Goal: Task Accomplishment & Management: Use online tool/utility

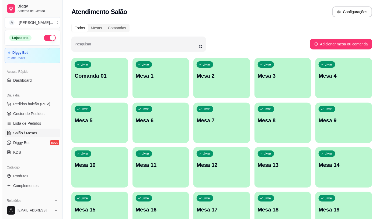
scroll to position [60, 0]
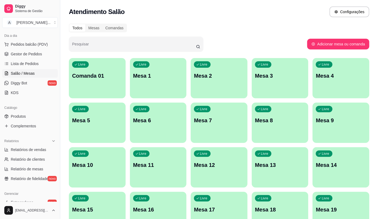
click at [173, 137] on button "Livre Mesa 6" at bounding box center [158, 123] width 57 height 40
click at [29, 47] on span "Pedidos balcão (PDV)" at bounding box center [29, 44] width 37 height 5
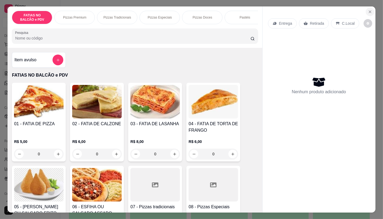
click at [368, 12] on icon "Close" at bounding box center [370, 12] width 4 height 4
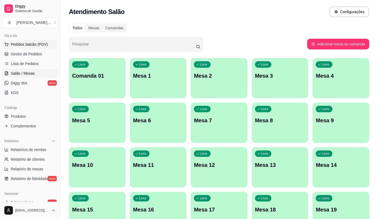
click at [41, 46] on span "Pedidos balcão (PDV)" at bounding box center [29, 44] width 37 height 5
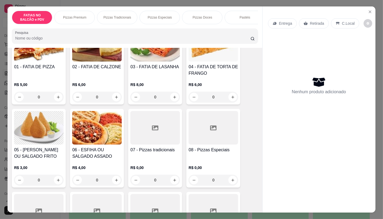
scroll to position [90, 0]
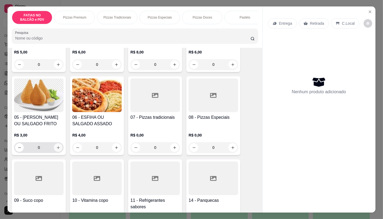
click at [57, 150] on icon "increase-product-quantity" at bounding box center [58, 148] width 4 height 4
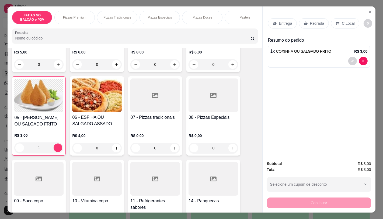
type input "1"
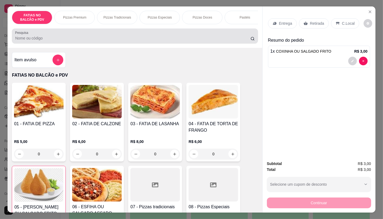
click at [69, 36] on div at bounding box center [134, 36] width 239 height 11
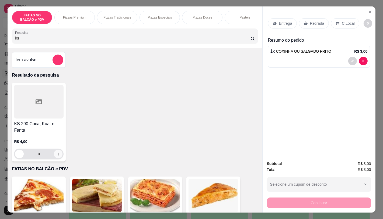
type input "ks"
click at [56, 152] on icon "increase-product-quantity" at bounding box center [58, 154] width 4 height 4
type input "1"
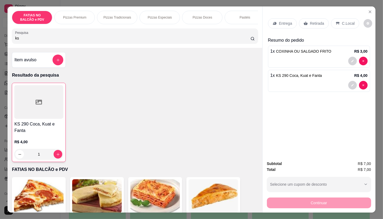
click at [310, 18] on div "Retirada" at bounding box center [314, 23] width 30 height 10
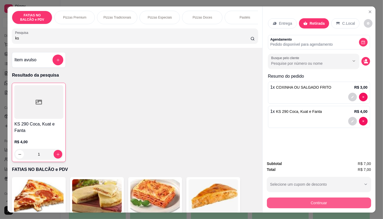
click at [325, 198] on button "Continuar" at bounding box center [319, 203] width 104 height 11
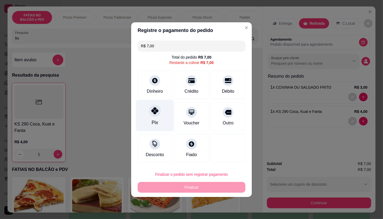
click at [155, 113] on icon at bounding box center [154, 110] width 7 height 7
type input "R$ 0,00"
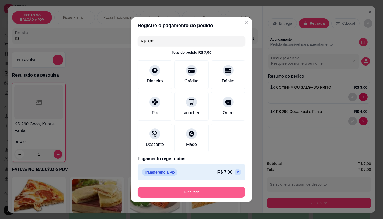
click at [193, 187] on button "Finalizar" at bounding box center [192, 192] width 108 height 11
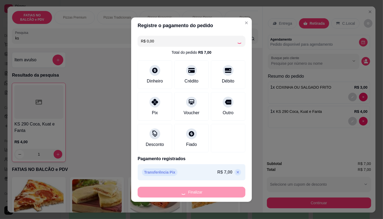
type input "0"
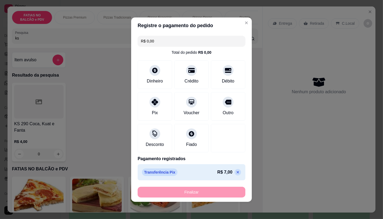
type input "-R$ 7,00"
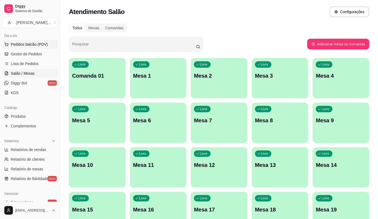
click at [45, 46] on span "Pedidos balcão (PDV)" at bounding box center [29, 44] width 37 height 5
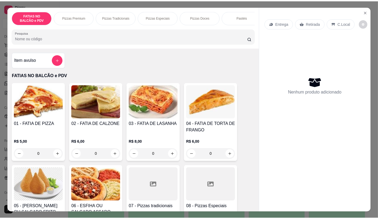
scroll to position [90, 0]
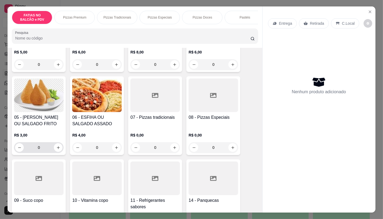
click at [44, 145] on input "0" at bounding box center [39, 147] width 30 height 11
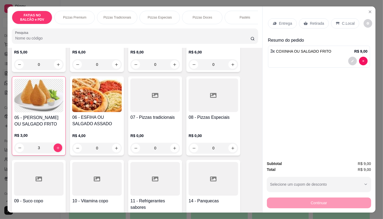
type input "3"
click at [314, 23] on p "Retirada" at bounding box center [317, 23] width 14 height 5
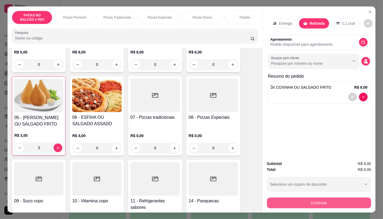
click at [322, 198] on button "Continuar" at bounding box center [319, 203] width 104 height 11
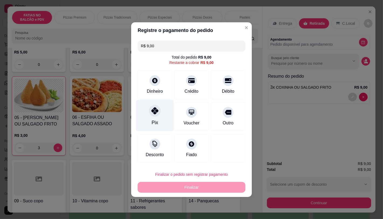
click at [152, 121] on div "Pix" at bounding box center [155, 122] width 6 height 7
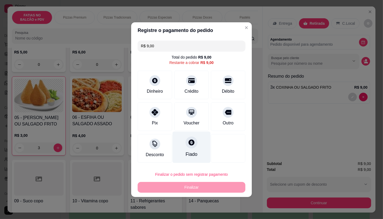
type input "R$ 0,00"
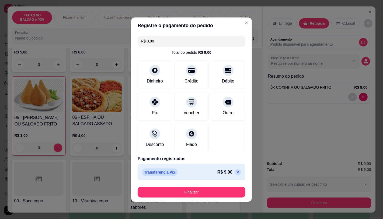
click at [230, 188] on button "Finalizar" at bounding box center [192, 192] width 108 height 11
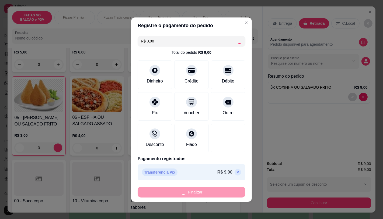
type input "0"
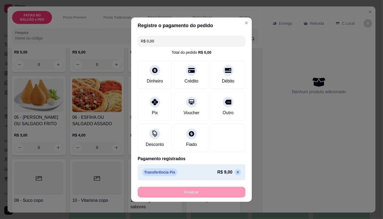
type input "-R$ 9,00"
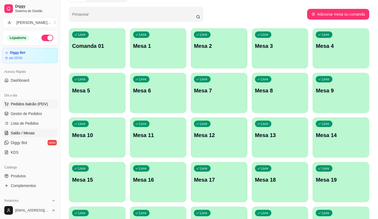
click at [38, 100] on button "Pedidos balcão (PDV)" at bounding box center [30, 104] width 56 height 9
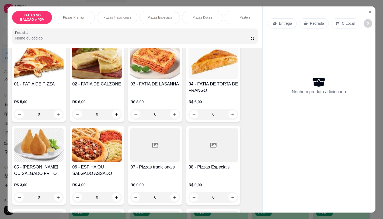
scroll to position [60, 0]
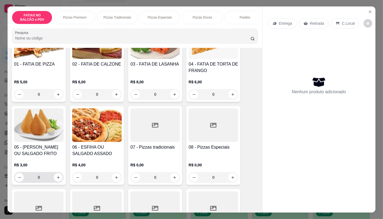
click at [36, 182] on input "0" at bounding box center [39, 177] width 30 height 11
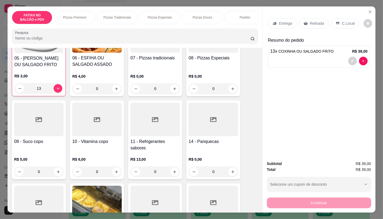
scroll to position [149, 0]
type input "13"
click at [152, 140] on div "11 - Refrigerantes sabores R$ 13,00 0" at bounding box center [155, 139] width 54 height 79
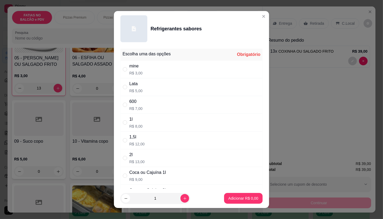
click at [145, 117] on div "1l R$ 8,00" at bounding box center [191, 123] width 142 height 18
radio input "true"
click at [250, 202] on button "Adicionar R$ 8,00" at bounding box center [243, 199] width 37 height 10
type input "1"
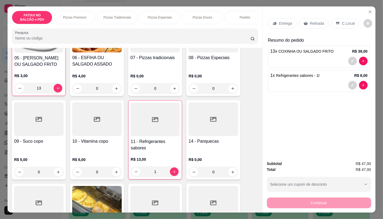
click at [311, 23] on p "Retirada" at bounding box center [317, 23] width 14 height 5
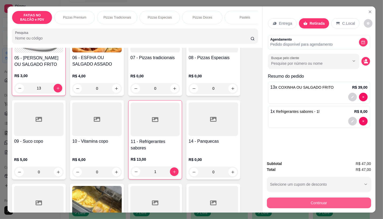
click at [332, 206] on button "Continuar" at bounding box center [319, 203] width 104 height 11
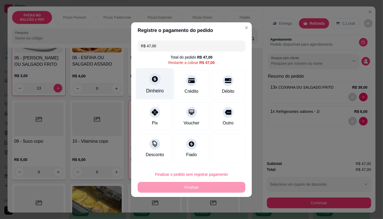
click at [156, 85] on div "Dinheiro" at bounding box center [155, 83] width 38 height 31
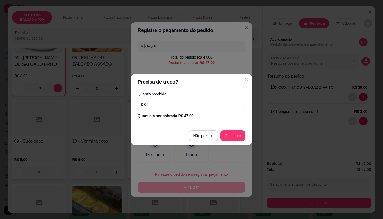
click at [197, 104] on input "0,00" at bounding box center [192, 104] width 108 height 11
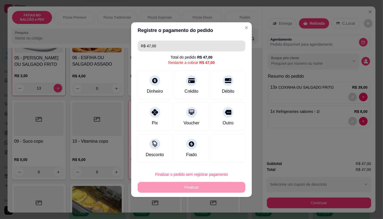
click at [171, 46] on input "R$ 47,00" at bounding box center [191, 46] width 101 height 11
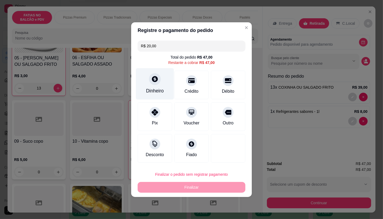
click at [163, 80] on div "Dinheiro" at bounding box center [155, 83] width 38 height 31
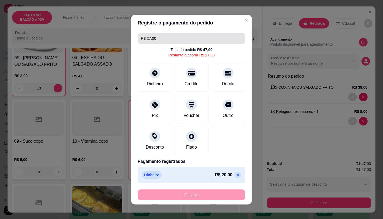
click at [155, 43] on input "R$ 27,00" at bounding box center [191, 38] width 101 height 11
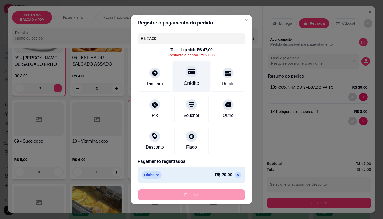
click at [190, 78] on div "Crédito" at bounding box center [192, 76] width 38 height 31
type input "R$ 0,00"
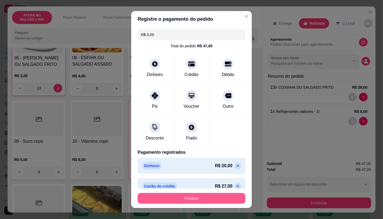
click at [196, 195] on button "Finalizar" at bounding box center [192, 198] width 108 height 11
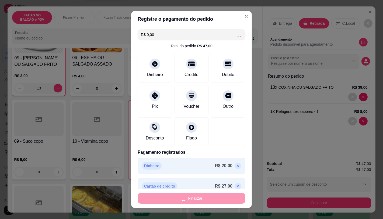
type input "0"
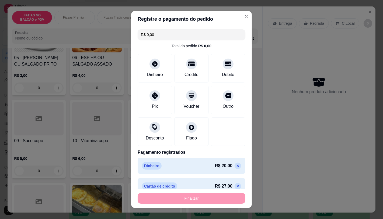
type input "-R$ 47,00"
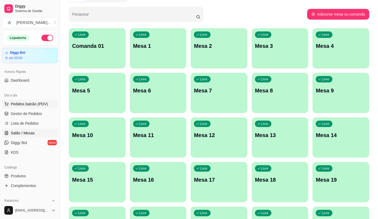
click at [38, 100] on button "Pedidos balcão (PDV)" at bounding box center [30, 104] width 56 height 9
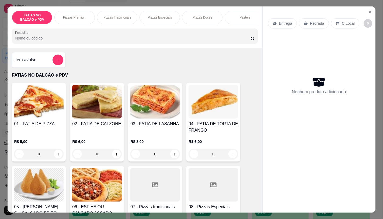
scroll to position [120, 0]
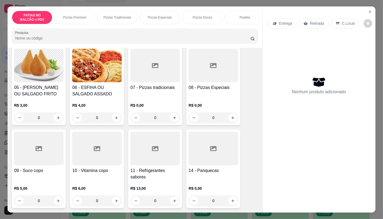
click at [208, 155] on div at bounding box center [213, 149] width 50 height 34
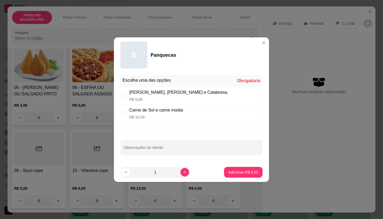
click at [152, 98] on p "R$ 9,00" at bounding box center [178, 99] width 99 height 5
radio input "true"
click at [184, 176] on div "1" at bounding box center [155, 172] width 68 height 11
click at [183, 174] on button "increase-product-quantity" at bounding box center [184, 172] width 9 height 9
type input "2"
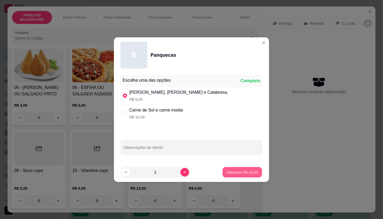
click at [230, 176] on button "Adicionar R$ 18,00" at bounding box center [242, 172] width 40 height 10
type input "2"
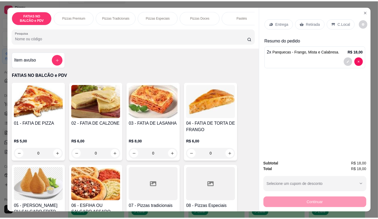
scroll to position [0, 0]
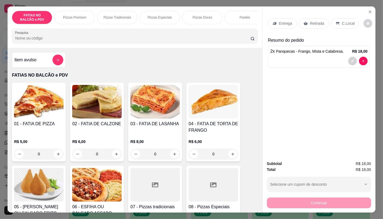
click at [61, 39] on input "Pesquisa" at bounding box center [132, 38] width 235 height 5
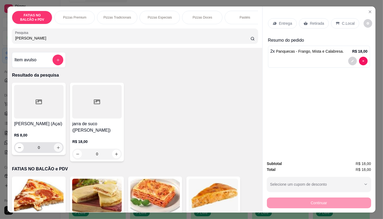
type input "[PERSON_NAME]"
click at [54, 150] on button "increase-product-quantity" at bounding box center [58, 147] width 9 height 9
type input "1"
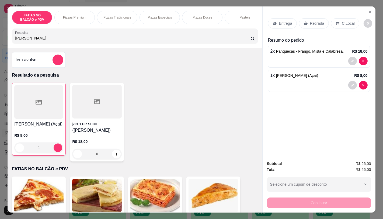
click at [304, 18] on div "Retirada" at bounding box center [314, 23] width 30 height 10
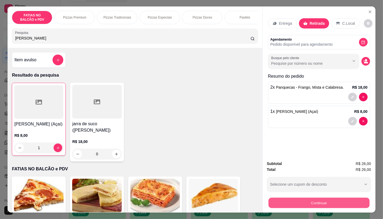
click at [323, 200] on button "Continuar" at bounding box center [318, 203] width 101 height 10
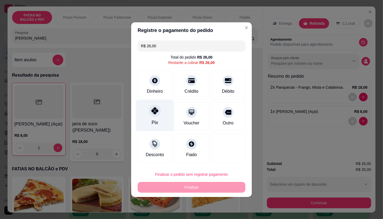
click at [152, 113] on icon at bounding box center [154, 110] width 7 height 7
type input "R$ 0,00"
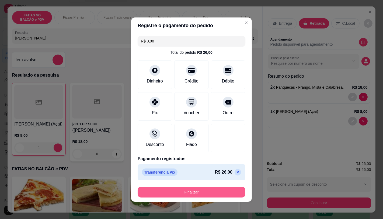
click at [209, 190] on button "Finalizar" at bounding box center [192, 192] width 108 height 11
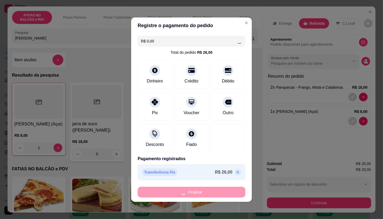
type input "0"
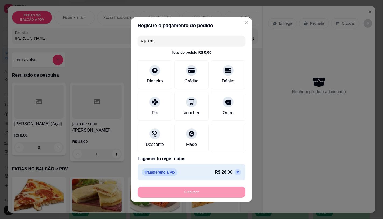
type input "-R$ 26,00"
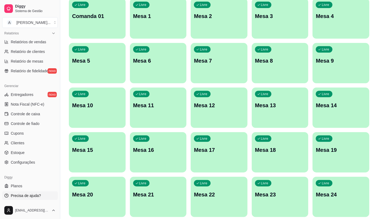
scroll to position [120, 0]
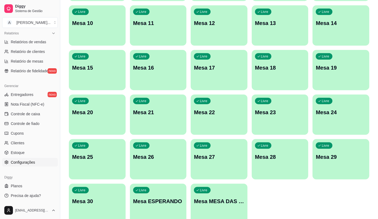
click at [26, 165] on link "Configurações" at bounding box center [30, 162] width 56 height 9
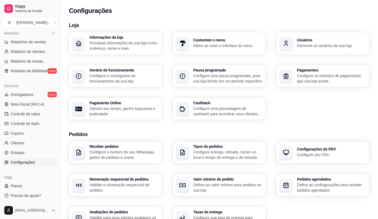
click at [310, 44] on p "Gerencie os usuários da sua loja" at bounding box center [331, 45] width 69 height 5
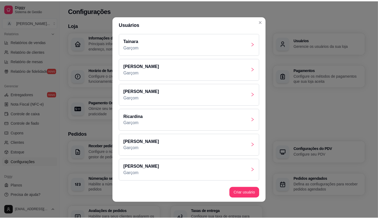
scroll to position [661, 0]
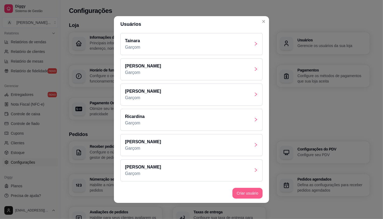
click at [240, 190] on button "Criar usuário" at bounding box center [247, 193] width 30 height 11
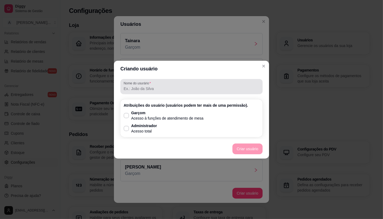
click at [148, 90] on input "Nome do usurário" at bounding box center [192, 88] width 136 height 5
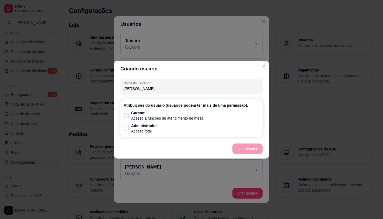
type input "[PERSON_NAME]"
click at [143, 115] on p "Garçom" at bounding box center [167, 112] width 72 height 5
click at [127, 117] on input "Garçom Acesso à funções de atendimento de mesa" at bounding box center [124, 118] width 3 height 3
checkbox input "true"
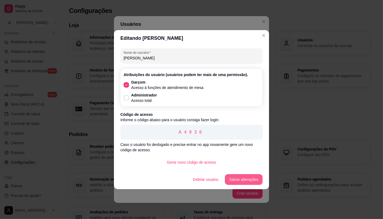
click at [250, 181] on button "Salvar alterações" at bounding box center [244, 179] width 38 height 11
click at [243, 179] on button "Salvar alterações" at bounding box center [244, 179] width 38 height 11
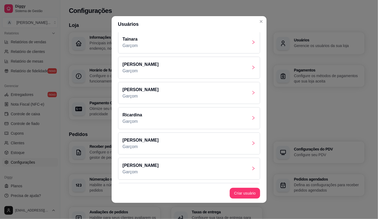
click at [85, 117] on div "Pagamento Online Otimize seu tempo, ganhe segurança e praticidade" at bounding box center [115, 109] width 92 height 22
select select "4.98"
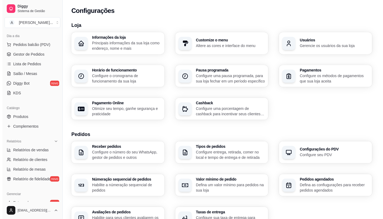
scroll to position [0, 0]
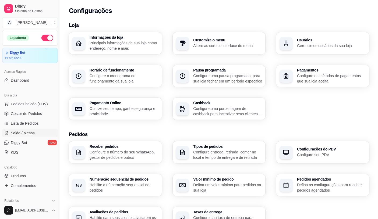
click at [29, 131] on span "Salão / Mesas" at bounding box center [23, 133] width 24 height 5
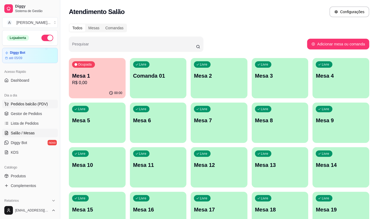
click at [44, 108] on button "Pedidos balcão (PDV)" at bounding box center [30, 104] width 56 height 9
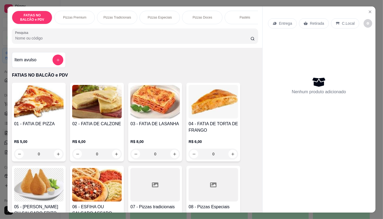
click at [368, 14] on div "Entrega Retirada C.Local Nenhum produto adicionado" at bounding box center [318, 105] width 113 height 198
click at [368, 8] on button "Close" at bounding box center [370, 12] width 9 height 9
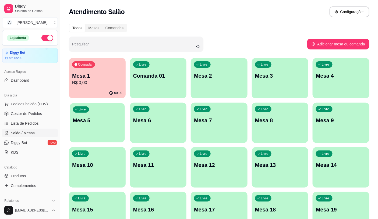
click at [85, 129] on div "Livre Mesa 5" at bounding box center [97, 119] width 55 height 33
click at [41, 106] on span "Pedidos balcão (PDV)" at bounding box center [29, 103] width 37 height 5
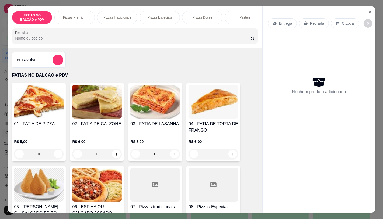
drag, startPoint x: 61, startPoint y: 27, endPoint x: 67, endPoint y: 24, distance: 7.6
click at [67, 24] on div "FATIAS NO BALCÃO e PDV Pizzas Premium Pizzas Tradicionais Pizzas Especiais Pizz…" at bounding box center [135, 26] width 254 height 41
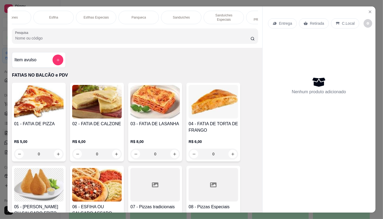
click at [180, 15] on p "Sanduíches" at bounding box center [181, 17] width 17 height 4
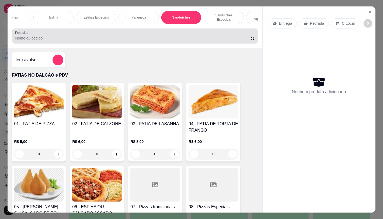
scroll to position [13, 0]
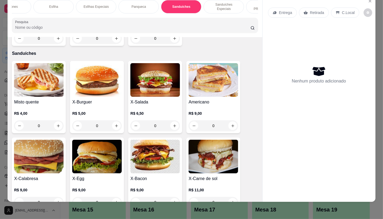
click at [121, 89] on div "X-Burguer R$ 5,00 0" at bounding box center [97, 97] width 54 height 72
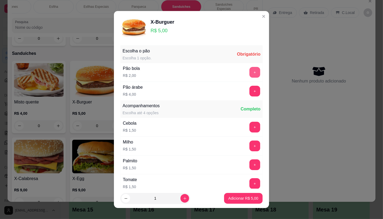
click at [249, 72] on button "+" at bounding box center [254, 72] width 11 height 11
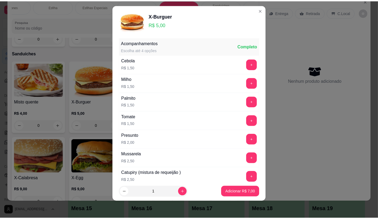
scroll to position [58, 0]
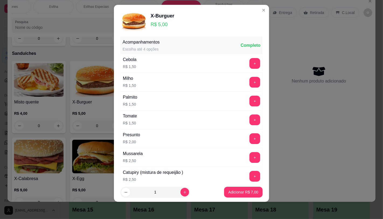
click at [241, 190] on p "Adicionar R$ 7,00" at bounding box center [243, 192] width 30 height 5
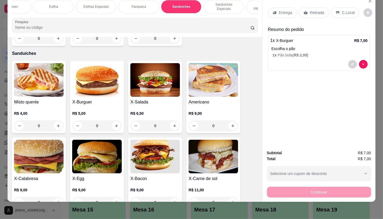
click at [315, 10] on p "Retirada" at bounding box center [317, 12] width 14 height 5
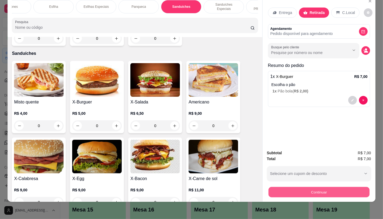
click at [351, 190] on button "Continuar" at bounding box center [318, 192] width 101 height 10
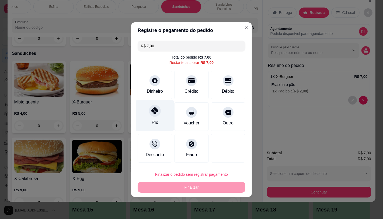
click at [162, 107] on div "Pix" at bounding box center [155, 115] width 38 height 31
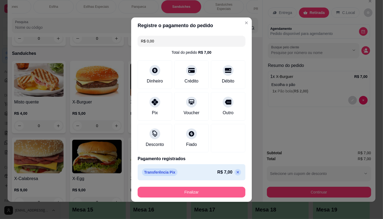
click at [195, 195] on button "Finalizar" at bounding box center [192, 192] width 108 height 11
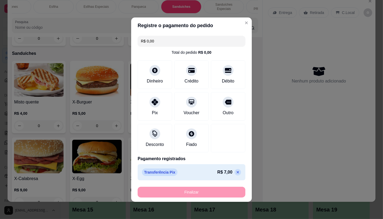
type input "-R$ 7,00"
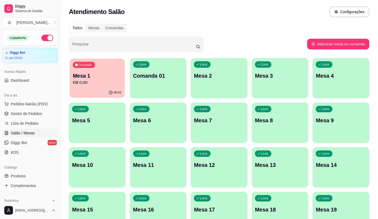
click at [95, 87] on div "Ocupada Mesa 1 R$ 0,00" at bounding box center [97, 73] width 55 height 29
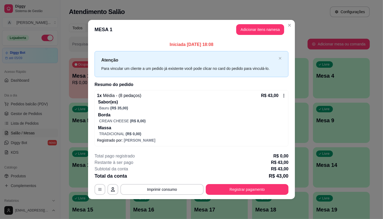
click at [194, 117] on p "Borda" at bounding box center [192, 115] width 188 height 6
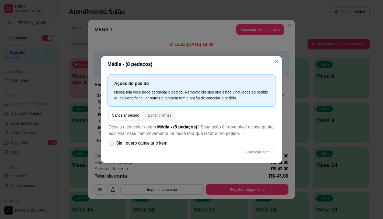
click at [165, 139] on label "Sim, quero cancelar o item." at bounding box center [138, 143] width 64 height 11
click at [112, 144] on input "Sim, quero cancelar o item." at bounding box center [109, 145] width 3 height 3
checkbox input "true"
click at [263, 155] on button "Cancelar item" at bounding box center [257, 152] width 33 height 11
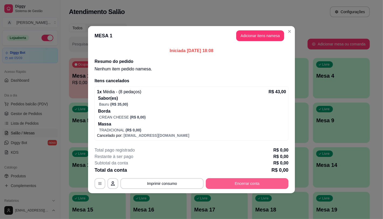
click at [279, 188] on button "Encerrar conta" at bounding box center [247, 183] width 83 height 11
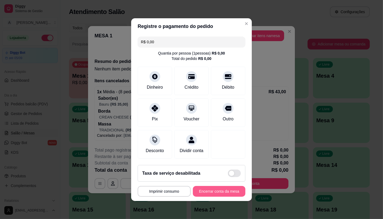
click at [227, 191] on button "Encerrar conta da mesa" at bounding box center [219, 191] width 52 height 11
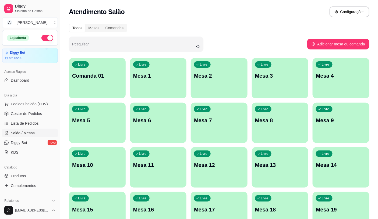
click at [139, 84] on div "Livre Mesa 1" at bounding box center [158, 75] width 57 height 34
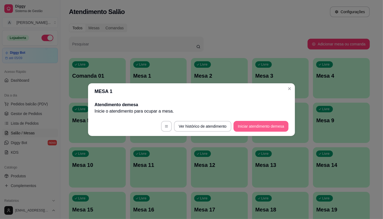
click at [278, 122] on button "Iniciar atendimento de mesa" at bounding box center [260, 126] width 55 height 11
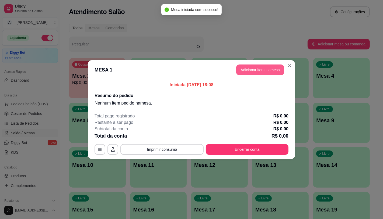
click at [250, 71] on button "Adicionar itens na mesa" at bounding box center [260, 70] width 48 height 11
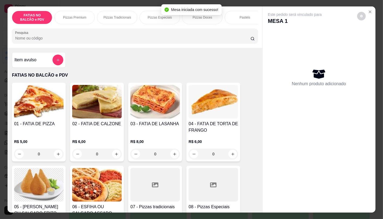
click at [149, 183] on div at bounding box center [155, 185] width 50 height 34
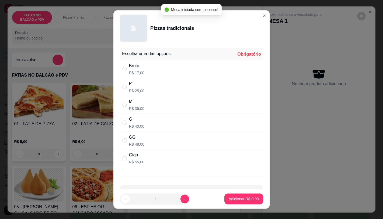
click at [190, 130] on div "G R$ 40,00" at bounding box center [191, 123] width 143 height 18
radio input "true"
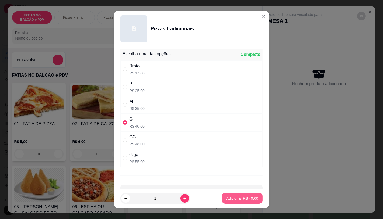
click at [241, 200] on p "Adicionar R$ 40,00" at bounding box center [242, 198] width 32 height 5
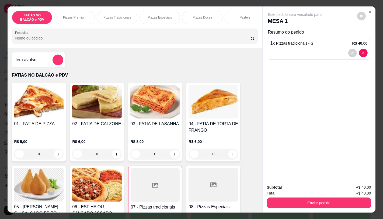
type input "1"
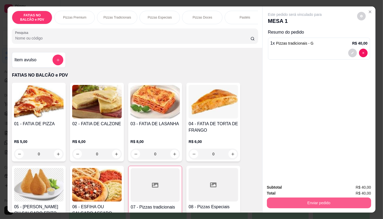
click at [330, 201] on button "Enviar pedido" at bounding box center [319, 203] width 104 height 11
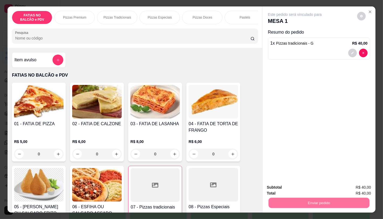
click at [311, 190] on button "Não registrar e enviar pedido" at bounding box center [301, 188] width 56 height 10
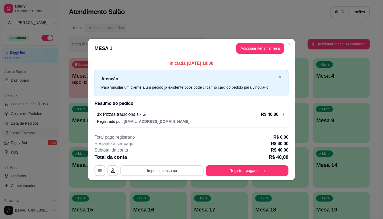
click at [178, 169] on button "Imprimir consumo" at bounding box center [161, 171] width 83 height 11
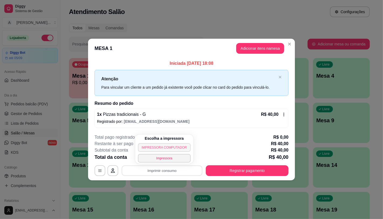
click at [178, 150] on button "IMPRESSORA COMPUTADOR" at bounding box center [164, 147] width 53 height 9
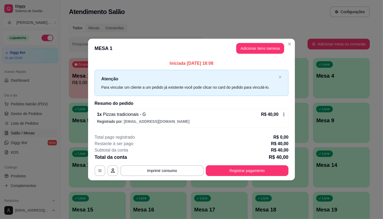
click at [195, 117] on div "1 x Pizzas tradicionais - G R$ 40,00" at bounding box center [191, 114] width 189 height 6
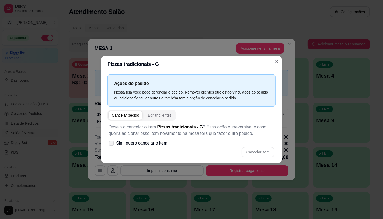
click at [162, 147] on label "Sim, quero cancelar o item." at bounding box center [138, 143] width 64 height 11
click at [112, 147] on input "Sim, quero cancelar o item." at bounding box center [109, 145] width 3 height 3
checkbox input "true"
click at [247, 150] on button "Cancelar item" at bounding box center [258, 152] width 32 height 10
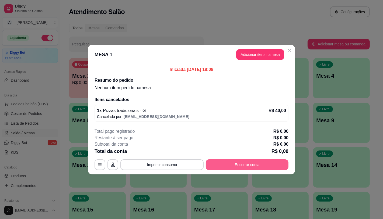
click at [266, 168] on button "Encerrar conta" at bounding box center [247, 165] width 83 height 11
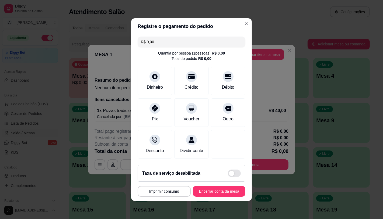
scroll to position [2, 0]
click at [209, 198] on footer "Taxa de serviço desabilitada MESA 1 Tempo de permanência: 0 minutos Cod. Segura…" at bounding box center [191, 181] width 121 height 40
click at [208, 194] on button "Encerrar conta da mesa" at bounding box center [219, 191] width 52 height 11
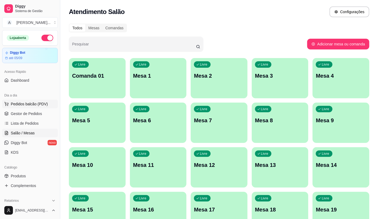
click at [23, 106] on span "Pedidos balcão (PDV)" at bounding box center [29, 103] width 37 height 5
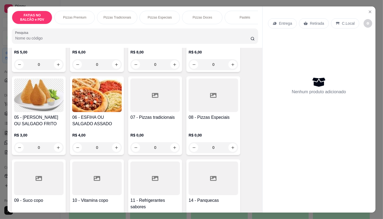
scroll to position [120, 0]
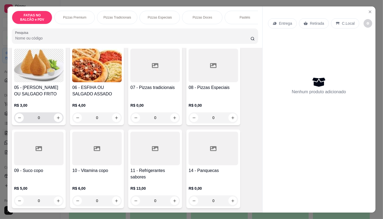
click at [44, 117] on input "0" at bounding box center [39, 118] width 30 height 11
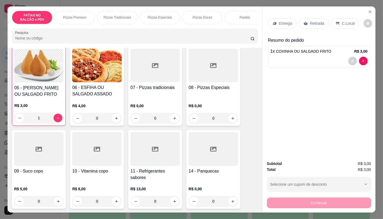
scroll to position [120, 0]
type input "18"
click at [310, 18] on div "Retirada" at bounding box center [314, 23] width 30 height 10
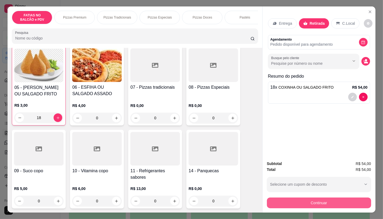
click at [326, 203] on button "Continuar" at bounding box center [319, 203] width 104 height 11
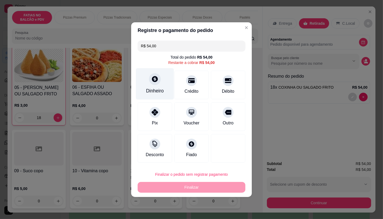
click at [151, 94] on div "Dinheiro" at bounding box center [155, 83] width 38 height 31
click at [159, 73] on div "Dinheiro" at bounding box center [155, 83] width 38 height 31
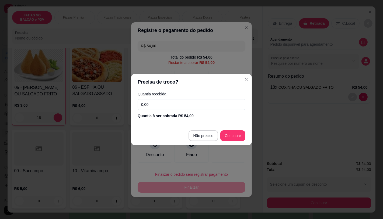
click at [153, 105] on input "0,00" at bounding box center [192, 104] width 108 height 11
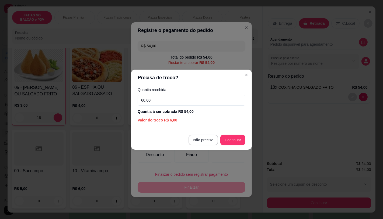
type input "60,00"
type input "R$ 0,00"
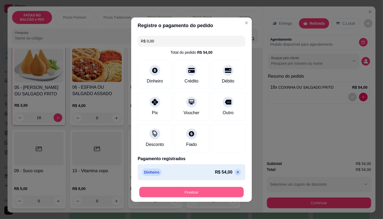
click at [183, 197] on button "Finalizar" at bounding box center [191, 192] width 104 height 10
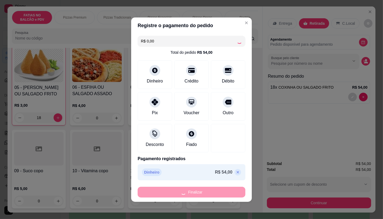
type input "0"
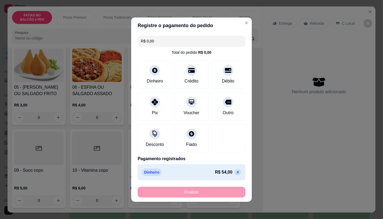
type input "-R$ 54,00"
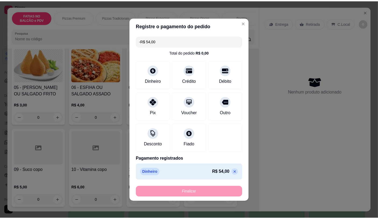
scroll to position [120, 0]
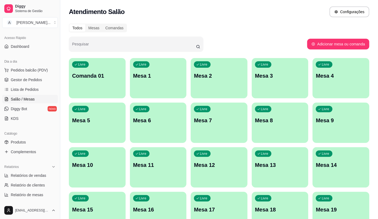
scroll to position [120, 0]
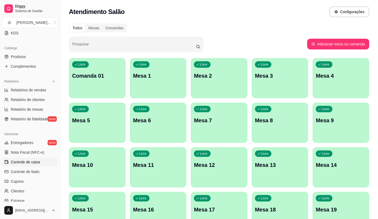
click at [48, 162] on link "Controle de caixa" at bounding box center [30, 162] width 56 height 9
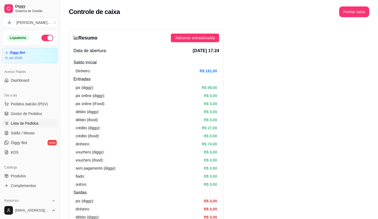
click at [40, 128] on link "Lista de Pedidos" at bounding box center [30, 123] width 56 height 9
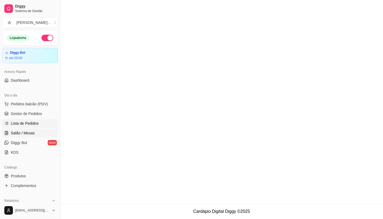
click at [22, 137] on link "Salão / Mesas" at bounding box center [30, 133] width 56 height 9
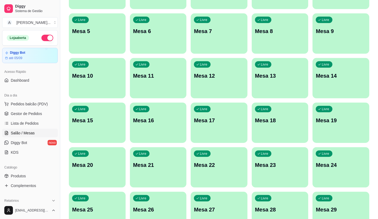
scroll to position [90, 0]
click at [36, 103] on span "Pedidos balcão (PDV)" at bounding box center [29, 103] width 37 height 5
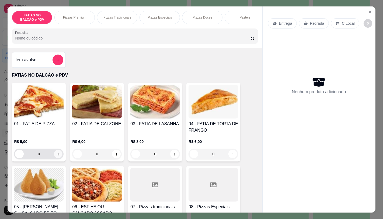
click at [57, 154] on button "increase-product-quantity" at bounding box center [58, 154] width 8 height 8
type input "1"
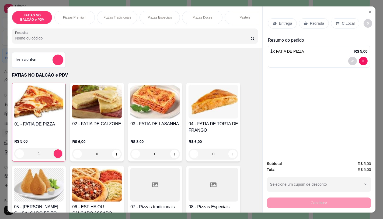
click at [307, 18] on div "Retirada" at bounding box center [314, 23] width 30 height 10
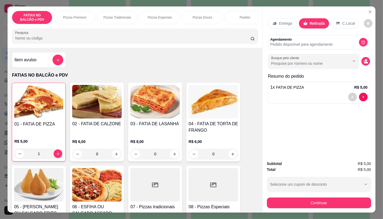
click at [352, 197] on div "Continuar" at bounding box center [319, 203] width 104 height 12
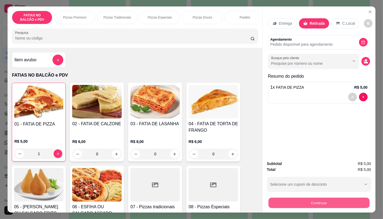
click at [354, 198] on button "Continuar" at bounding box center [318, 203] width 101 height 10
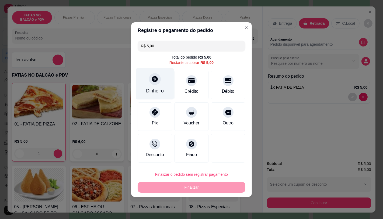
click at [144, 78] on div "Dinheiro" at bounding box center [155, 83] width 38 height 31
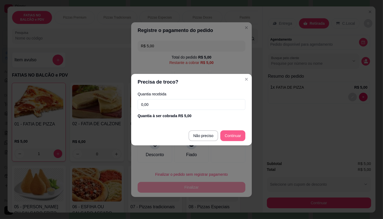
type input "R$ 0,00"
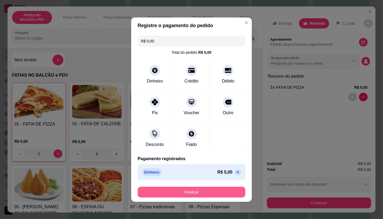
click at [221, 188] on button "Finalizar" at bounding box center [192, 192] width 108 height 11
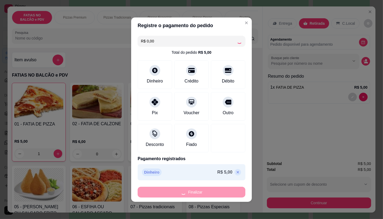
type input "0"
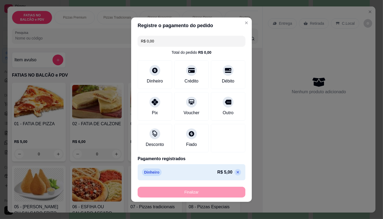
type input "-R$ 5,00"
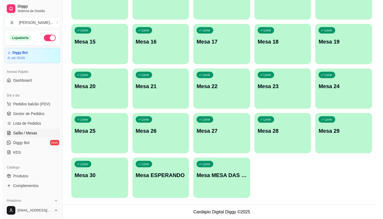
scroll to position [169, 0]
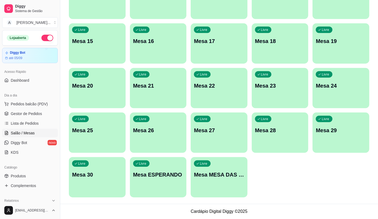
click at [212, 176] on p "Mesa MESA DAS COMANDAS" at bounding box center [219, 175] width 50 height 8
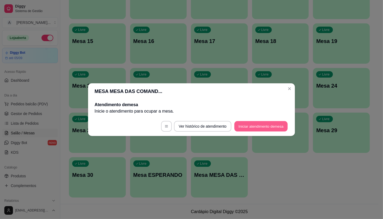
click at [263, 129] on button "Iniciar atendimento de mesa" at bounding box center [260, 126] width 53 height 10
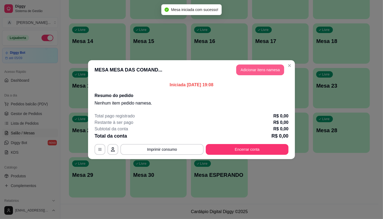
click at [247, 65] on button "Adicionar itens na mesa" at bounding box center [260, 70] width 48 height 11
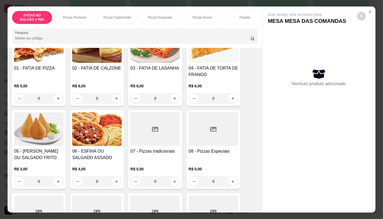
scroll to position [60, 0]
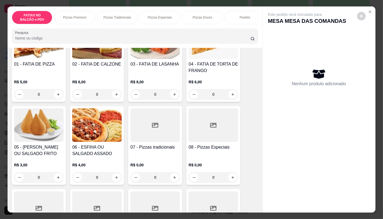
click at [143, 136] on div at bounding box center [155, 125] width 50 height 34
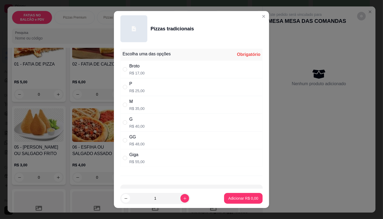
click at [143, 136] on div "GG R$ 48,00" at bounding box center [191, 141] width 142 height 18
radio input "true"
click at [234, 200] on p "Adicionar R$ 48,00" at bounding box center [242, 198] width 32 height 5
type input "1"
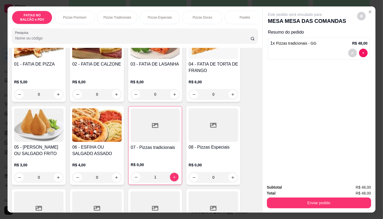
click at [159, 16] on p "Pizzas Especiais" at bounding box center [160, 17] width 24 height 4
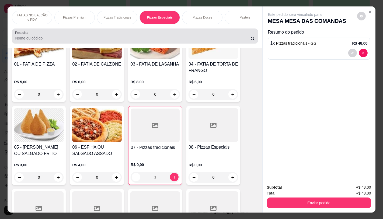
scroll to position [13, 0]
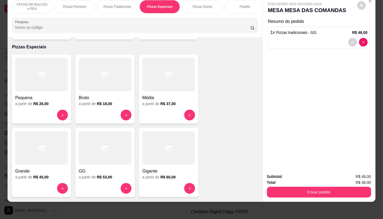
click at [44, 79] on div at bounding box center [41, 75] width 53 height 34
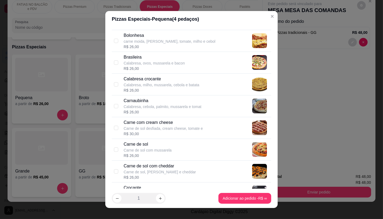
scroll to position [149, 0]
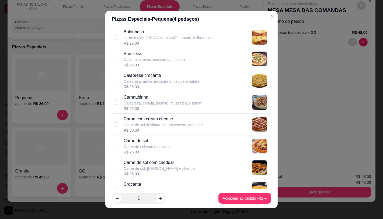
click at [131, 138] on p "Carne de sol" at bounding box center [148, 141] width 48 height 6
checkbox input "true"
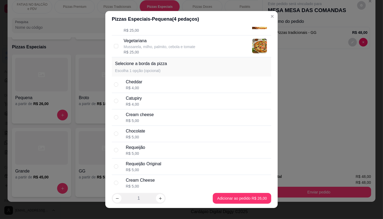
scroll to position [775, 0]
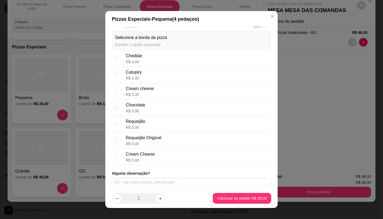
click at [155, 76] on div "Catupiry R$ 4,00" at bounding box center [197, 75] width 143 height 12
radio input "true"
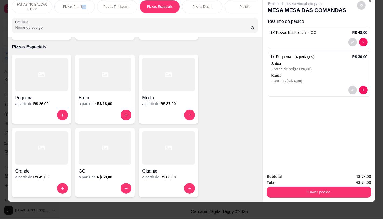
scroll to position [0, 243]
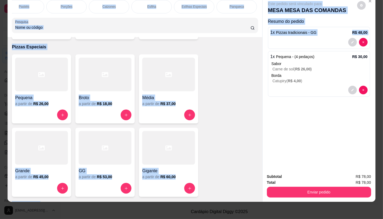
drag, startPoint x: 79, startPoint y: 9, endPoint x: 251, endPoint y: 22, distance: 172.6
click at [282, 31] on div "FATIAS NO BALCÃO e PDV Pizzas Premium Pizzas Tradicionais Pizzas Especiais Pizz…" at bounding box center [191, 99] width 367 height 206
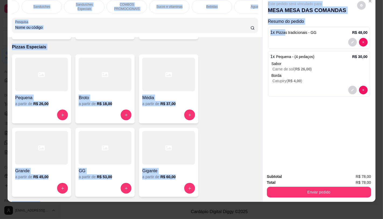
scroll to position [0, 560]
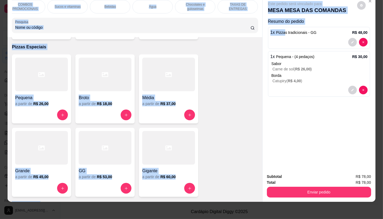
click at [245, 2] on p "TAXAS DE ENTREGAS" at bounding box center [237, 6] width 31 height 9
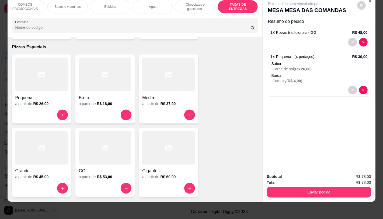
scroll to position [3600, 0]
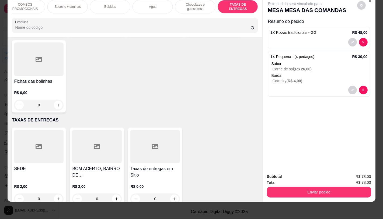
click at [150, 166] on h4 "Taxas de entregas em Sitio" at bounding box center [155, 172] width 50 height 13
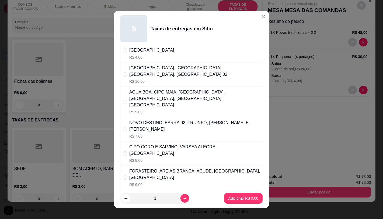
scroll to position [60, 0]
click at [163, 168] on div "FORASTEIRO, AREIAS BRANCA, AÇUDE, [GEOGRAPHIC_DATA], [GEOGRAPHIC_DATA]" at bounding box center [194, 174] width 131 height 13
radio input "true"
click at [253, 203] on button "Adicionar R$ 6,00" at bounding box center [243, 198] width 38 height 11
type input "1"
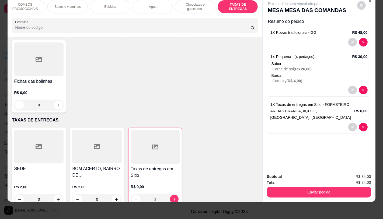
click at [252, 200] on div "FATIAS NO BALCÃO e PDV Pizzas Premium Pizzas Tradicionais Pizzas Especiais Pizz…" at bounding box center [191, 109] width 383 height 219
click at [347, 187] on button "Enviar pedido" at bounding box center [319, 192] width 104 height 11
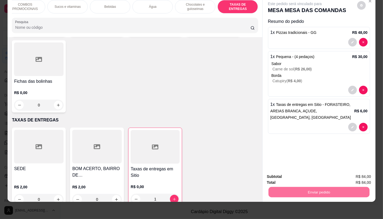
click at [310, 171] on button "Não registrar e enviar pedido" at bounding box center [301, 175] width 54 height 10
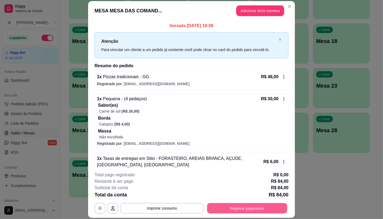
click at [263, 205] on button "Registrar pagamento" at bounding box center [247, 209] width 80 height 10
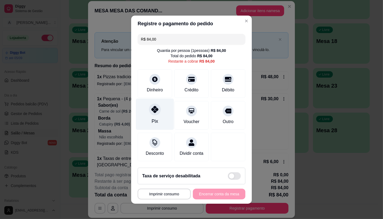
click at [160, 102] on div "Pix" at bounding box center [155, 114] width 38 height 31
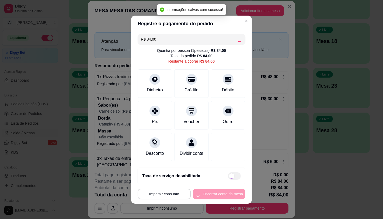
type input "R$ 0,00"
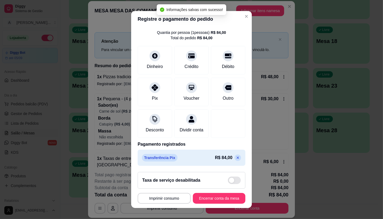
scroll to position [20, 0]
click at [196, 198] on button "Encerrar conta da mesa" at bounding box center [219, 199] width 51 height 10
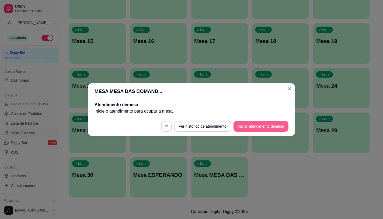
click at [264, 123] on button "Iniciar atendimento de mesa" at bounding box center [260, 126] width 55 height 11
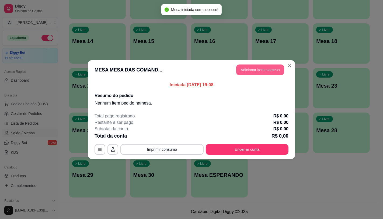
click at [275, 74] on button "Adicionar itens na mesa" at bounding box center [260, 70] width 48 height 11
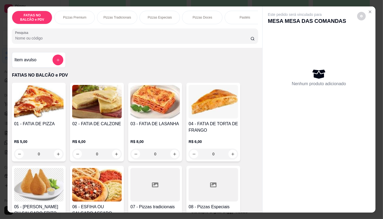
click at [210, 185] on icon at bounding box center [213, 185] width 6 height 6
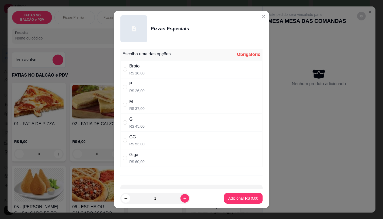
click at [135, 122] on div "G" at bounding box center [136, 119] width 15 height 6
radio input "true"
click at [227, 195] on button "Adicionar R$ 45,00" at bounding box center [242, 199] width 40 height 10
type input "1"
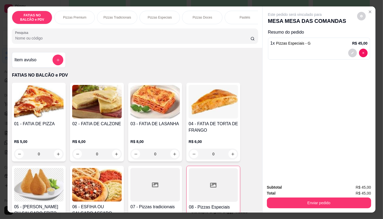
scroll to position [30, 0]
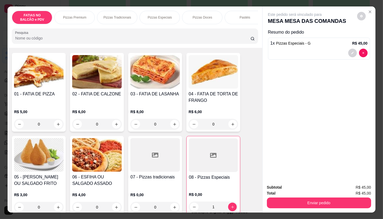
click at [214, 162] on div at bounding box center [213, 156] width 49 height 34
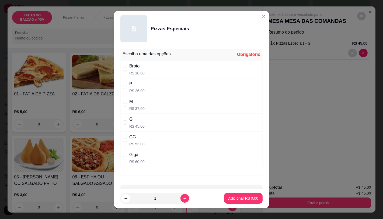
click at [167, 140] on div "GG R$ 53,00" at bounding box center [191, 141] width 142 height 18
radio input "true"
click at [244, 197] on p "Adicionar R$ 53,00" at bounding box center [242, 198] width 32 height 5
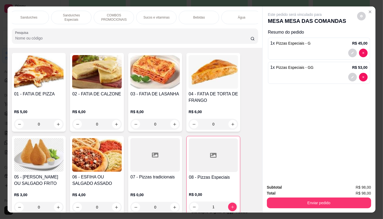
scroll to position [0, 560]
drag, startPoint x: 48, startPoint y: 27, endPoint x: 317, endPoint y: 31, distance: 268.7
click at [317, 31] on div "FATIAS NO BALCÃO e PDV Pizzas Premium Pizzas Tradicionais Pizzas Especiais Pizz…" at bounding box center [191, 109] width 367 height 206
click at [244, 21] on div "TAXAS DE ENTREGAS" at bounding box center [238, 17] width 40 height 13
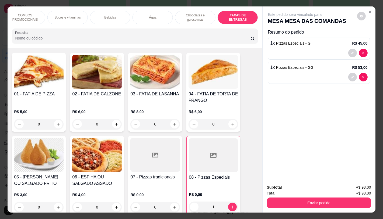
scroll to position [13, 0]
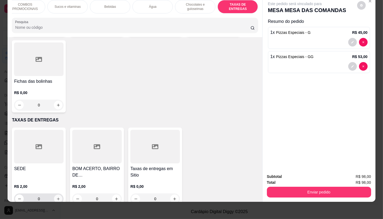
click at [55, 195] on button "increase-product-quantity" at bounding box center [58, 199] width 8 height 8
click at [55, 195] on button "increase-product-quantity" at bounding box center [58, 199] width 9 height 9
type input "2"
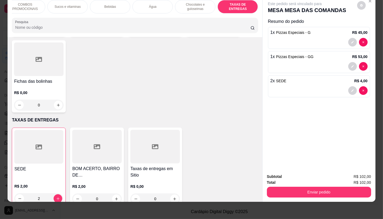
click at [357, 190] on button "Enviar pedido" at bounding box center [319, 192] width 104 height 11
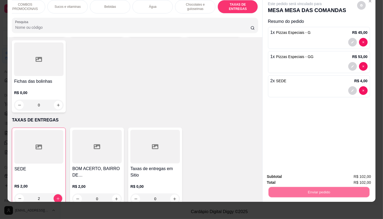
click at [322, 173] on button "Não registrar e enviar pedido" at bounding box center [301, 175] width 56 height 10
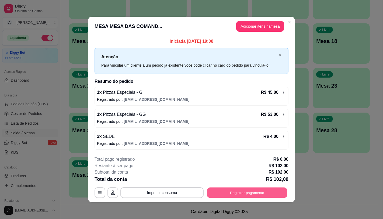
click at [260, 193] on button "Registrar pagamento" at bounding box center [247, 193] width 80 height 10
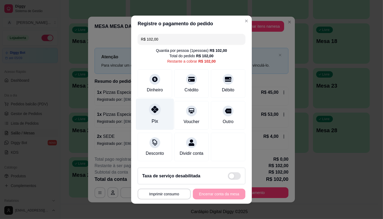
click at [157, 107] on div at bounding box center [155, 110] width 12 height 12
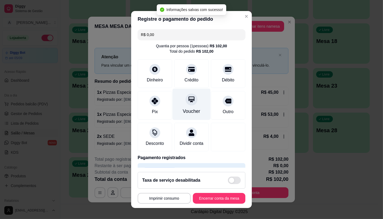
type input "R$ 0,00"
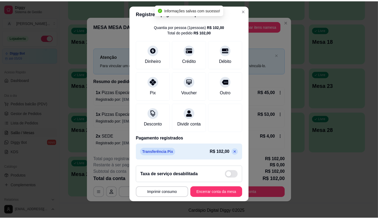
scroll to position [6, 0]
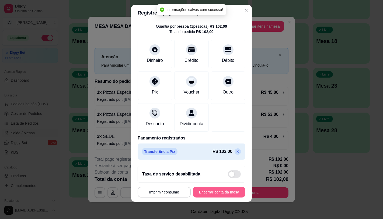
click at [225, 193] on button "Encerrar conta da mesa" at bounding box center [219, 192] width 52 height 11
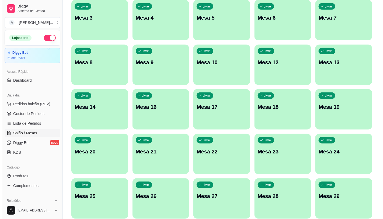
scroll to position [49, 0]
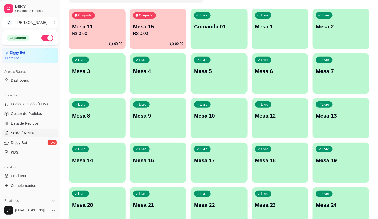
click at [293, 161] on p "Mesa 18" at bounding box center [280, 161] width 50 height 8
click at [94, 21] on div "Ocupada Mesa 11 R$ 0,00" at bounding box center [97, 24] width 57 height 30
click at [170, 26] on p "Mesa 15" at bounding box center [158, 26] width 49 height 7
click at [278, 171] on div "Livre Mesa 18" at bounding box center [280, 160] width 57 height 34
click at [45, 103] on span "Pedidos balcão (PDV)" at bounding box center [29, 103] width 37 height 5
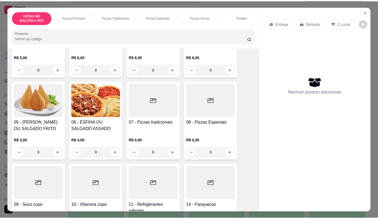
scroll to position [90, 0]
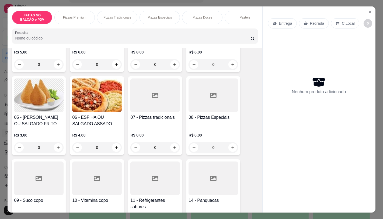
click at [144, 89] on div at bounding box center [155, 96] width 50 height 34
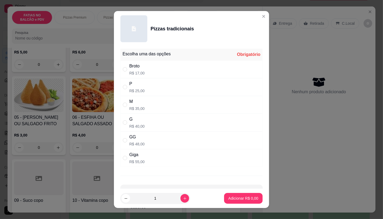
click at [141, 119] on div "G" at bounding box center [136, 119] width 15 height 6
radio input "true"
click at [243, 201] on p "Adicionar R$ 40,00" at bounding box center [242, 198] width 32 height 5
type input "1"
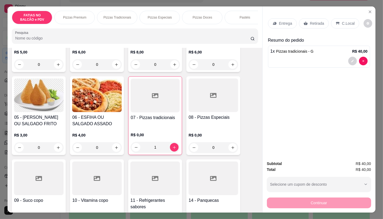
click at [148, 188] on div at bounding box center [155, 179] width 50 height 34
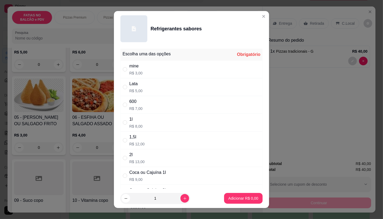
click at [142, 129] on div "1l R$ 8,00" at bounding box center [191, 123] width 142 height 18
radio input "true"
click at [236, 197] on p "Adicionar R$ 8,00" at bounding box center [243, 198] width 30 height 5
type input "1"
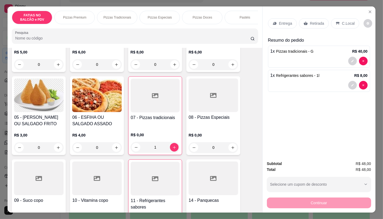
click at [316, 22] on p "Retirada" at bounding box center [317, 23] width 14 height 5
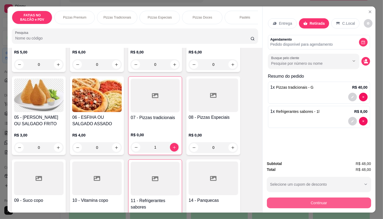
click at [355, 205] on button "Continuar" at bounding box center [319, 203] width 104 height 11
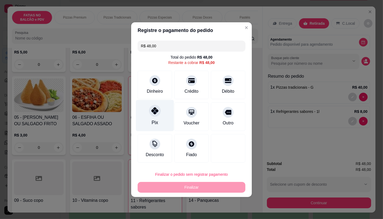
click at [157, 114] on div at bounding box center [155, 111] width 12 height 12
type input "R$ 0,00"
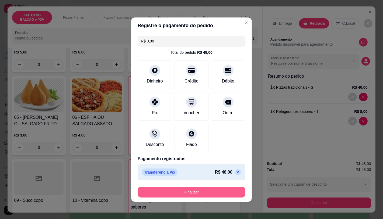
click at [198, 190] on button "Finalizar" at bounding box center [192, 192] width 108 height 11
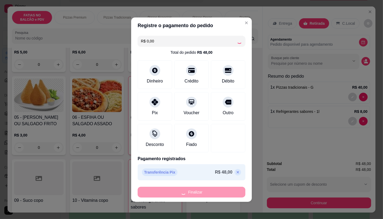
type input "0"
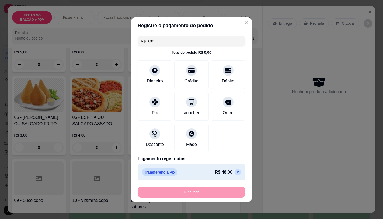
type input "-R$ 48,00"
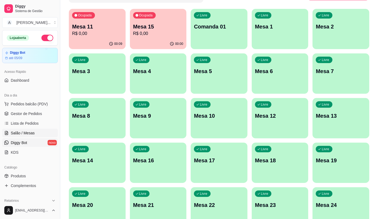
click at [44, 146] on link "Diggy Bot novo" at bounding box center [30, 143] width 56 height 9
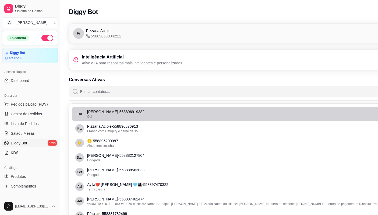
click at [108, 118] on div "Olá" at bounding box center [249, 116] width 325 height 4
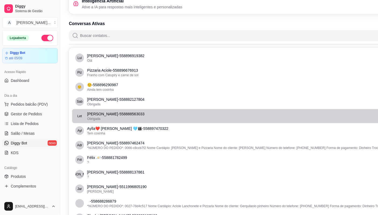
scroll to position [60, 0]
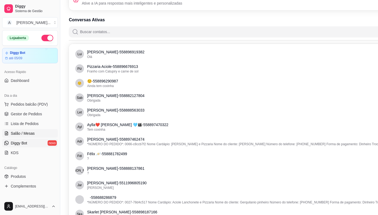
click at [27, 129] on link "Salão / Mesas" at bounding box center [30, 133] width 56 height 9
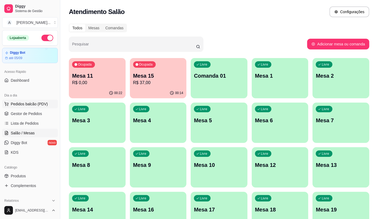
click at [48, 106] on button "Pedidos balcão (PDV)" at bounding box center [30, 104] width 56 height 9
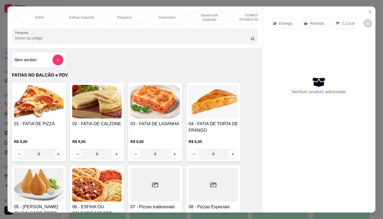
scroll to position [0, 334]
click at [116, 11] on div "Panqueca" at bounding box center [123, 17] width 40 height 13
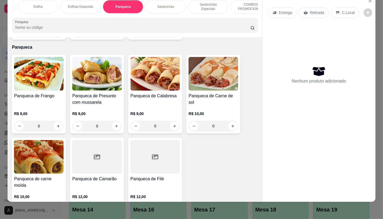
click at [218, 77] on img at bounding box center [213, 74] width 50 height 34
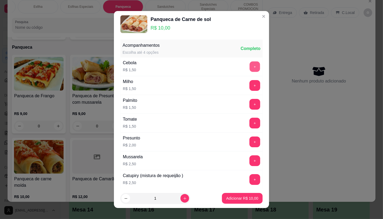
click at [250, 68] on button "+" at bounding box center [255, 67] width 10 height 10
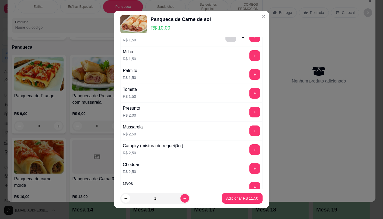
scroll to position [60, 0]
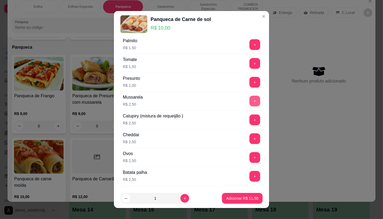
click at [249, 101] on button "+" at bounding box center [254, 101] width 11 height 11
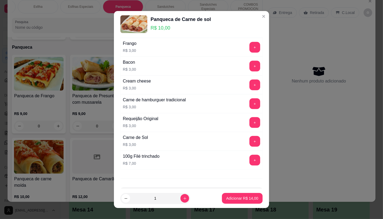
scroll to position [268, 0]
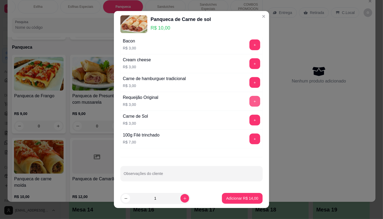
click at [249, 103] on button "+" at bounding box center [254, 101] width 11 height 11
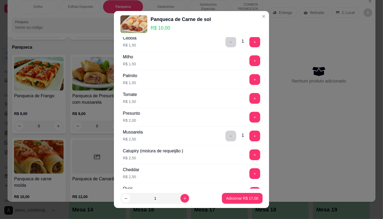
scroll to position [0, 0]
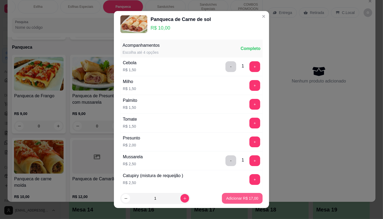
click at [228, 197] on p "Adicionar R$ 17,00" at bounding box center [242, 198] width 32 height 5
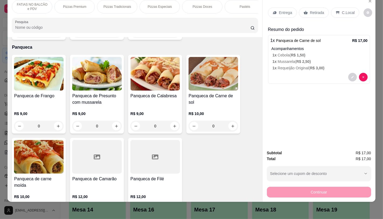
click at [25, 4] on p "FATIAS NO BALCÃO e PDV" at bounding box center [31, 6] width 31 height 9
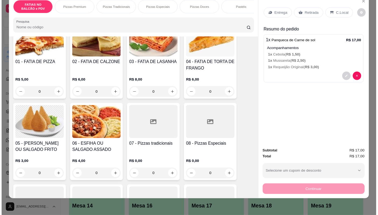
scroll to position [174, 0]
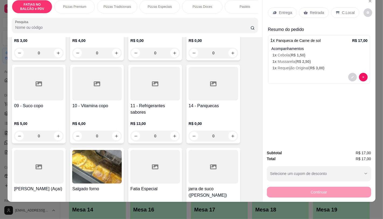
click at [95, 104] on h4 "10 - Vitamina copo" at bounding box center [97, 106] width 50 height 6
click at [141, 116] on p "R$ 7,00" at bounding box center [153, 117] width 48 height 5
radio input "true"
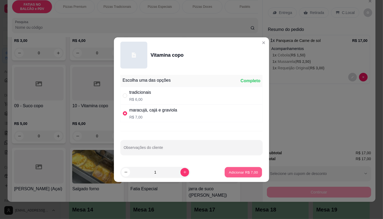
click at [229, 175] on p "Adicionar R$ 7,00" at bounding box center [243, 172] width 29 height 5
type input "1"
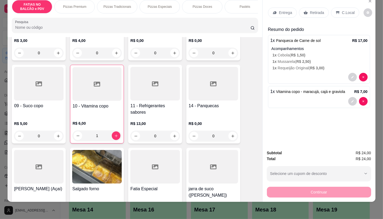
click at [316, 10] on p "Retirada" at bounding box center [317, 12] width 14 height 5
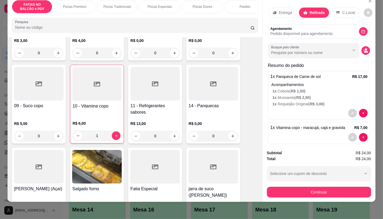
click at [316, 186] on div "Continuar" at bounding box center [319, 192] width 104 height 12
click at [328, 189] on button "Continuar" at bounding box center [319, 192] width 104 height 11
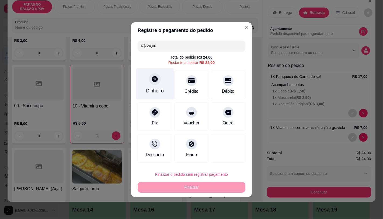
click at [153, 86] on div "Dinheiro" at bounding box center [155, 83] width 38 height 31
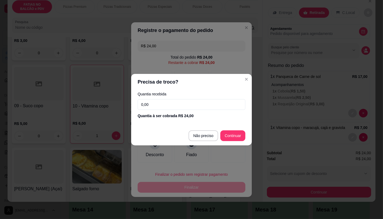
click at [160, 99] on input "0,00" at bounding box center [192, 104] width 108 height 11
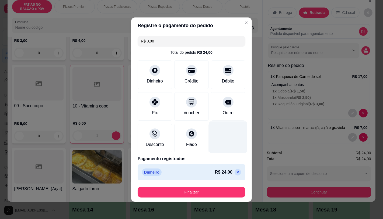
type input "R$ 0,00"
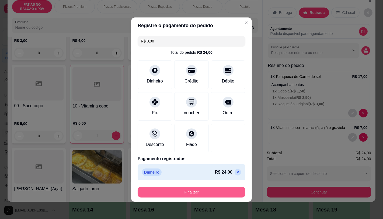
click at [198, 189] on button "Finalizar" at bounding box center [192, 192] width 108 height 11
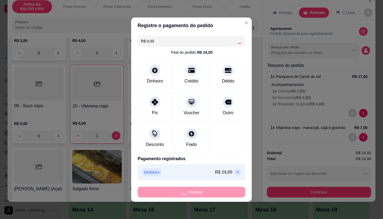
type input "0"
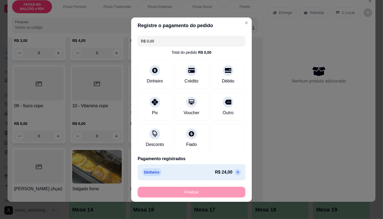
type input "-R$ 24,00"
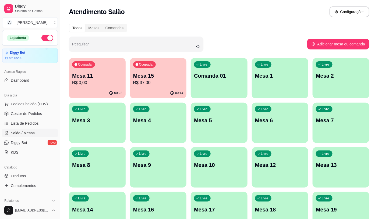
click at [96, 74] on p "Mesa 11" at bounding box center [97, 76] width 50 height 8
click at [23, 139] on link "Diggy Bot novo" at bounding box center [30, 143] width 56 height 9
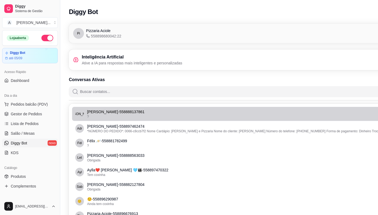
click at [131, 107] on li "[PERSON_NAME] - 558888137861 ?" at bounding box center [249, 114] width 355 height 14
click at [81, 112] on span "[PERSON_NAME]" at bounding box center [79, 114] width 27 height 4
click at [154, 115] on div "?" at bounding box center [249, 116] width 325 height 4
click at [112, 116] on div "?" at bounding box center [249, 116] width 325 height 4
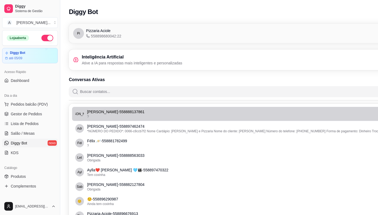
click at [81, 116] on span "[PERSON_NAME]" at bounding box center [79, 114] width 27 height 4
click at [162, 113] on p "[PERSON_NAME] - 558888137861" at bounding box center [249, 111] width 325 height 5
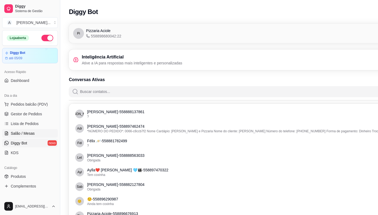
click at [30, 129] on link "Salão / Mesas" at bounding box center [30, 133] width 56 height 9
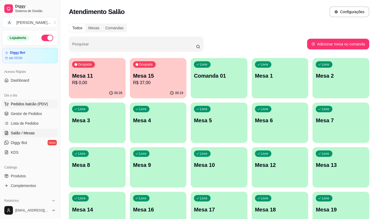
click at [42, 105] on span "Pedidos balcão (PDV)" at bounding box center [29, 103] width 37 height 5
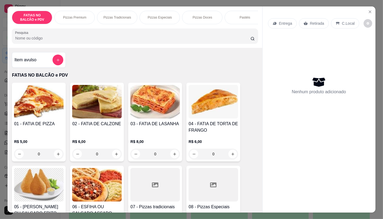
scroll to position [60, 0]
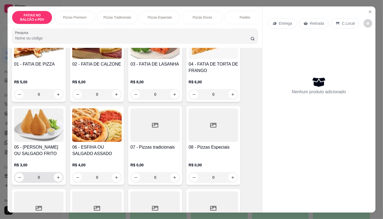
click at [55, 174] on div "0" at bounding box center [38, 177] width 47 height 11
click at [56, 176] on button "increase-product-quantity" at bounding box center [58, 177] width 9 height 9
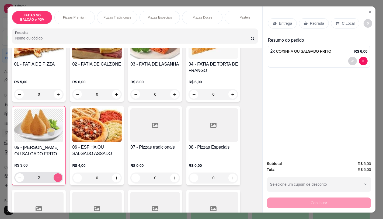
click at [56, 176] on button "increase-product-quantity" at bounding box center [58, 178] width 9 height 9
type input "3"
click at [116, 97] on icon "increase-product-quantity" at bounding box center [116, 95] width 4 height 4
type input "1"
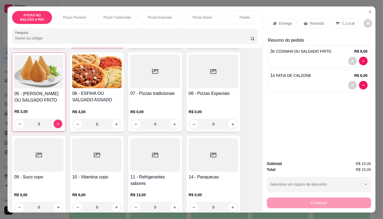
scroll to position [120, 0]
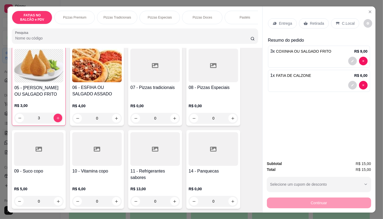
click at [155, 158] on div at bounding box center [155, 149] width 50 height 34
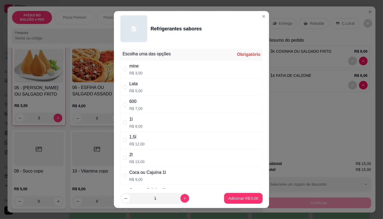
click at [159, 87] on div "Lata R$ 5,00" at bounding box center [191, 87] width 142 height 18
radio input "true"
click at [239, 203] on button "Adicionar R$ 5,00" at bounding box center [243, 198] width 38 height 11
type input "1"
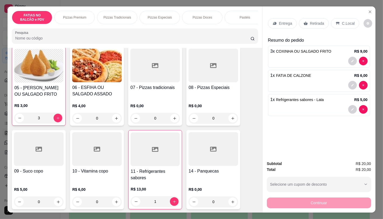
click at [306, 20] on div "Retirada" at bounding box center [314, 23] width 30 height 10
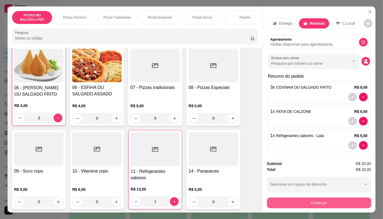
click at [311, 203] on button "Continuar" at bounding box center [319, 203] width 104 height 11
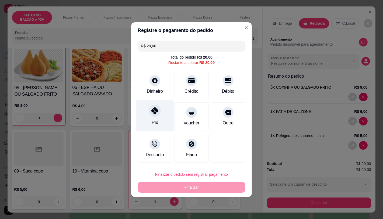
click at [154, 111] on icon at bounding box center [154, 110] width 7 height 7
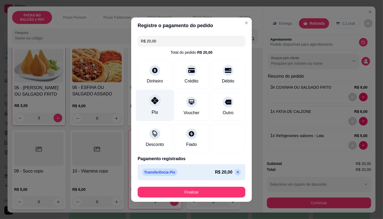
type input "R$ 0,00"
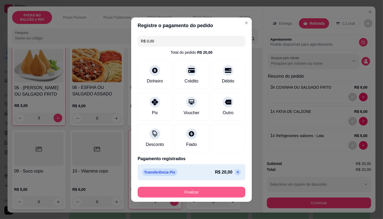
click at [214, 187] on button "Finalizar" at bounding box center [192, 192] width 108 height 11
click at [192, 196] on button "Finalizar" at bounding box center [192, 192] width 108 height 11
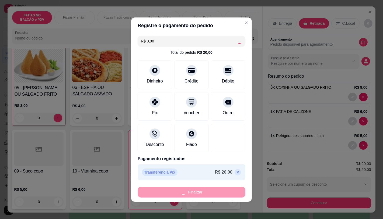
type input "0"
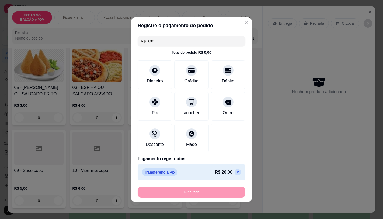
type input "-R$ 20,00"
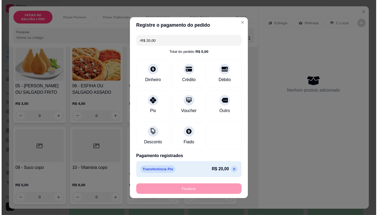
scroll to position [119, 0]
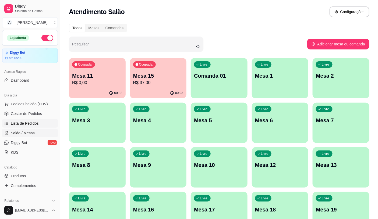
click at [30, 121] on span "Lista de Pedidos" at bounding box center [25, 123] width 28 height 5
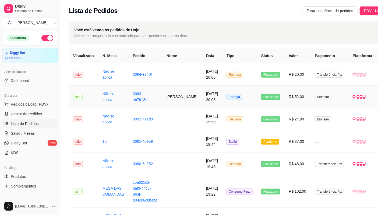
click at [202, 90] on td "[DATE] 20:03" at bounding box center [212, 97] width 20 height 22
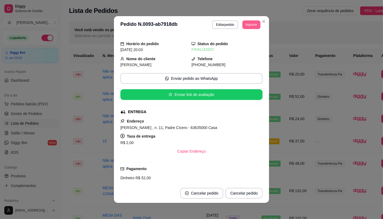
click at [244, 26] on button "Imprimir" at bounding box center [251, 24] width 18 height 9
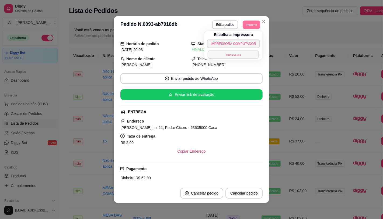
click at [230, 56] on button "Impressora" at bounding box center [233, 54] width 51 height 8
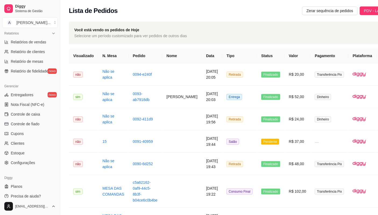
scroll to position [60, 0]
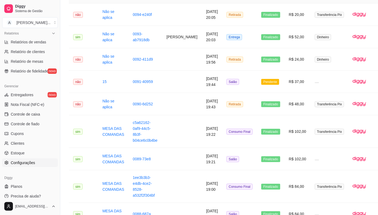
click at [41, 161] on link "Configurações" at bounding box center [30, 162] width 56 height 9
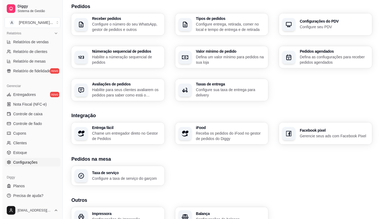
scroll to position [149, 0]
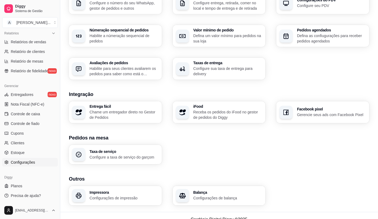
click at [130, 203] on div "Impressora Configurações de impressão" at bounding box center [115, 196] width 93 height 20
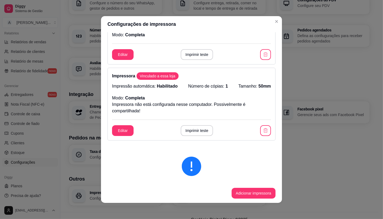
scroll to position [60, 0]
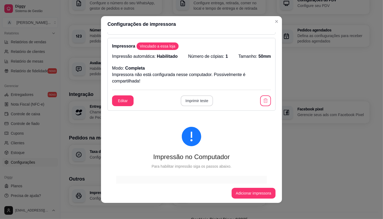
click at [192, 103] on button "Imprimir teste" at bounding box center [197, 101] width 33 height 11
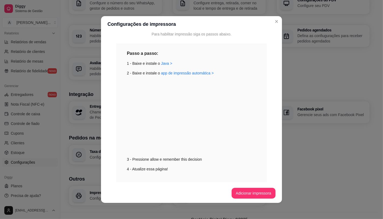
scroll to position [0, 0]
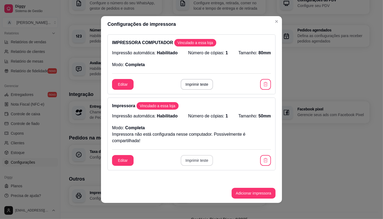
click at [199, 162] on button "Imprimir teste" at bounding box center [197, 160] width 33 height 11
click at [197, 88] on button "Imprimir teste" at bounding box center [197, 84] width 33 height 11
click at [124, 156] on button "Editar" at bounding box center [122, 161] width 21 height 10
click at [209, 163] on div "Editar Imprimir teste" at bounding box center [191, 160] width 159 height 11
click at [199, 162] on button "Imprimir teste" at bounding box center [197, 160] width 33 height 11
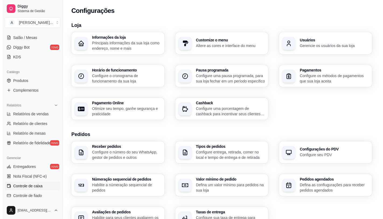
scroll to position [48, 0]
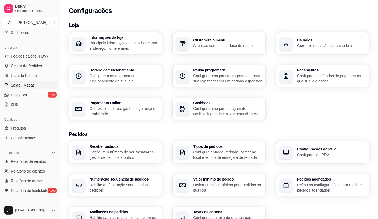
click at [37, 84] on link "Salão / Mesas" at bounding box center [30, 85] width 56 height 9
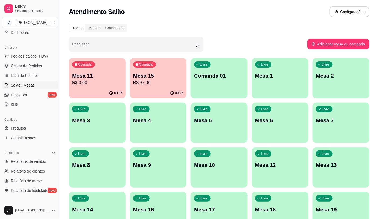
click at [171, 78] on p "Mesa 15" at bounding box center [158, 76] width 50 height 8
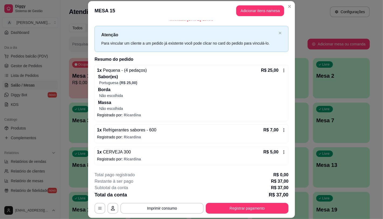
click at [236, 12] on button "Adicionar itens na mesa" at bounding box center [260, 10] width 48 height 11
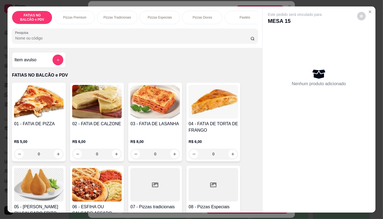
scroll to position [0, 560]
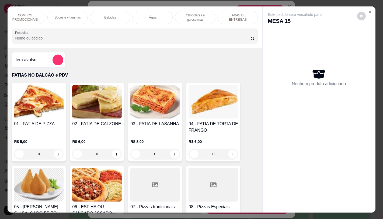
click at [198, 19] on p "Chocolates e guloseimas" at bounding box center [195, 17] width 31 height 9
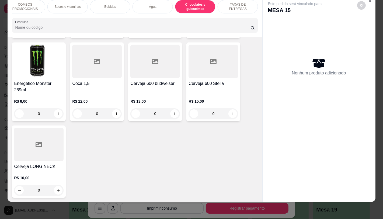
scroll to position [3143, 0]
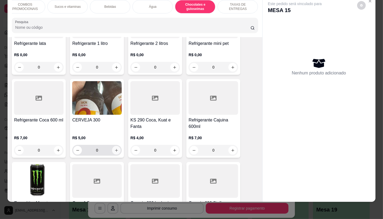
click at [117, 146] on button "increase-product-quantity" at bounding box center [116, 150] width 9 height 9
type input "1"
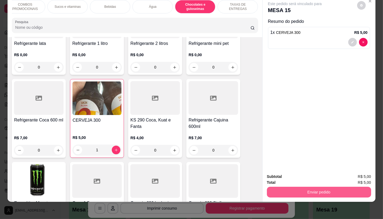
click at [318, 188] on button "Enviar pedido" at bounding box center [319, 192] width 104 height 11
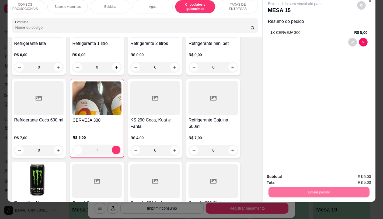
click at [301, 178] on button "Não registrar e enviar pedido" at bounding box center [301, 175] width 54 height 10
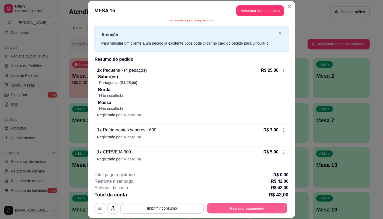
click at [267, 209] on button "Registrar pagamento" at bounding box center [247, 209] width 80 height 10
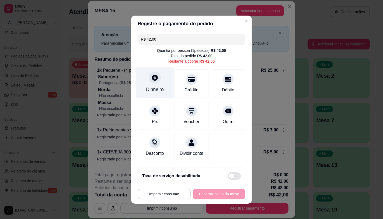
click at [149, 80] on div "Dinheiro" at bounding box center [155, 82] width 38 height 31
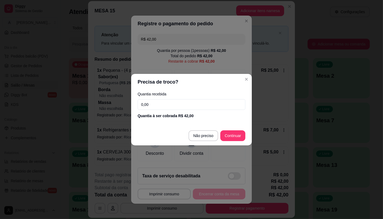
click at [151, 103] on input "0,00" at bounding box center [192, 104] width 108 height 11
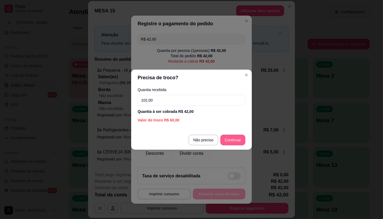
type input "102,00"
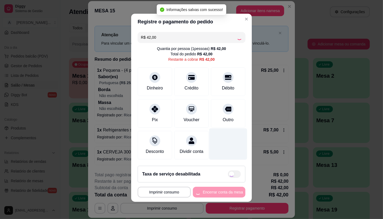
type input "R$ 0,00"
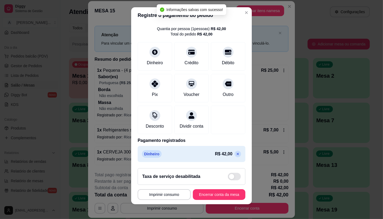
scroll to position [20, 0]
click at [206, 194] on button "Encerrar conta da mesa" at bounding box center [219, 195] width 52 height 11
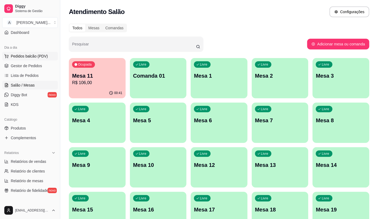
click at [24, 57] on span "Pedidos balcão (PDV)" at bounding box center [29, 56] width 37 height 5
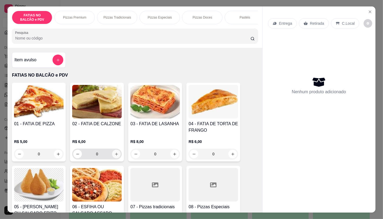
click at [114, 159] on button "increase-product-quantity" at bounding box center [116, 154] width 9 height 9
type input "1"
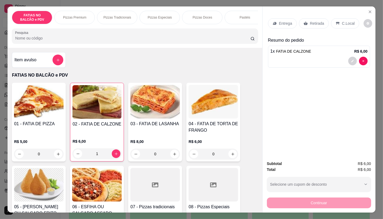
click at [45, 155] on input "0" at bounding box center [39, 154] width 30 height 11
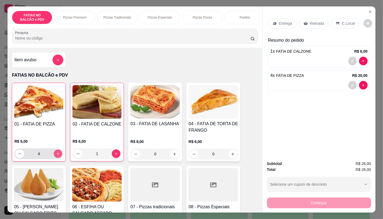
click at [56, 155] on icon "increase-product-quantity" at bounding box center [58, 154] width 4 height 4
type input "5"
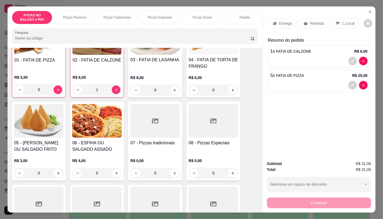
scroll to position [90, 0]
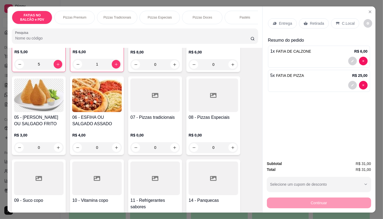
click at [157, 184] on div at bounding box center [155, 179] width 50 height 34
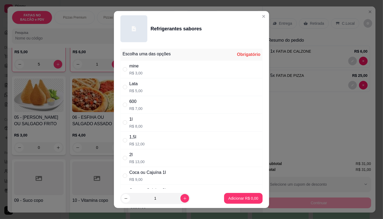
click at [141, 91] on div "Lata R$ 5,00" at bounding box center [191, 87] width 142 height 18
click at [142, 103] on div "600 R$ 7,00" at bounding box center [191, 105] width 142 height 18
radio input "false"
radio input "true"
click at [238, 202] on button "Adicionar R$ 7,00" at bounding box center [243, 198] width 38 height 11
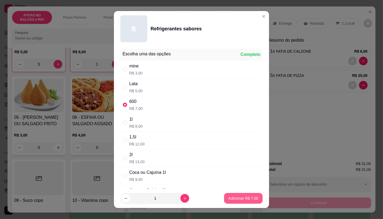
type input "1"
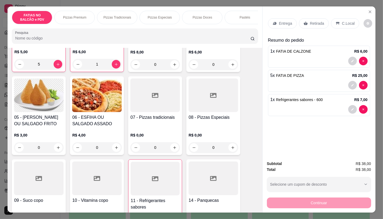
click at [316, 23] on p "Retirada" at bounding box center [317, 23] width 14 height 5
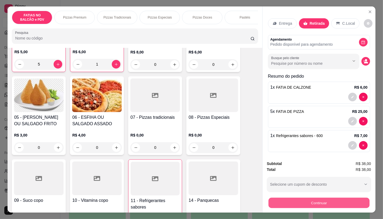
click at [322, 198] on button "Continuar" at bounding box center [318, 203] width 101 height 10
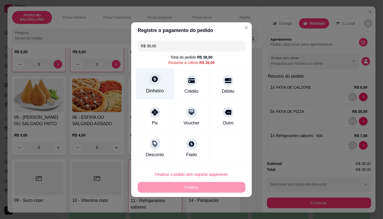
click at [154, 85] on div at bounding box center [155, 79] width 12 height 12
click at [156, 97] on div "Quantia recebida 0,00 Quantia à ser cobrada R$ 38,00" at bounding box center [191, 105] width 121 height 31
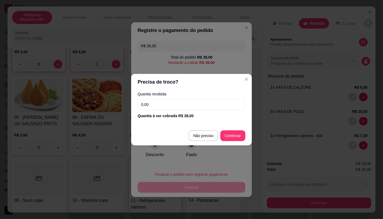
click at [159, 102] on input "0,00" at bounding box center [192, 104] width 108 height 11
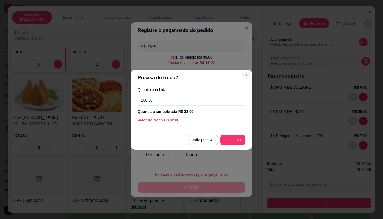
type input "100,00"
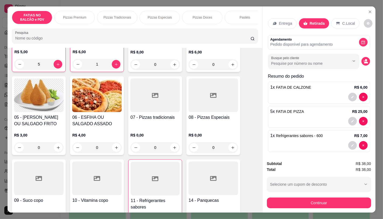
click at [68, 20] on div "Pizzas Premium" at bounding box center [74, 17] width 40 height 13
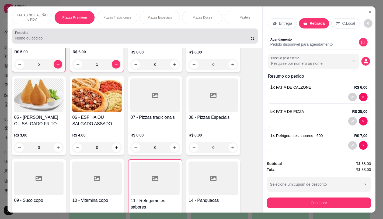
scroll to position [13, 0]
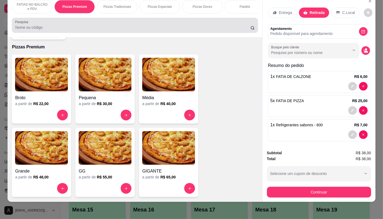
click at [73, 24] on div at bounding box center [134, 25] width 239 height 11
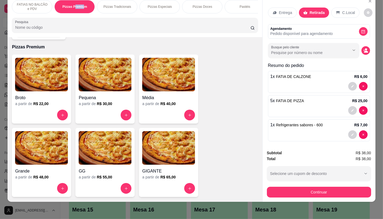
drag, startPoint x: 72, startPoint y: 8, endPoint x: 82, endPoint y: 8, distance: 9.4
click at [82, 8] on div "Pizzas Premium" at bounding box center [74, 6] width 40 height 13
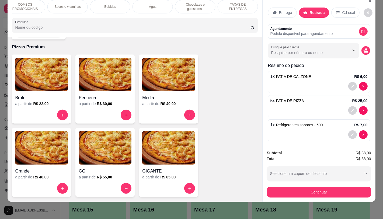
click at [188, 2] on p "Chocolates e guloseimas" at bounding box center [195, 6] width 31 height 9
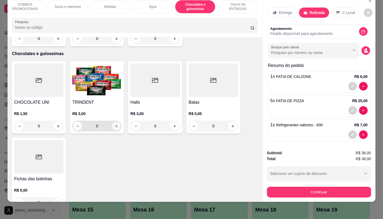
click at [117, 122] on button "increase-product-quantity" at bounding box center [116, 126] width 9 height 9
type input "1"
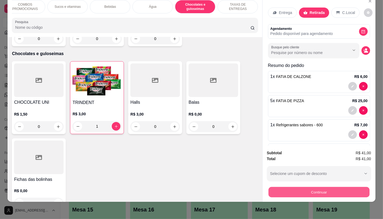
click at [344, 192] on button "Continuar" at bounding box center [318, 192] width 101 height 10
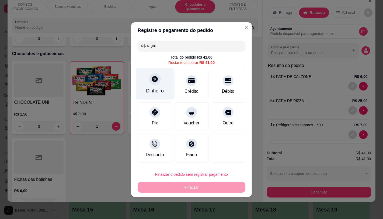
click at [151, 92] on div "Dinheiro" at bounding box center [155, 90] width 18 height 7
click at [160, 101] on input "0,00" at bounding box center [192, 104] width 108 height 11
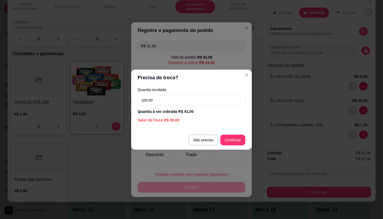
type input "100,00"
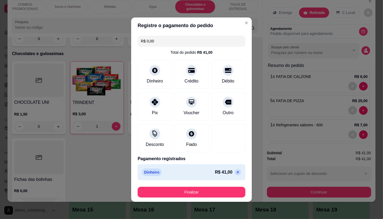
type input "R$ 0,00"
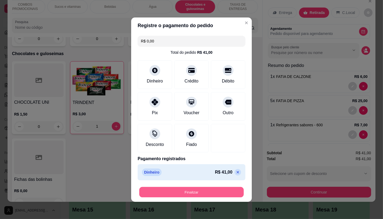
click at [193, 191] on button "Finalizar" at bounding box center [191, 192] width 104 height 10
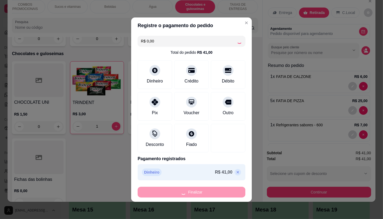
type input "0"
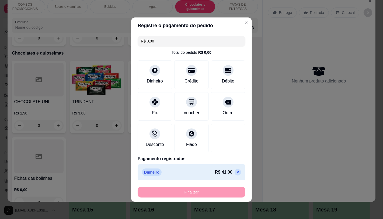
type input "-R$ 41,00"
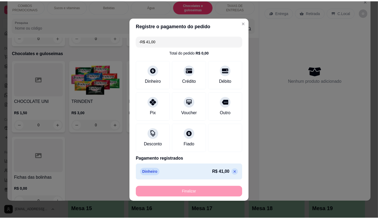
scroll to position [3503, 0]
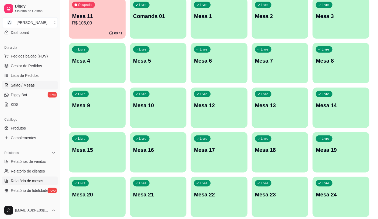
scroll to position [138, 0]
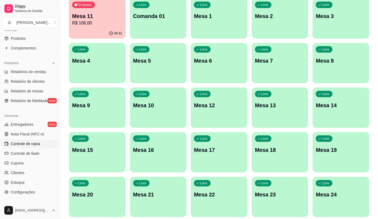
click at [19, 143] on span "Controle de caixa" at bounding box center [25, 143] width 29 height 5
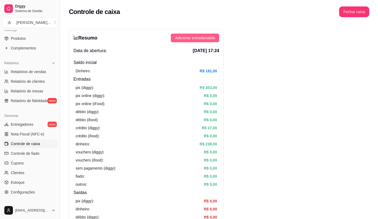
click at [215, 37] on button "Adicionar entrada/saída" at bounding box center [195, 38] width 48 height 9
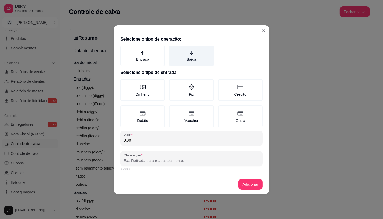
click at [185, 55] on label "Saída" at bounding box center [191, 56] width 44 height 20
click at [173, 50] on button "Saída" at bounding box center [171, 47] width 4 height 4
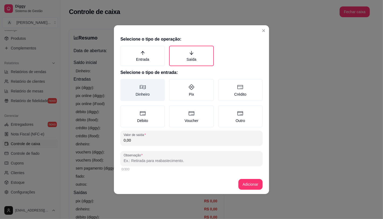
click at [140, 101] on label "Dinheiro" at bounding box center [142, 90] width 44 height 22
click at [124, 83] on button "Dinheiro" at bounding box center [122, 81] width 4 height 4
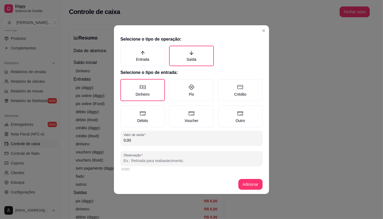
click at [155, 146] on div "Selecione o tipo de operação: Entrada Saída Selecione o tipo de entrada: Dinhei…" at bounding box center [191, 104] width 155 height 141
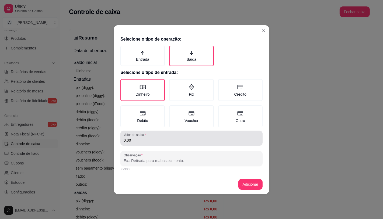
click at [157, 141] on input "0,00" at bounding box center [192, 140] width 136 height 5
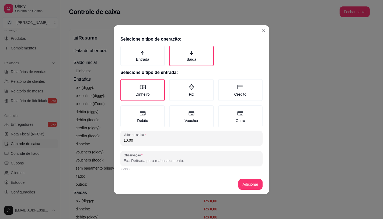
type input "10,00"
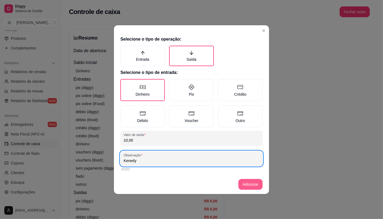
type input "Kenedy"
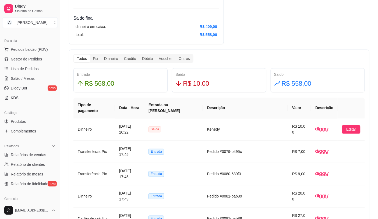
scroll to position [18, 0]
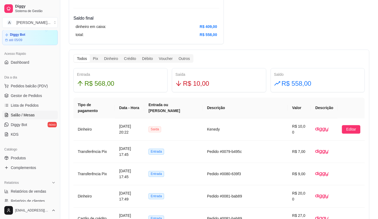
click at [36, 111] on link "Salão / Mesas" at bounding box center [30, 115] width 56 height 9
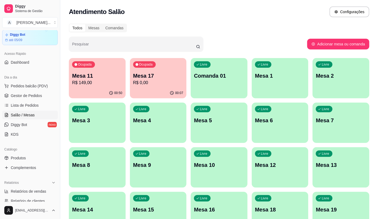
click at [90, 91] on div "00:50" at bounding box center [97, 93] width 57 height 10
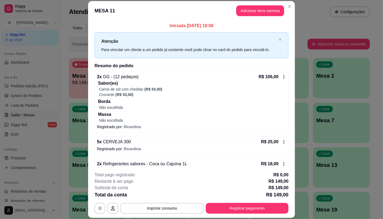
scroll to position [12, 0]
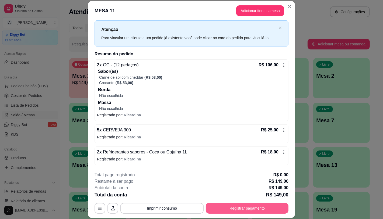
click at [221, 206] on button "Registrar pagamento" at bounding box center [247, 208] width 83 height 11
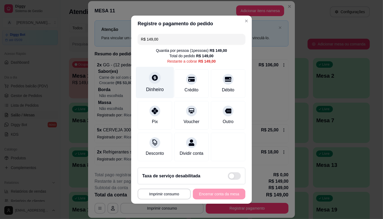
click at [162, 84] on div "Dinheiro" at bounding box center [155, 82] width 38 height 31
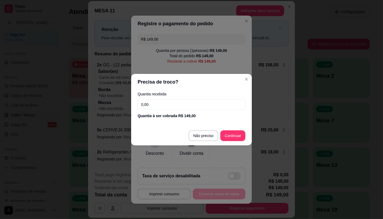
click at [162, 98] on div "Quantia recebida 0,00 Quantia à ser cobrada R$ 149,00" at bounding box center [191, 105] width 121 height 31
click at [160, 101] on input "0,00" at bounding box center [192, 104] width 108 height 11
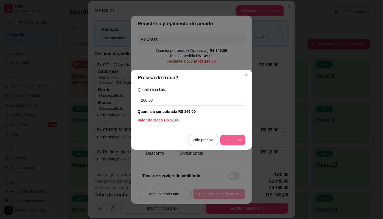
type input "200,00"
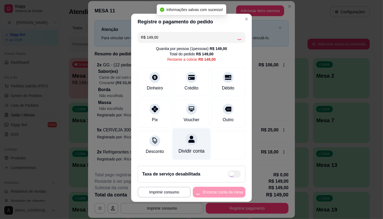
type input "R$ 0,00"
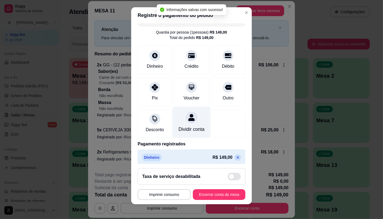
scroll to position [20, 0]
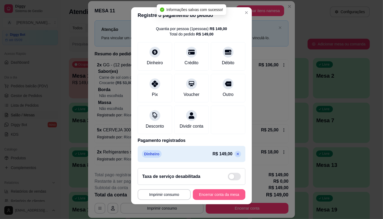
click at [228, 198] on button "Encerrar conta da mesa" at bounding box center [219, 195] width 52 height 11
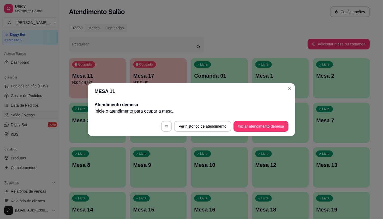
scroll to position [0, 0]
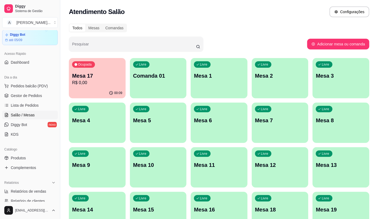
click at [33, 86] on span "Pedidos balcão (PDV)" at bounding box center [29, 85] width 37 height 5
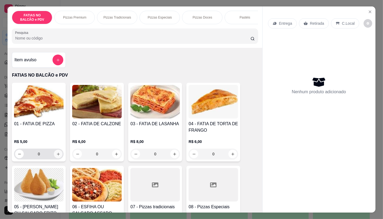
click at [54, 157] on button "increase-product-quantity" at bounding box center [58, 154] width 9 height 9
type input "2"
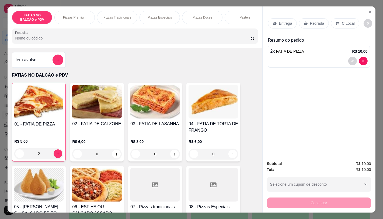
click at [314, 22] on p "Retirada" at bounding box center [317, 23] width 14 height 5
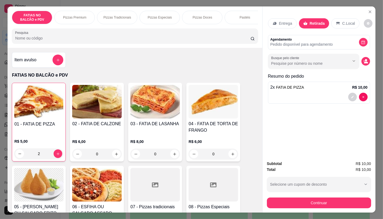
click at [319, 198] on button "Continuar" at bounding box center [319, 203] width 104 height 11
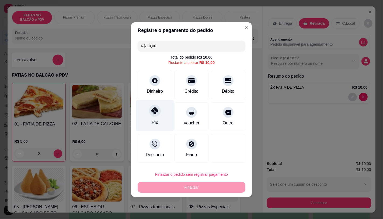
click at [155, 103] on div "Pix Voucher Outro" at bounding box center [192, 117] width 108 height 29
click at [158, 108] on div at bounding box center [155, 111] width 12 height 12
type input "R$ 0,00"
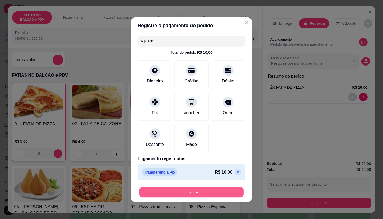
click at [203, 189] on button "Finalizar" at bounding box center [191, 192] width 104 height 10
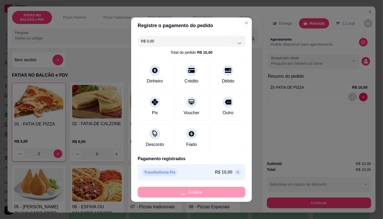
type input "0"
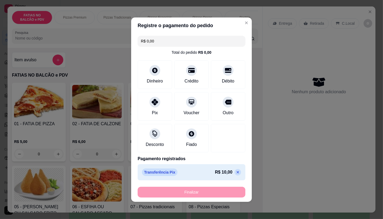
type input "-R$ 10,00"
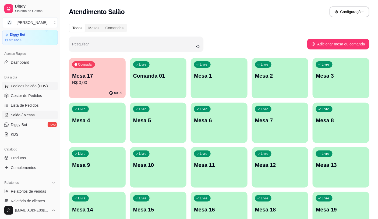
click at [18, 82] on button "Pedidos balcão (PDV)" at bounding box center [30, 86] width 56 height 9
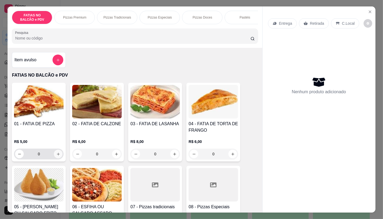
click at [57, 156] on icon "increase-product-quantity" at bounding box center [58, 154] width 3 height 3
type input "1"
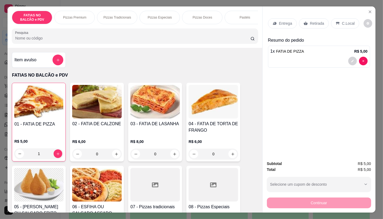
scroll to position [90, 0]
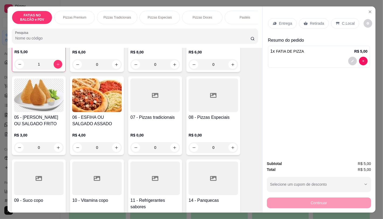
click at [146, 173] on div at bounding box center [155, 179] width 50 height 34
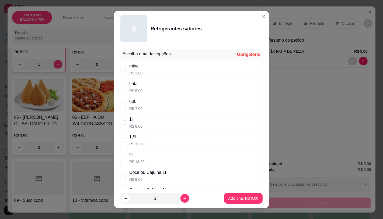
click at [149, 73] on div "mine R$ 3,00" at bounding box center [191, 70] width 142 height 18
radio input "true"
click at [246, 194] on button "Adicionar R$ 3,00" at bounding box center [243, 198] width 38 height 11
type input "1"
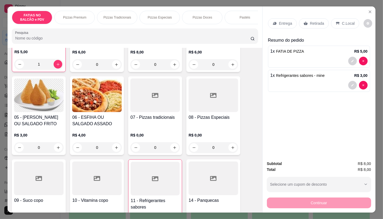
click at [315, 16] on div "Entrega Retirada C.Local" at bounding box center [319, 23] width 102 height 19
click at [315, 18] on div "Retirada" at bounding box center [314, 23] width 30 height 10
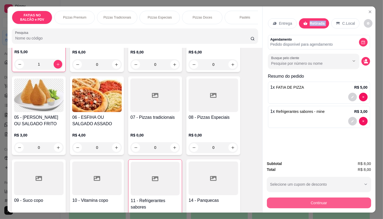
click at [350, 201] on button "Continuar" at bounding box center [319, 203] width 104 height 11
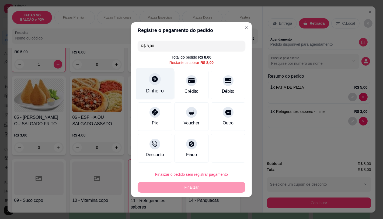
click at [153, 84] on div at bounding box center [155, 79] width 12 height 12
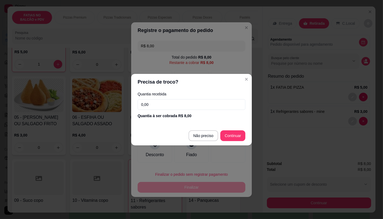
click at [169, 104] on input "0,00" at bounding box center [192, 104] width 108 height 11
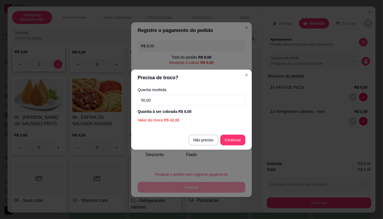
type input "50,00"
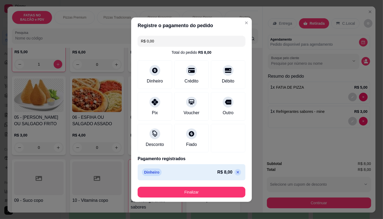
type input "R$ 0,00"
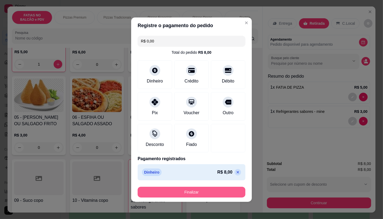
click at [226, 191] on button "Finalizar" at bounding box center [192, 192] width 108 height 11
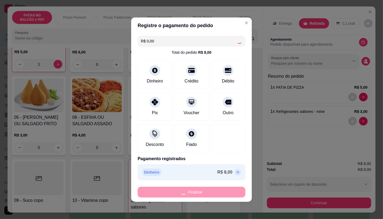
type input "0"
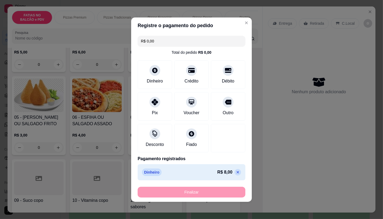
type input "-R$ 8,00"
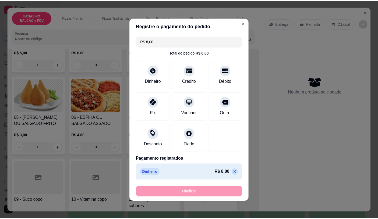
scroll to position [90, 0]
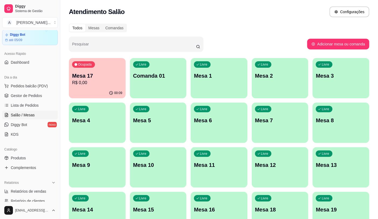
click at [100, 89] on div "00:09" at bounding box center [97, 93] width 57 height 10
click at [339, 164] on p "Mesa 13" at bounding box center [341, 166] width 50 height 8
click at [290, 168] on p "Mesa 12" at bounding box center [280, 166] width 50 height 8
click at [27, 91] on ul "Pedidos balcão (PDV) Gestor de Pedidos Lista de Pedidos Salão / Mesas Diggy Bot…" at bounding box center [30, 110] width 56 height 57
click at [31, 89] on button "Pedidos balcão (PDV)" at bounding box center [30, 86] width 56 height 9
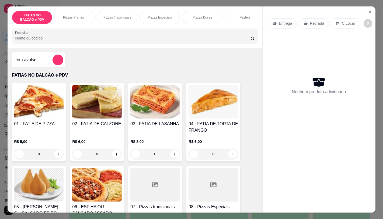
click at [31, 89] on img at bounding box center [39, 102] width 50 height 34
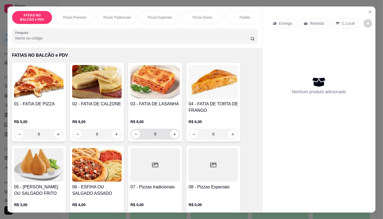
scroll to position [60, 0]
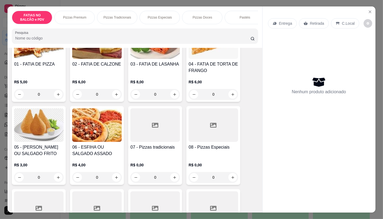
click at [216, 128] on div at bounding box center [213, 125] width 50 height 34
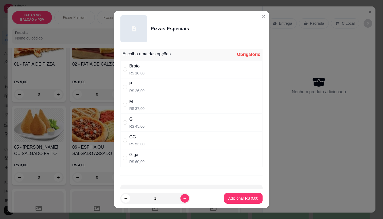
click at [161, 150] on div "Giga R$ 60,00" at bounding box center [191, 158] width 142 height 18
radio input "true"
click at [180, 198] on button "increase-product-quantity" at bounding box center [184, 198] width 9 height 9
type input "2"
click at [242, 203] on button "Adicionar R$ 120,00" at bounding box center [241, 198] width 43 height 11
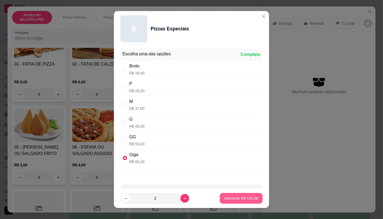
type input "2"
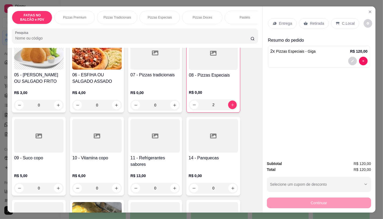
scroll to position [149, 0]
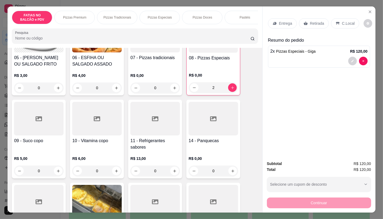
click at [151, 143] on h4 "11 - Refrigerantes sabores" at bounding box center [155, 144] width 50 height 13
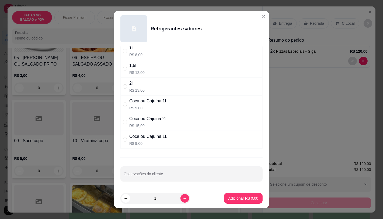
scroll to position [72, 0]
click at [150, 120] on div "Coca ou Cajuina 2l" at bounding box center [147, 119] width 36 height 6
radio input "true"
click at [228, 195] on button "Adicionar R$ 15,00" at bounding box center [242, 199] width 40 height 10
type input "1"
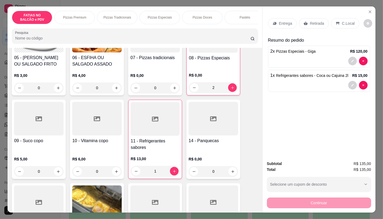
click at [315, 21] on p "Retirada" at bounding box center [317, 23] width 14 height 5
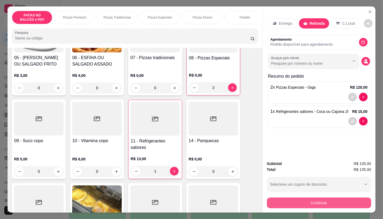
click at [325, 202] on button "Continuar" at bounding box center [319, 203] width 104 height 11
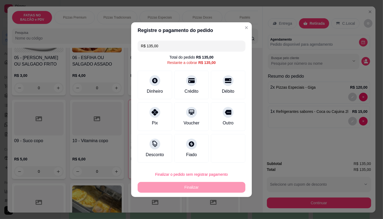
click at [168, 51] on input "R$ 135,00" at bounding box center [191, 46] width 101 height 11
click at [186, 90] on div "Crédito" at bounding box center [191, 90] width 15 height 7
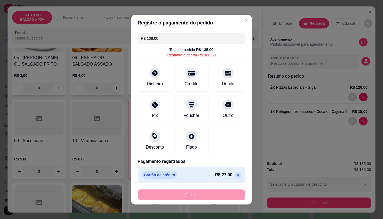
click at [165, 37] on input "R$ 108,00" at bounding box center [191, 38] width 101 height 11
click at [220, 88] on div "Débito" at bounding box center [228, 76] width 38 height 31
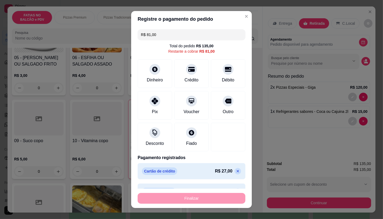
drag, startPoint x: 175, startPoint y: 11, endPoint x: 174, endPoint y: 27, distance: 15.9
click at [174, 19] on header "Registre o pagamento do pedido" at bounding box center [191, 19] width 121 height 16
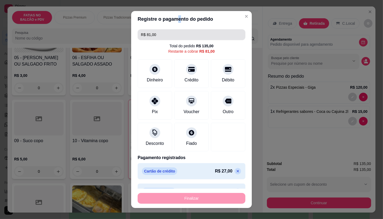
click at [173, 31] on input "R$ 81,00" at bounding box center [191, 34] width 101 height 11
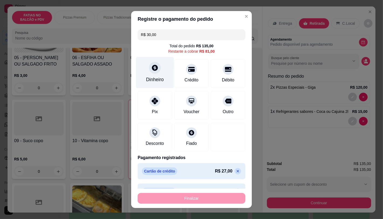
click at [155, 73] on div "Dinheiro" at bounding box center [155, 72] width 38 height 31
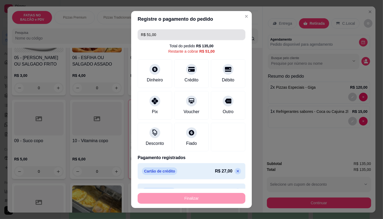
click at [157, 31] on input "R$ 51,00" at bounding box center [191, 34] width 101 height 11
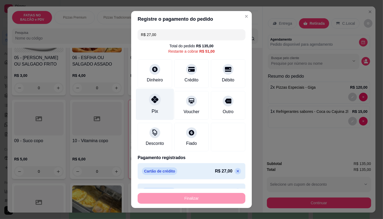
click at [158, 104] on div "Pix" at bounding box center [155, 104] width 38 height 31
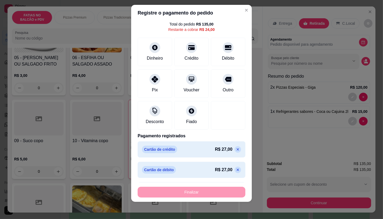
scroll to position [0, 0]
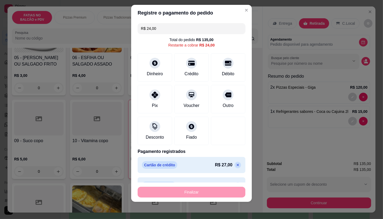
click at [135, 106] on div "R$ 24,00 Total do pedido R$ 135,00 Restante a cobrar R$ 24,00 Dinheiro Crédito …" at bounding box center [191, 102] width 121 height 162
click at [160, 101] on div "Pix" at bounding box center [155, 97] width 38 height 31
type input "R$ 0,00"
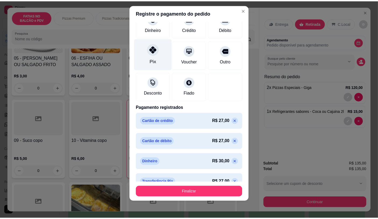
scroll to position [69, 0]
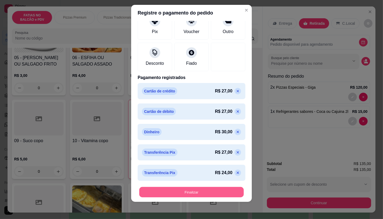
click at [189, 198] on button "Finalizar" at bounding box center [191, 192] width 104 height 10
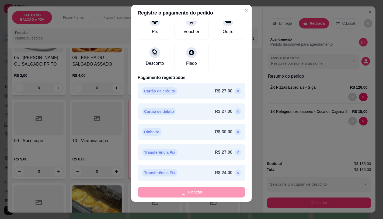
type input "0"
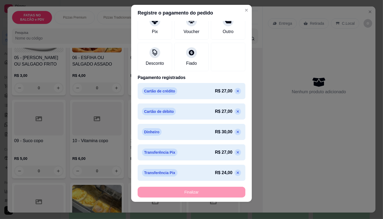
type input "-R$ 135,00"
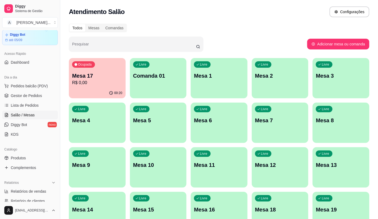
click at [41, 90] on ul "Pedidos balcão (PDV) Gestor de Pedidos Lista de Pedidos Salão / Mesas Diggy Bot…" at bounding box center [30, 110] width 56 height 57
click at [40, 90] on button "Pedidos balcão (PDV)" at bounding box center [30, 86] width 56 height 9
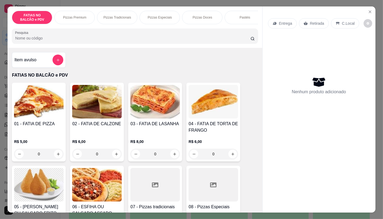
click at [56, 156] on icon "increase-product-quantity" at bounding box center [58, 154] width 4 height 4
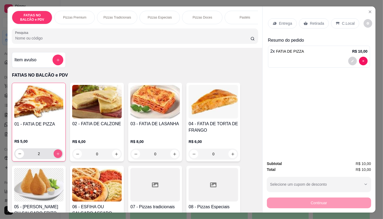
click at [56, 156] on icon "increase-product-quantity" at bounding box center [58, 154] width 4 height 4
type input "3"
click at [336, 22] on icon at bounding box center [337, 23] width 3 height 3
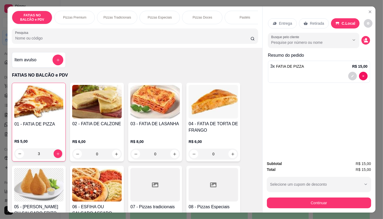
click at [310, 21] on p "Retirada" at bounding box center [317, 23] width 14 height 5
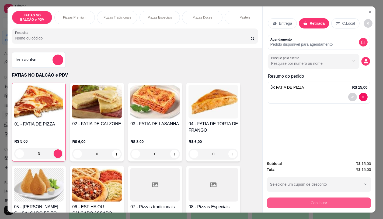
click at [343, 199] on button "Continuar" at bounding box center [319, 203] width 104 height 11
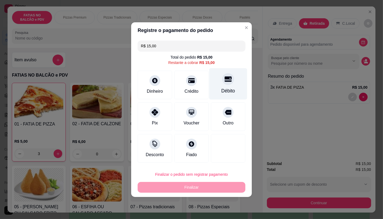
click at [217, 94] on div "Débito" at bounding box center [228, 83] width 38 height 31
type input "R$ 0,00"
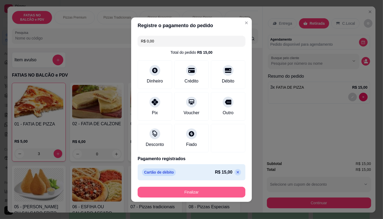
click at [236, 193] on button "Finalizar" at bounding box center [192, 192] width 108 height 11
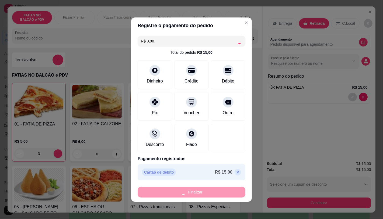
type input "0"
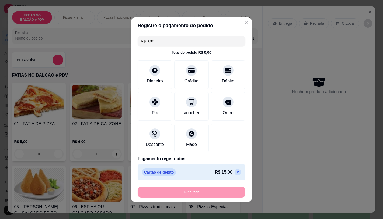
type input "-R$ 15,00"
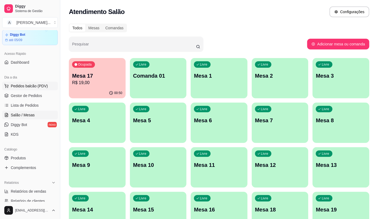
click at [18, 88] on span "Pedidos balcão (PDV)" at bounding box center [29, 85] width 37 height 5
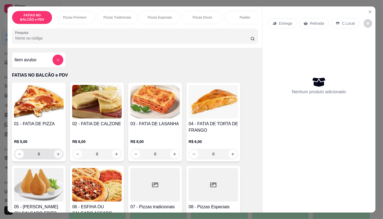
click at [56, 159] on button "increase-product-quantity" at bounding box center [58, 154] width 9 height 9
type input "1"
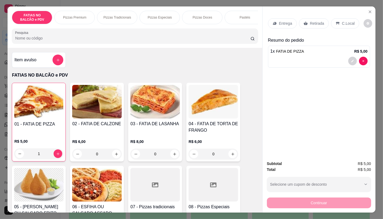
click at [304, 23] on icon at bounding box center [305, 23] width 4 height 4
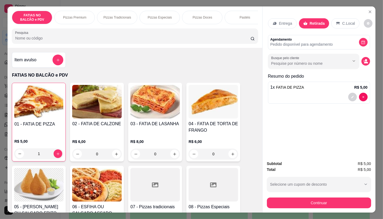
click at [313, 144] on div "Entrega Retirada C.Local Agendamento Pedido disponível para agendamento Busque …" at bounding box center [318, 81] width 113 height 150
click at [334, 150] on div "Entrega Retirada C.Local Agendamento Pedido disponível para agendamento Busque …" at bounding box center [318, 81] width 113 height 150
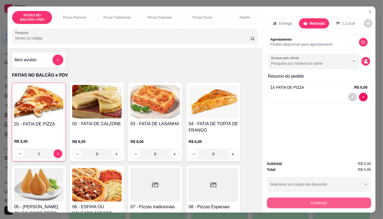
click at [325, 200] on button "Continuar" at bounding box center [319, 203] width 104 height 11
click at [325, 199] on button "Continuar" at bounding box center [319, 203] width 104 height 11
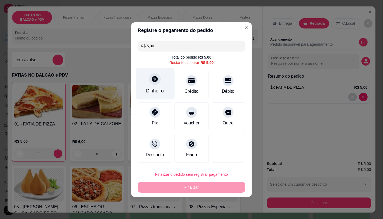
click at [151, 76] on icon at bounding box center [154, 79] width 7 height 7
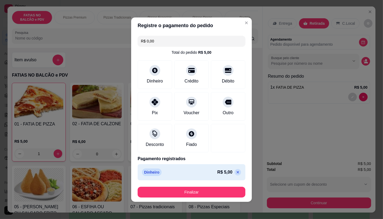
type input "R$ 0,00"
click at [203, 186] on footer "Finalizar" at bounding box center [191, 192] width 121 height 19
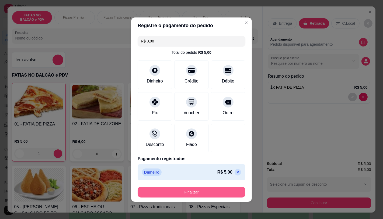
click at [205, 193] on button "Finalizar" at bounding box center [192, 192] width 108 height 11
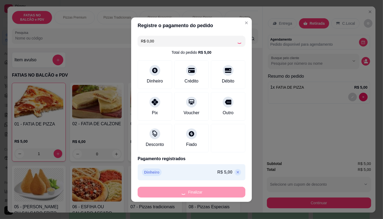
type input "0"
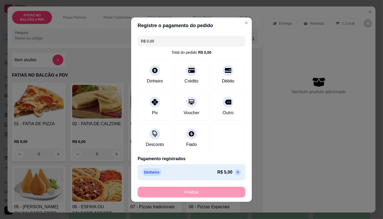
type input "-R$ 5,00"
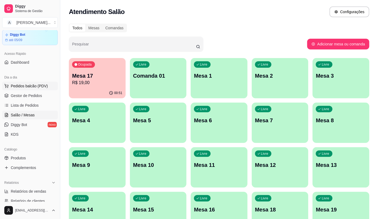
click at [36, 90] on button "Pedidos balcão (PDV)" at bounding box center [30, 86] width 56 height 9
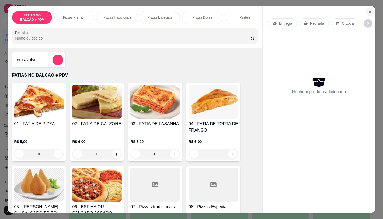
click at [369, 11] on icon "Close" at bounding box center [370, 12] width 2 height 2
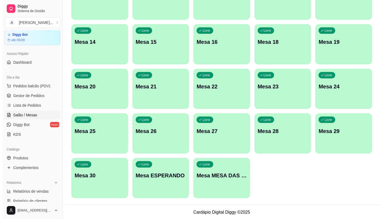
scroll to position [169, 0]
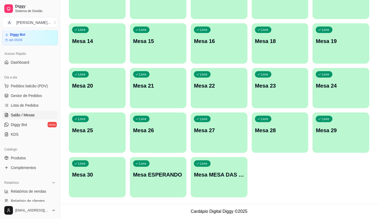
click at [216, 171] on p "Mesa MESA DAS COMANDAS" at bounding box center [219, 175] width 50 height 8
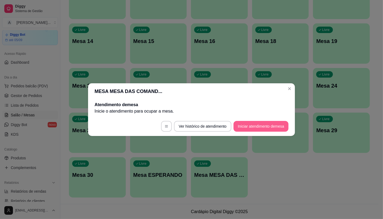
click at [271, 127] on button "Iniciar atendimento de mesa" at bounding box center [260, 126] width 55 height 11
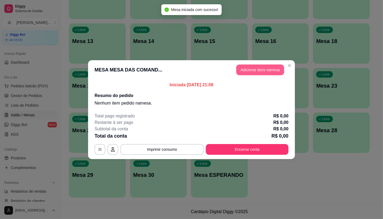
click at [258, 72] on button "Adicionar itens na mesa" at bounding box center [260, 70] width 48 height 11
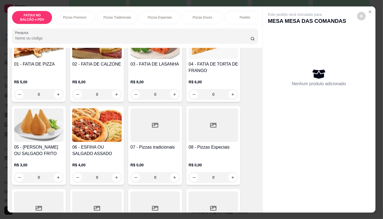
scroll to position [90, 0]
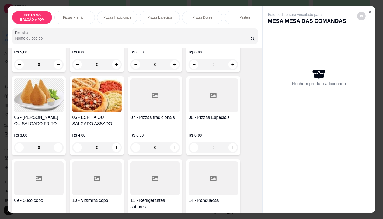
click at [203, 172] on div at bounding box center [213, 179] width 50 height 34
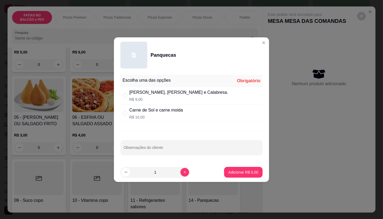
click at [199, 100] on div "[PERSON_NAME], [PERSON_NAME] e Calabresa. R$ 9,00" at bounding box center [191, 96] width 142 height 18
radio input "true"
click at [251, 169] on button "Adicionar R$ 9,00" at bounding box center [243, 172] width 38 height 11
type input "1"
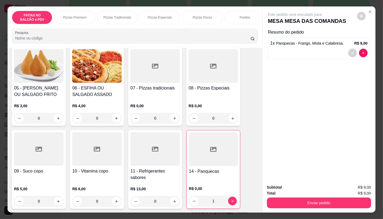
scroll to position [120, 0]
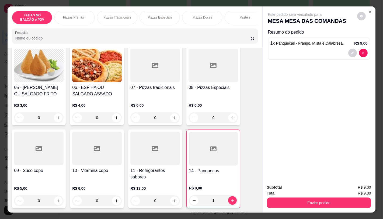
click at [39, 163] on div at bounding box center [39, 149] width 50 height 34
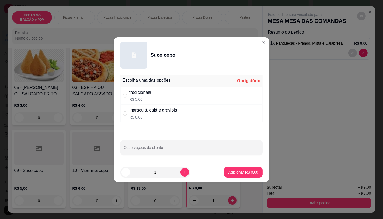
click at [164, 100] on div "tradicionais R$ 5,00" at bounding box center [191, 96] width 142 height 18
radio input "true"
click at [237, 170] on button "Adicionar R$ 5,00" at bounding box center [243, 172] width 38 height 11
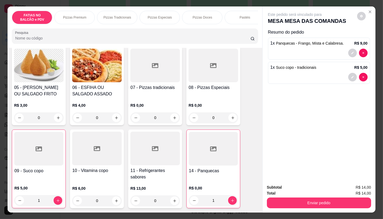
type input "1"
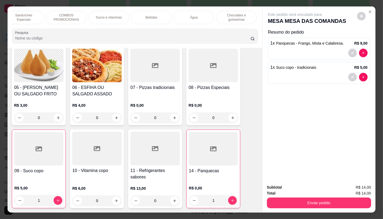
scroll to position [0, 537]
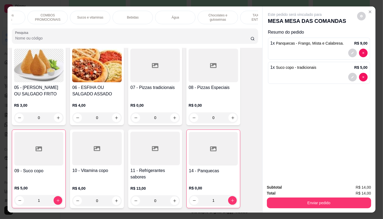
click at [242, 18] on div "TAXAS DE ENTREGAS" at bounding box center [260, 17] width 40 height 13
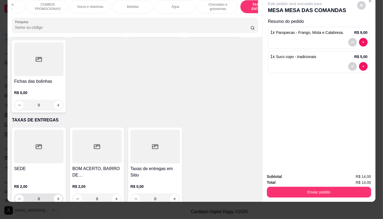
click at [54, 194] on div "0" at bounding box center [38, 199] width 47 height 11
click at [57, 195] on button "increase-product-quantity" at bounding box center [58, 199] width 9 height 9
type input "1"
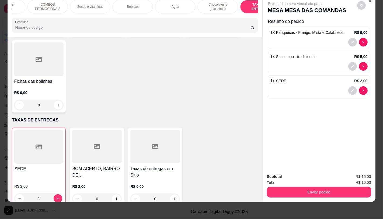
click at [360, 186] on div "Enviar pedido" at bounding box center [319, 192] width 104 height 12
click at [320, 190] on button "Enviar pedido" at bounding box center [319, 192] width 104 height 11
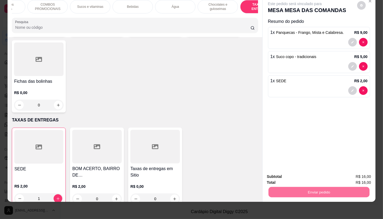
click at [306, 170] on button "Não registrar e enviar pedido" at bounding box center [301, 175] width 56 height 10
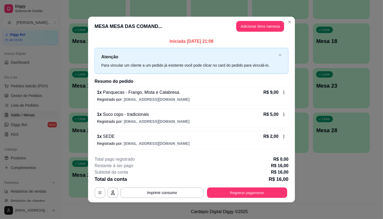
click at [256, 195] on button "Registrar pagamento" at bounding box center [247, 193] width 80 height 10
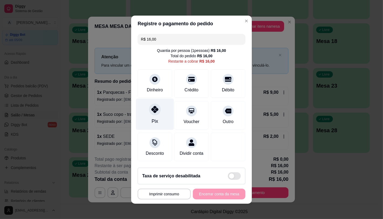
click at [154, 109] on icon at bounding box center [154, 109] width 7 height 7
type input "R$ 0,00"
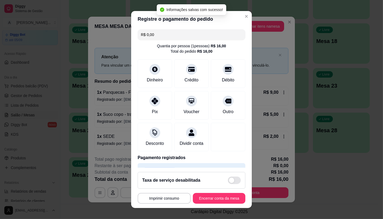
scroll to position [20, 0]
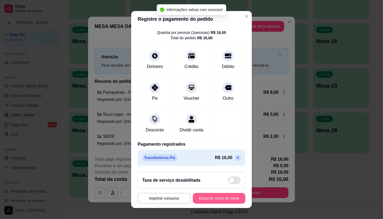
click at [225, 203] on button "Encerrar conta da mesa" at bounding box center [219, 198] width 52 height 11
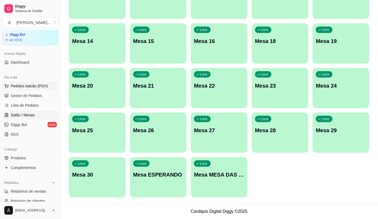
click at [44, 85] on span "Pedidos balcão (PDV)" at bounding box center [29, 85] width 37 height 5
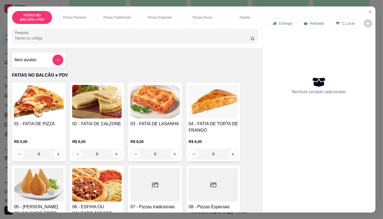
click at [45, 160] on input "0" at bounding box center [39, 154] width 30 height 11
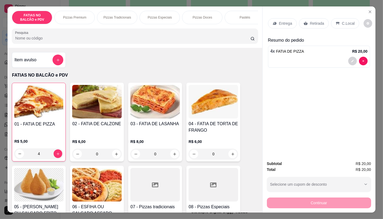
type input "4"
click at [306, 24] on div "Retirada" at bounding box center [314, 23] width 30 height 10
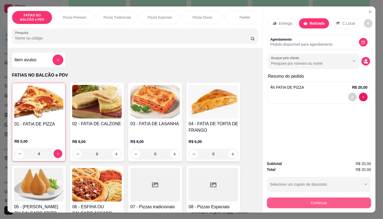
click at [309, 202] on button "Continuar" at bounding box center [319, 203] width 104 height 11
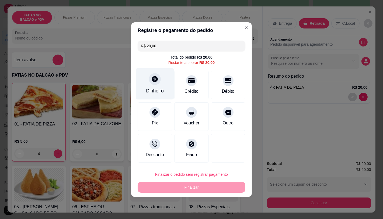
click at [157, 82] on div at bounding box center [155, 79] width 12 height 12
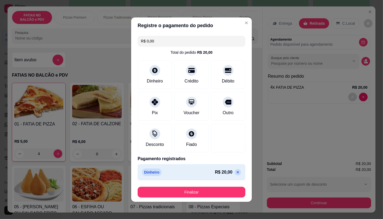
type input "R$ 0,00"
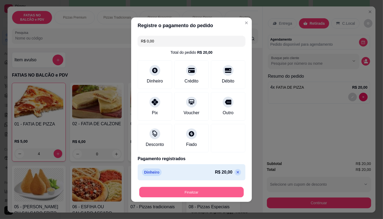
click at [206, 191] on button "Finalizar" at bounding box center [191, 192] width 104 height 10
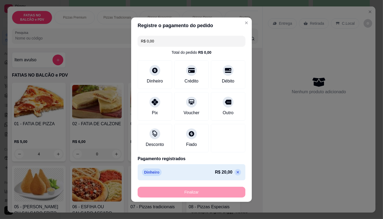
type input "0"
type input "-R$ 20,00"
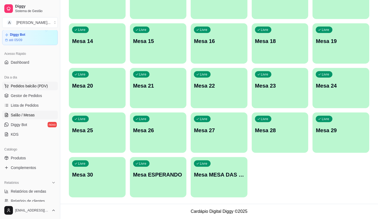
click at [29, 84] on span "Pedidos balcão (PDV)" at bounding box center [29, 85] width 37 height 5
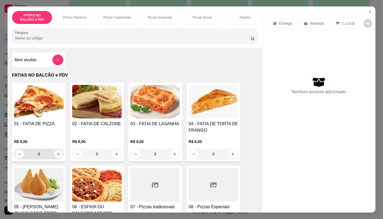
click at [56, 154] on button "increase-product-quantity" at bounding box center [58, 154] width 9 height 9
type input "1"
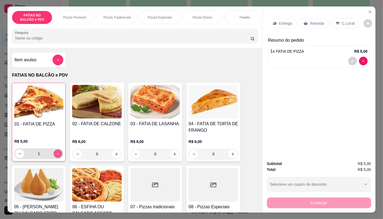
scroll to position [90, 0]
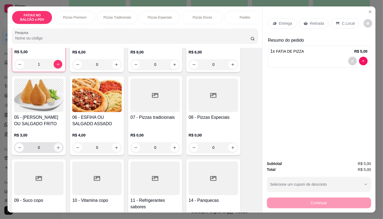
click at [57, 149] on icon "increase-product-quantity" at bounding box center [58, 148] width 4 height 4
type input "2"
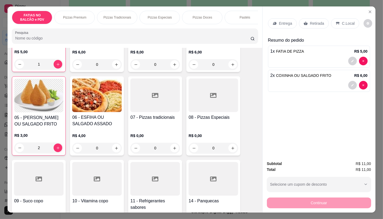
click at [320, 22] on p "Retirada" at bounding box center [317, 23] width 14 height 5
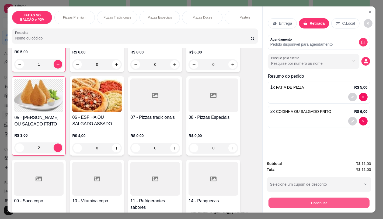
click at [316, 202] on button "Continuar" at bounding box center [318, 203] width 101 height 10
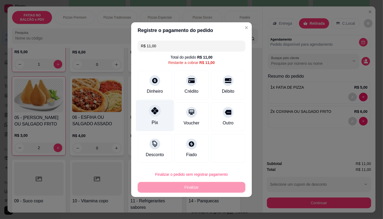
click at [159, 108] on div "Pix" at bounding box center [155, 115] width 38 height 31
type input "R$ 0,00"
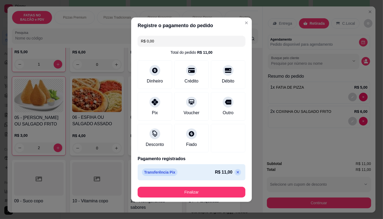
click at [201, 198] on footer "Finalizar" at bounding box center [191, 192] width 121 height 19
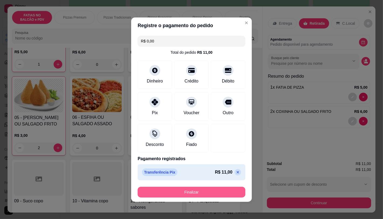
click at [202, 190] on button "Finalizar" at bounding box center [192, 192] width 108 height 11
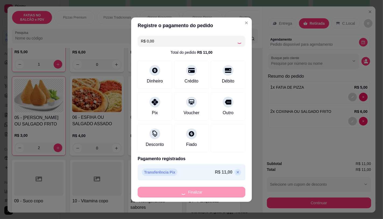
type input "0"
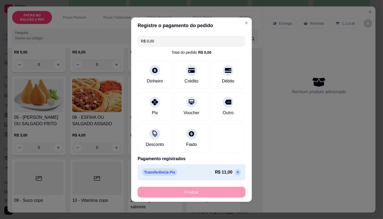
type input "-R$ 11,00"
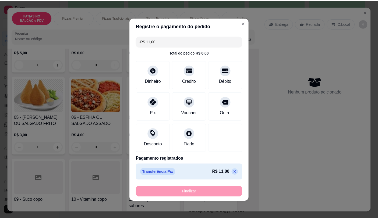
scroll to position [90, 0]
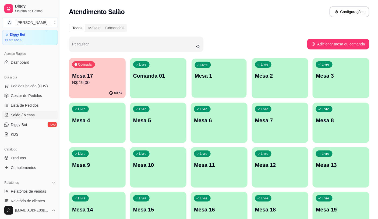
click at [199, 74] on p "Mesa 1" at bounding box center [219, 75] width 49 height 7
click at [27, 87] on span "Pedidos balcão (PDV)" at bounding box center [29, 85] width 37 height 5
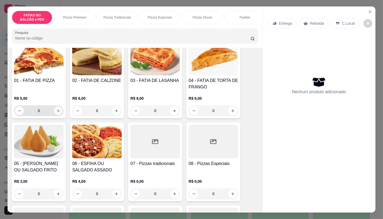
scroll to position [120, 0]
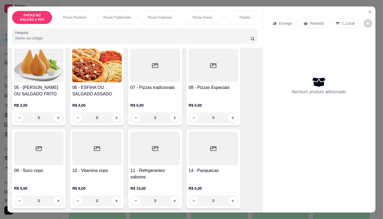
click at [55, 169] on div "09 - Suco copo R$ 5,00 0" at bounding box center [39, 169] width 54 height 79
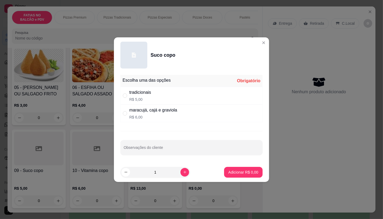
click at [185, 117] on div "maracujá, cajá e graviola R$ 6,00" at bounding box center [191, 114] width 142 height 18
radio input "true"
click at [183, 171] on icon "increase-product-quantity" at bounding box center [185, 172] width 4 height 4
type input "2"
click at [237, 176] on button "Adicionar R$ 12,00" at bounding box center [242, 172] width 41 height 11
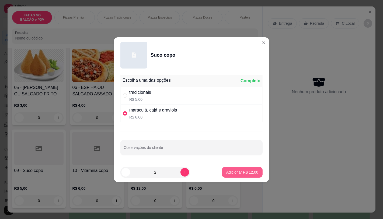
type input "2"
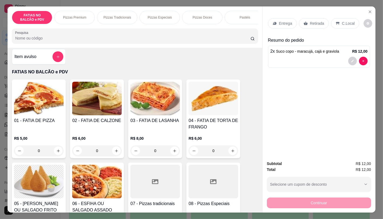
scroll to position [0, 0]
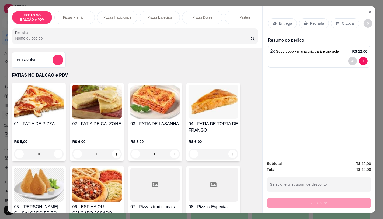
click at [44, 155] on input "0" at bounding box center [39, 154] width 30 height 11
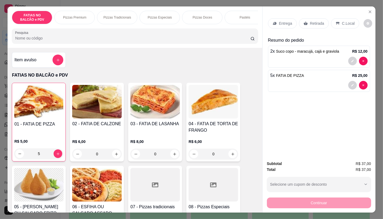
type input "5"
click at [317, 21] on p "Retirada" at bounding box center [317, 23] width 14 height 5
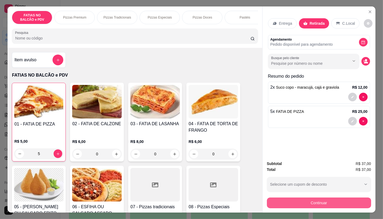
click at [323, 200] on button "Continuar" at bounding box center [319, 203] width 104 height 11
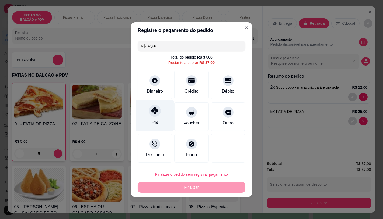
click at [154, 121] on div "Pix" at bounding box center [155, 122] width 6 height 7
type input "R$ 0,00"
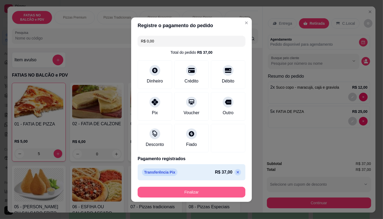
click at [198, 187] on button "Finalizar" at bounding box center [192, 192] width 108 height 11
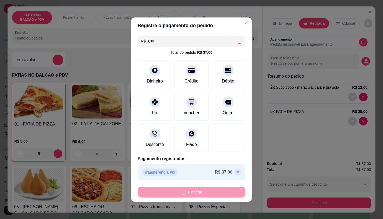
type input "0"
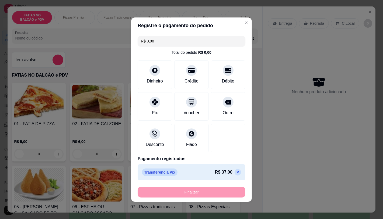
type input "-R$ 37,00"
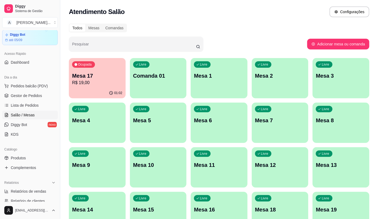
click at [93, 82] on p "R$ 19,00" at bounding box center [97, 83] width 50 height 6
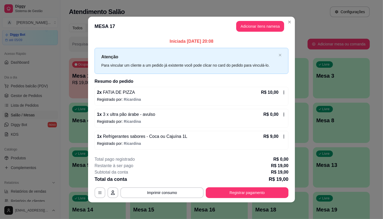
click at [105, 117] on span "3 x ultra pão árabe - avulso" at bounding box center [128, 114] width 53 height 5
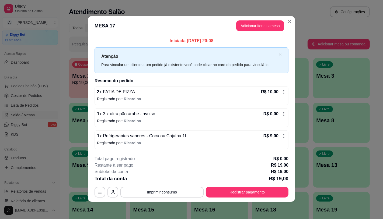
click at [179, 111] on div "1 x 3 x ultra pão árabe - avulso R$ 0,00" at bounding box center [191, 114] width 189 height 6
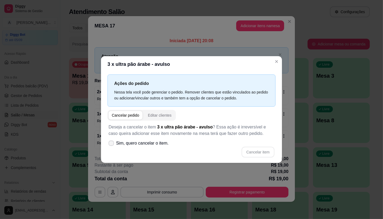
click at [154, 141] on span "Sim, quero cancelar o item." at bounding box center [142, 143] width 52 height 6
click at [112, 144] on input "Sim, quero cancelar o item." at bounding box center [109, 145] width 3 height 3
checkbox input "true"
click at [251, 152] on button "Cancelar item" at bounding box center [257, 152] width 33 height 11
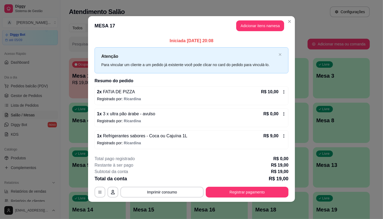
scroll to position [0, 0]
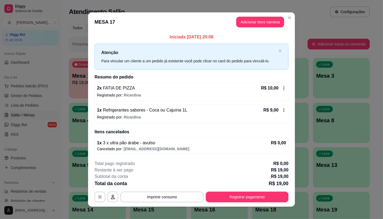
click at [238, 28] on header "MESA 17 Adicionar itens na mesa" at bounding box center [191, 21] width 207 height 19
click at [240, 24] on button "Adicionar itens na mesa" at bounding box center [260, 22] width 46 height 10
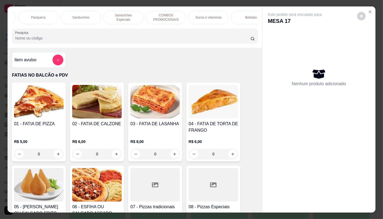
scroll to position [0, 345]
click at [157, 18] on div "Sanduíches" at bounding box center [155, 17] width 40 height 13
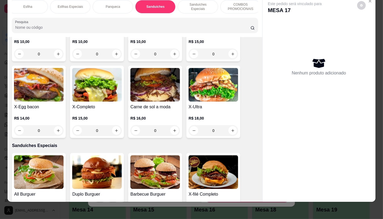
scroll to position [2415, 0]
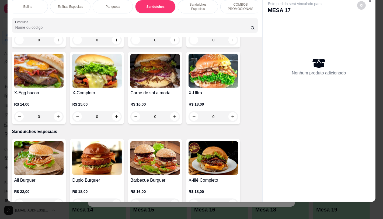
click at [219, 68] on img at bounding box center [213, 71] width 50 height 34
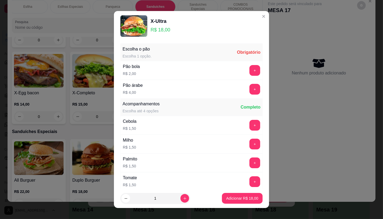
click at [245, 81] on div "Pão árabe R$ 4,00 +" at bounding box center [191, 89] width 142 height 19
click at [249, 85] on button "+" at bounding box center [254, 89] width 11 height 11
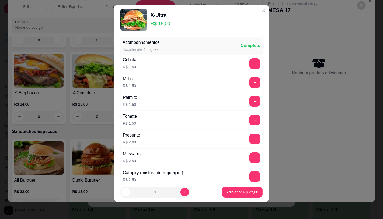
scroll to position [58, 0]
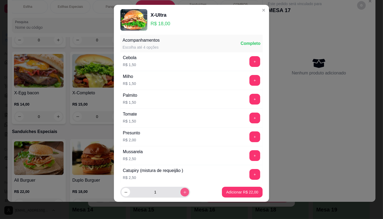
click at [182, 190] on button "increase-product-quantity" at bounding box center [184, 192] width 9 height 9
type input "3"
click at [242, 192] on p "Adicionar R$ 66,00" at bounding box center [242, 192] width 32 height 5
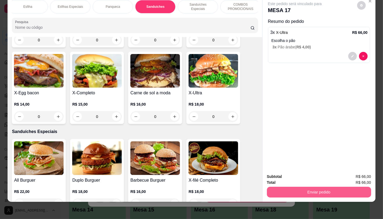
click at [345, 191] on button "Enviar pedido" at bounding box center [319, 192] width 104 height 11
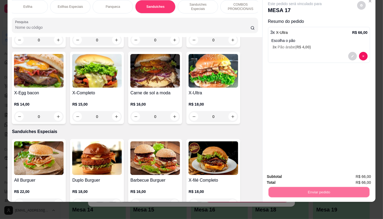
click at [306, 175] on button "Não registrar e enviar pedido" at bounding box center [301, 175] width 56 height 10
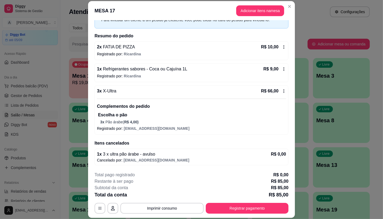
scroll to position [16, 0]
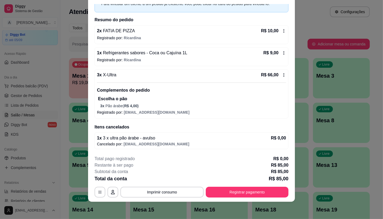
click at [188, 186] on div "**********" at bounding box center [191, 177] width 194 height 42
click at [188, 189] on button "Imprimir consumo" at bounding box center [161, 192] width 83 height 11
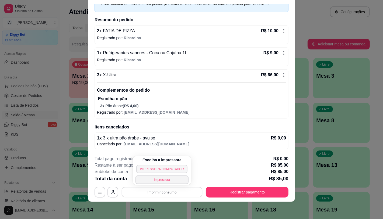
click at [178, 170] on button "IMPRESSORA COMPUTADOR" at bounding box center [161, 169] width 51 height 8
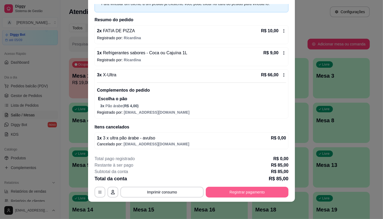
click at [272, 190] on button "Registrar pagamento" at bounding box center [247, 192] width 83 height 11
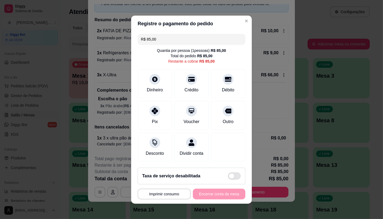
click at [185, 41] on input "R$ 85,00" at bounding box center [191, 39] width 101 height 11
click at [159, 105] on div "Pix" at bounding box center [155, 114] width 38 height 31
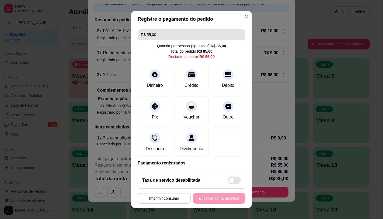
click at [164, 36] on input "R$ 55,00" at bounding box center [191, 34] width 101 height 11
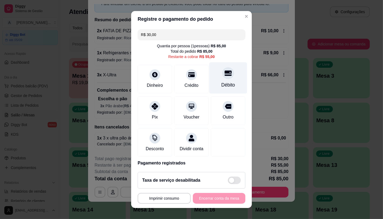
click at [222, 77] on div at bounding box center [228, 73] width 12 height 12
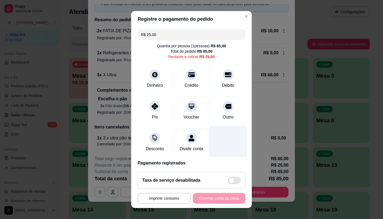
scroll to position [46, 0]
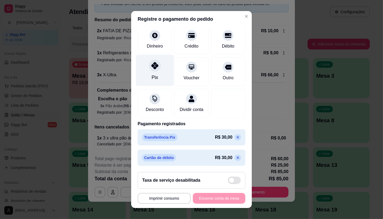
click at [152, 74] on div "Pix" at bounding box center [155, 77] width 6 height 7
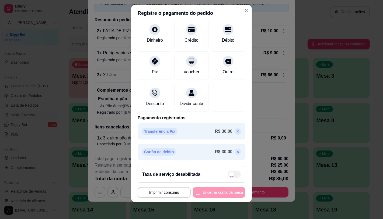
scroll to position [6, 0]
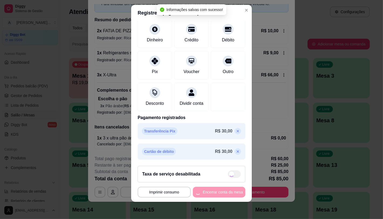
type input "R$ 0,00"
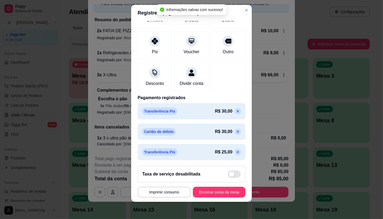
scroll to position [61, 0]
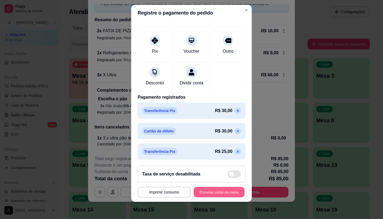
click at [221, 187] on div "**********" at bounding box center [192, 192] width 108 height 11
click at [215, 192] on button "Encerrar conta da mesa" at bounding box center [219, 192] width 52 height 11
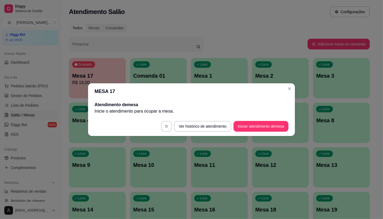
scroll to position [0, 0]
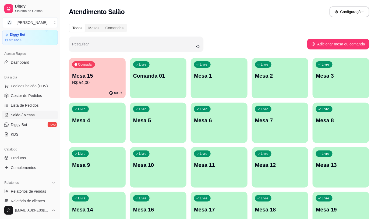
click at [99, 79] on p "Mesa 15" at bounding box center [97, 76] width 50 height 8
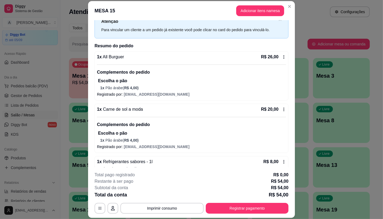
scroll to position [30, 0]
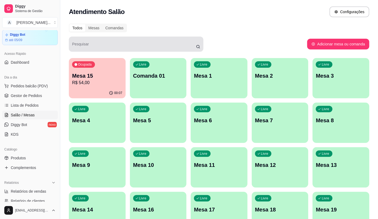
drag, startPoint x: 117, startPoint y: 51, endPoint x: 118, endPoint y: 58, distance: 7.4
click at [117, 51] on div "Pesquisar" at bounding box center [136, 44] width 135 height 15
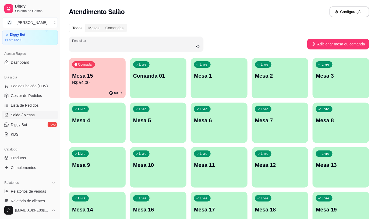
click at [118, 63] on div "Ocupada Mesa 15 R$ 54,00" at bounding box center [97, 73] width 57 height 30
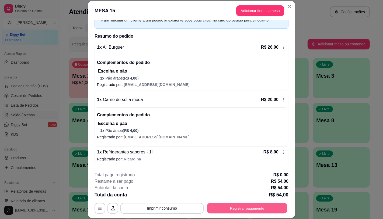
click at [257, 212] on button "Registrar pagamento" at bounding box center [247, 209] width 80 height 10
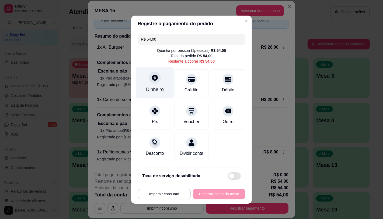
click at [157, 86] on div "Dinheiro" at bounding box center [155, 89] width 18 height 7
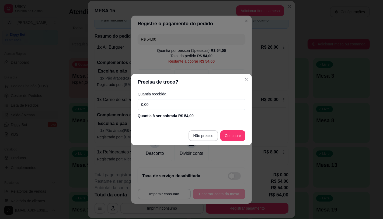
click at [212, 108] on input "0,00" at bounding box center [192, 104] width 108 height 11
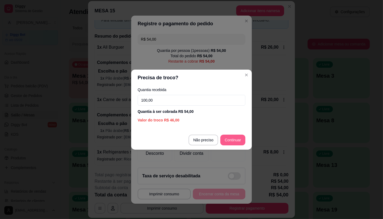
type input "100,00"
click at [237, 146] on footer "Não preciso Continuar" at bounding box center [191, 140] width 121 height 19
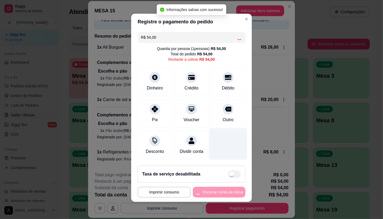
type input "R$ 0,00"
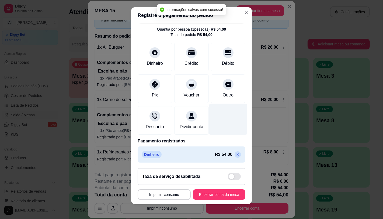
scroll to position [20, 0]
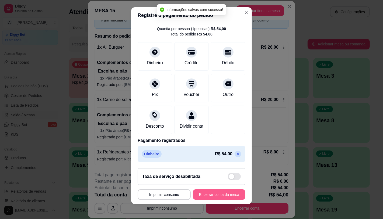
click at [223, 192] on button "Encerrar conta da mesa" at bounding box center [219, 195] width 52 height 11
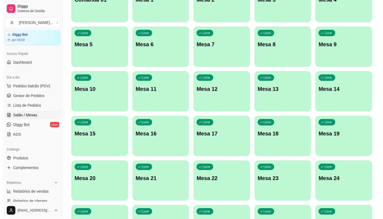
scroll to position [90, 0]
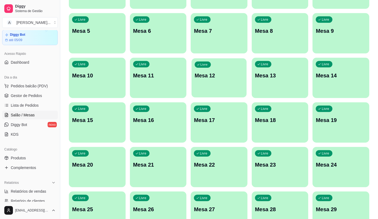
click at [196, 80] on div "Livre Mesa 12" at bounding box center [219, 74] width 55 height 33
click at [165, 72] on p "Mesa 11" at bounding box center [158, 76] width 50 height 8
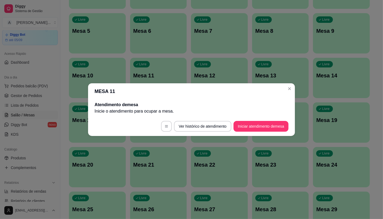
click at [308, 71] on div "Livre Mesa 13" at bounding box center [280, 75] width 57 height 34
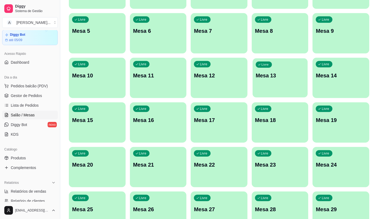
click at [308, 71] on div "Livre Mesa 13" at bounding box center [280, 74] width 55 height 33
click at [236, 67] on div "Livre Mesa 12" at bounding box center [219, 75] width 57 height 34
click at [42, 85] on span "Pedidos balcão (PDV)" at bounding box center [29, 85] width 37 height 5
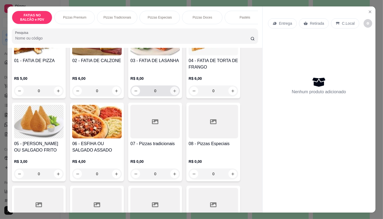
scroll to position [90, 0]
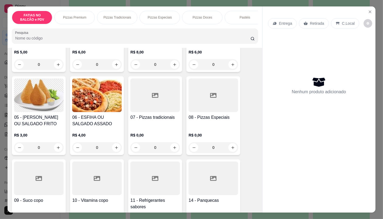
click at [207, 126] on div "08 - Pizzas Especiais" at bounding box center [213, 120] width 50 height 13
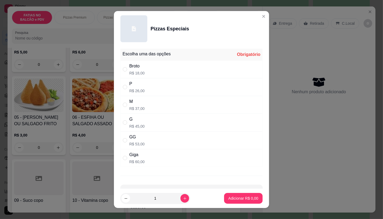
click at [147, 114] on div "G R$ 45,00" at bounding box center [191, 123] width 142 height 18
radio input "true"
click at [147, 107] on div "M R$ 37,00" at bounding box center [191, 105] width 142 height 18
radio input "true"
radio input "false"
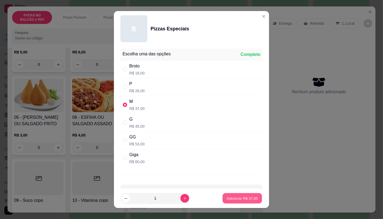
click at [234, 200] on p "Adicionar R$ 37,00" at bounding box center [242, 198] width 31 height 5
type input "1"
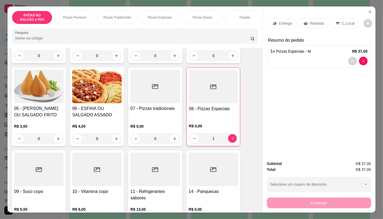
scroll to position [120, 0]
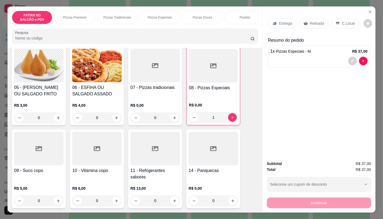
click at [160, 166] on div at bounding box center [155, 149] width 50 height 34
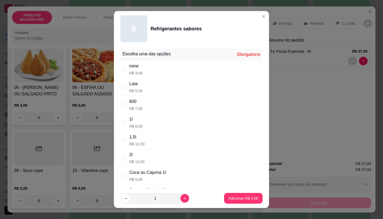
click at [139, 90] on p "R$ 5,00" at bounding box center [135, 90] width 13 height 5
radio input "true"
click at [228, 193] on footer "1 Adicionar R$ 5,00" at bounding box center [191, 198] width 155 height 19
click at [233, 205] on footer "1 Adicionar R$ 5,00" at bounding box center [191, 198] width 155 height 19
click at [229, 196] on p "Adicionar R$ 5,00" at bounding box center [243, 198] width 30 height 5
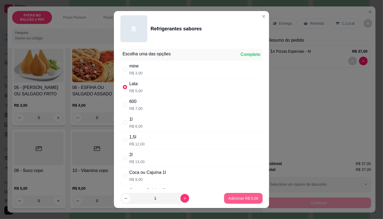
type input "1"
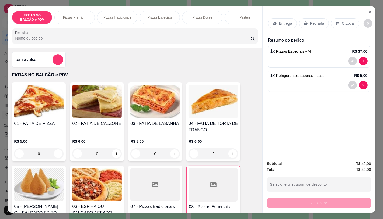
scroll to position [0, 0]
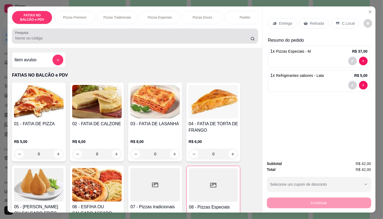
click at [71, 40] on input "Pesquisa" at bounding box center [132, 38] width 235 height 5
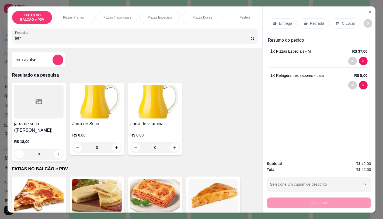
type input "jarr"
click at [92, 117] on img at bounding box center [97, 102] width 50 height 34
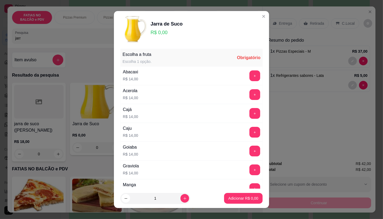
scroll to position [69, 0]
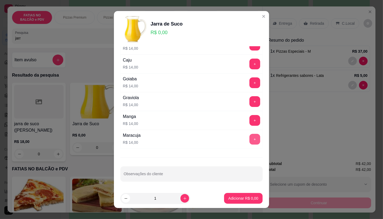
click at [249, 137] on button "+" at bounding box center [254, 139] width 11 height 11
click at [247, 195] on button "Adicionar R$ 14,00" at bounding box center [242, 199] width 40 height 10
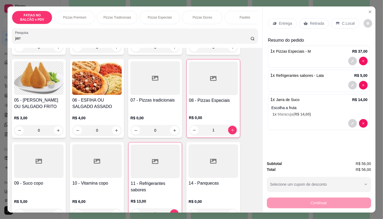
scroll to position [209, 0]
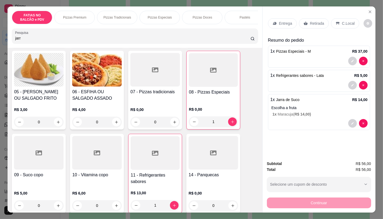
click at [198, 157] on div at bounding box center [213, 153] width 50 height 34
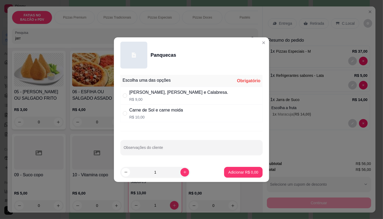
click at [163, 94] on div "[PERSON_NAME], [PERSON_NAME] e Calabresa." at bounding box center [178, 92] width 99 height 6
radio input "true"
click at [180, 175] on button "increase-product-quantity" at bounding box center [184, 172] width 9 height 9
type input "2"
click at [227, 172] on p "Adicionar R$ 18,00" at bounding box center [242, 172] width 32 height 5
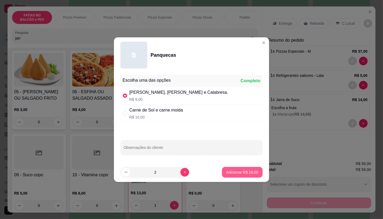
type input "2"
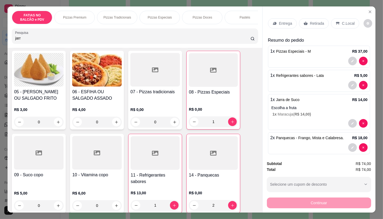
click at [320, 21] on p "Retirada" at bounding box center [317, 23] width 14 height 5
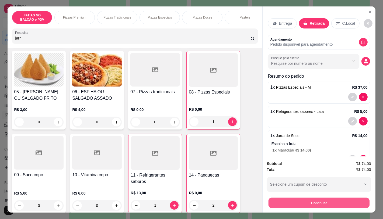
click at [336, 203] on button "Continuar" at bounding box center [318, 203] width 101 height 10
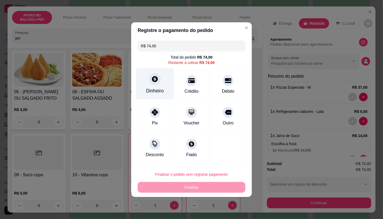
click at [146, 80] on div "Dinheiro" at bounding box center [155, 83] width 38 height 31
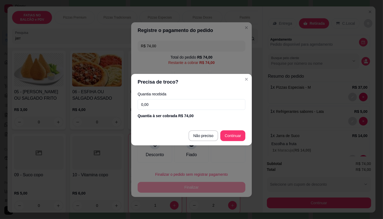
click at [160, 106] on input "0,00" at bounding box center [192, 104] width 108 height 11
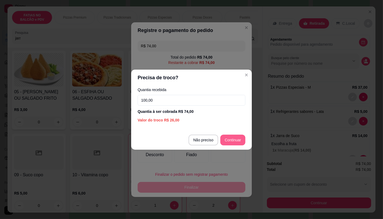
type input "100,00"
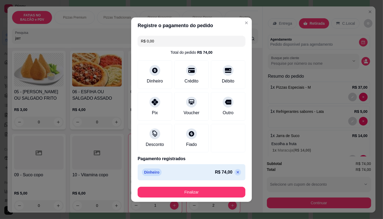
type input "R$ 0,00"
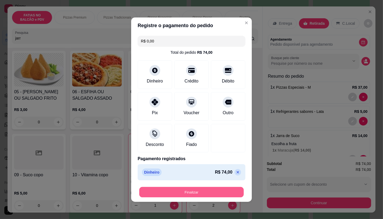
click at [191, 192] on button "Finalizar" at bounding box center [191, 192] width 104 height 10
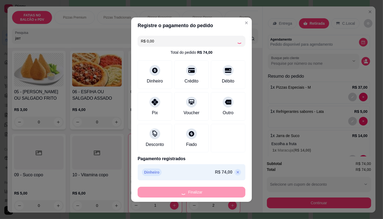
type input "0"
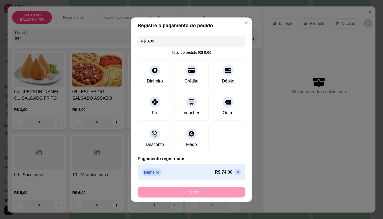
type input "-R$ 74,00"
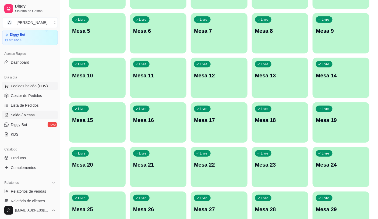
click at [34, 87] on span "Pedidos balcão (PDV)" at bounding box center [29, 85] width 37 height 5
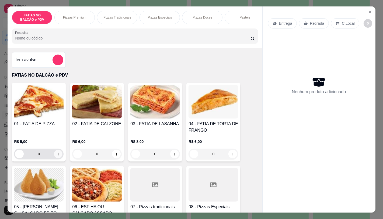
click at [56, 156] on icon "increase-product-quantity" at bounding box center [58, 154] width 4 height 4
type input "2"
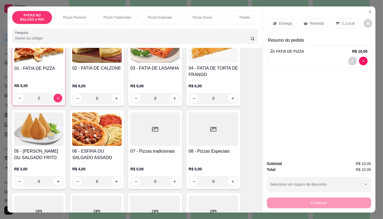
scroll to position [90, 0]
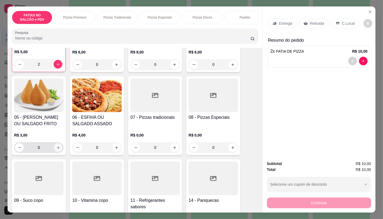
click at [56, 150] on icon "increase-product-quantity" at bounding box center [58, 148] width 4 height 4
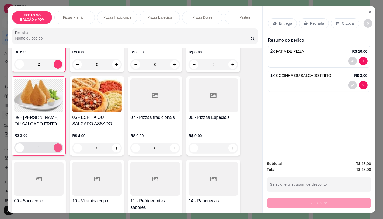
click at [56, 150] on icon "increase-product-quantity" at bounding box center [58, 148] width 4 height 4
type input "2"
click at [143, 171] on div at bounding box center [155, 179] width 50 height 34
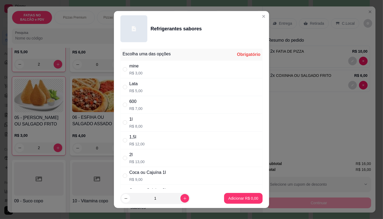
click at [154, 117] on div "1l R$ 8,00" at bounding box center [191, 123] width 142 height 18
radio input "true"
click at [220, 204] on footer "1 Adicionar R$ 8,00" at bounding box center [191, 198] width 155 height 19
click at [228, 197] on p "Adicionar R$ 8,00" at bounding box center [243, 198] width 30 height 5
type input "1"
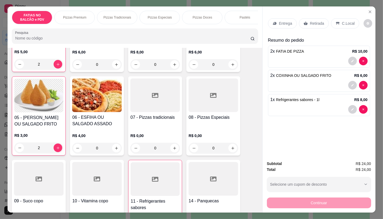
click at [317, 16] on div "Entrega Retirada C.Local" at bounding box center [319, 23] width 102 height 19
click at [317, 25] on div "Retirada" at bounding box center [314, 23] width 30 height 10
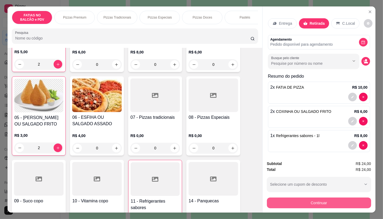
click at [318, 198] on button "Continuar" at bounding box center [319, 203] width 104 height 11
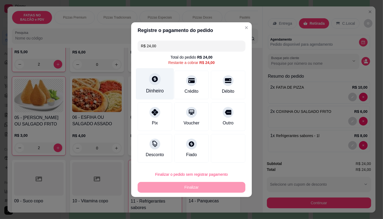
click at [154, 85] on div at bounding box center [155, 79] width 12 height 12
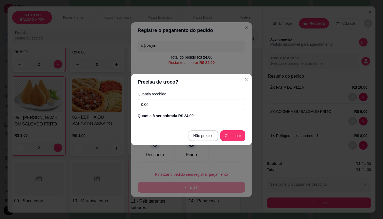
click at [166, 104] on input "0,00" at bounding box center [192, 104] width 108 height 11
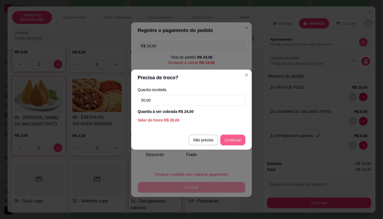
type input "50,00"
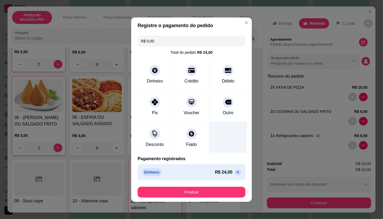
type input "R$ 0,00"
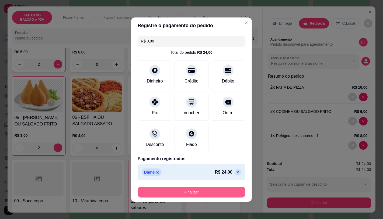
click at [226, 188] on button "Finalizar" at bounding box center [192, 192] width 108 height 11
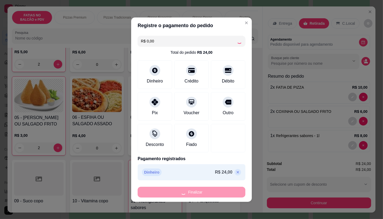
type input "0"
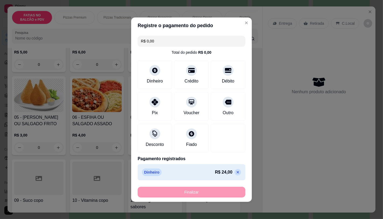
type input "-R$ 24,00"
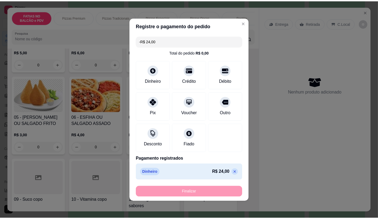
scroll to position [90, 0]
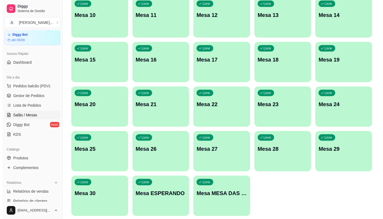
scroll to position [169, 0]
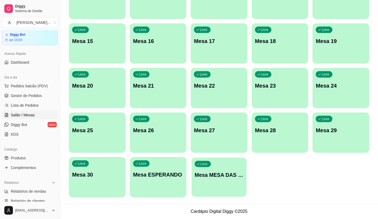
click at [221, 163] on div "Livre Mesa MESA DAS COMANDAS" at bounding box center [219, 174] width 55 height 33
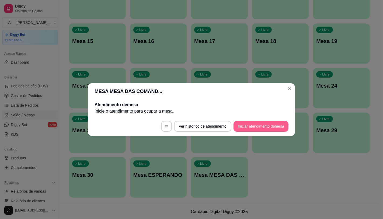
click at [269, 121] on footer "Ver histórico de atendimento Iniciar atendimento de mesa" at bounding box center [191, 126] width 207 height 19
click at [275, 127] on button "Iniciar atendimento de mesa" at bounding box center [260, 126] width 53 height 10
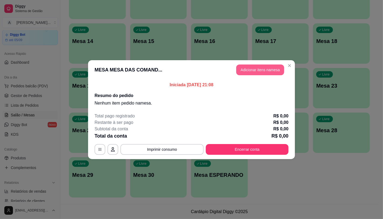
click at [272, 74] on button "Adicionar itens na mesa" at bounding box center [260, 70] width 48 height 11
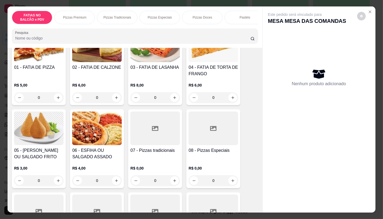
scroll to position [60, 0]
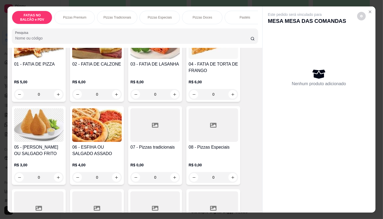
click at [148, 137] on div at bounding box center [155, 125] width 50 height 34
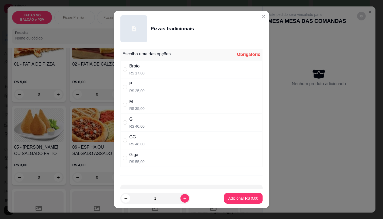
click at [145, 125] on div "G R$ 40,00" at bounding box center [191, 123] width 142 height 18
radio input "true"
click at [225, 196] on button "Adicionar R$ 40,00" at bounding box center [242, 198] width 41 height 11
type input "1"
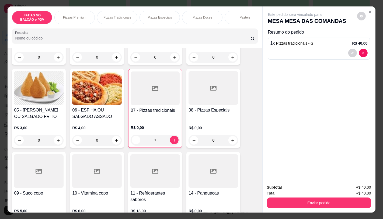
scroll to position [120, 0]
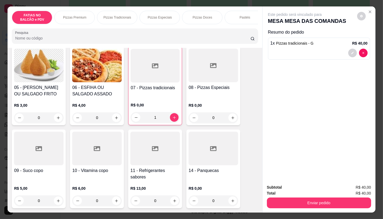
click at [147, 177] on h4 "11 - Refrigerantes sabores" at bounding box center [155, 174] width 50 height 13
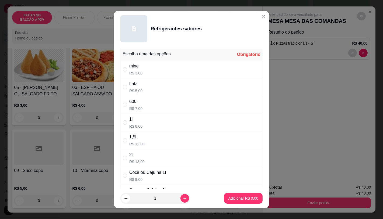
click at [150, 174] on div "Coca ou Cajuína 1l" at bounding box center [147, 173] width 37 height 6
radio input "true"
click at [224, 200] on button "Adicionar R$ 9,00" at bounding box center [243, 198] width 38 height 11
type input "1"
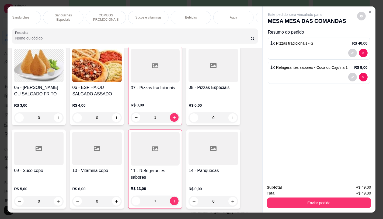
scroll to position [0, 560]
click at [240, 19] on div "TAXAS DE ENTREGAS" at bounding box center [238, 17] width 40 height 13
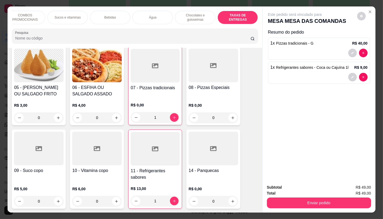
scroll to position [13, 0]
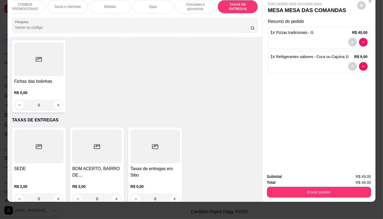
click at [160, 179] on div "R$ 0,00 0" at bounding box center [155, 192] width 50 height 26
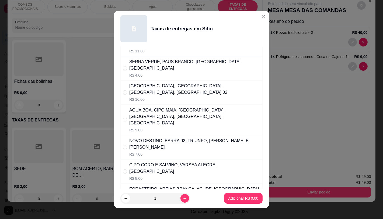
scroll to position [60, 0]
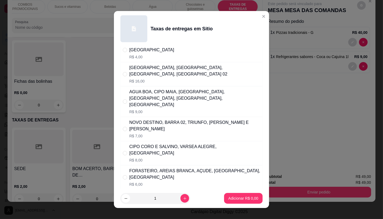
click at [150, 168] on div "FORASTEIRO, AREIAS BRANCA, AÇUDE, [GEOGRAPHIC_DATA], [GEOGRAPHIC_DATA]" at bounding box center [194, 174] width 131 height 13
radio input "true"
click at [234, 194] on button "Adicionar R$ 6,00" at bounding box center [243, 198] width 38 height 11
type input "1"
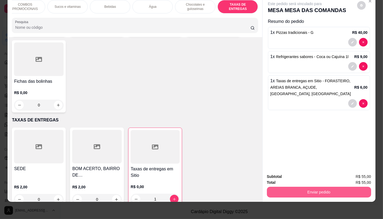
click at [341, 187] on button "Enviar pedido" at bounding box center [319, 192] width 104 height 11
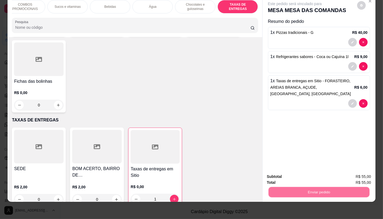
click at [314, 172] on button "Não registrar e enviar pedido" at bounding box center [301, 175] width 54 height 10
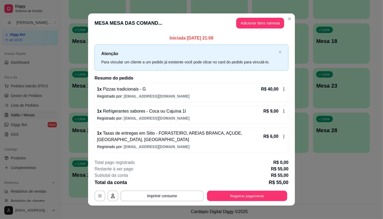
click at [239, 193] on button "Registrar pagamento" at bounding box center [247, 196] width 80 height 10
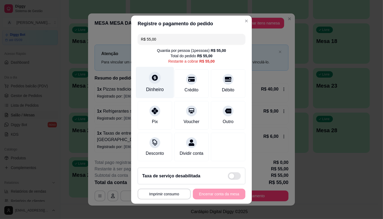
click at [149, 90] on div "Dinheiro" at bounding box center [155, 82] width 38 height 31
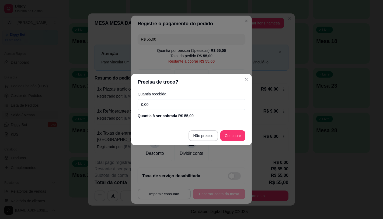
click at [236, 141] on footer "Não preciso Continuar" at bounding box center [191, 135] width 121 height 19
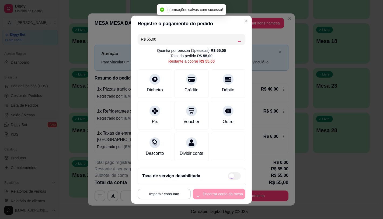
type input "R$ 0,00"
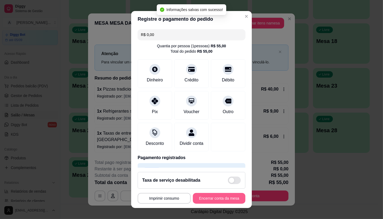
click at [219, 201] on button "Encerrar conta da mesa" at bounding box center [219, 198] width 52 height 11
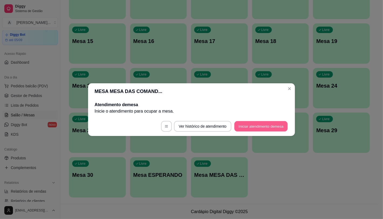
click at [268, 130] on button "Iniciar atendimento de mesa" at bounding box center [260, 126] width 53 height 10
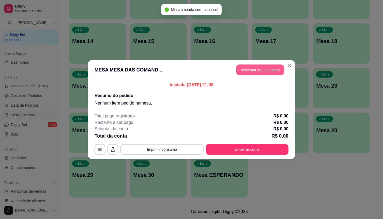
click at [276, 67] on button "Adicionar itens na mesa" at bounding box center [260, 70] width 48 height 11
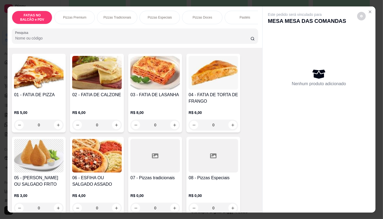
scroll to position [90, 0]
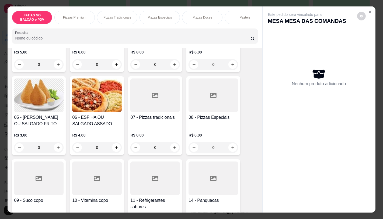
click at [208, 127] on div "08 - Pizzas Especiais" at bounding box center [213, 120] width 50 height 13
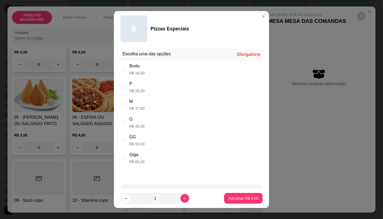
click at [142, 157] on div "Giga" at bounding box center [136, 155] width 15 height 6
radio input "true"
click at [227, 201] on p "Adicionar R$ 60,00" at bounding box center [242, 198] width 32 height 5
type input "1"
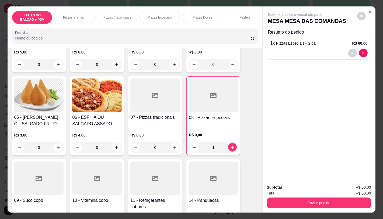
scroll to position [120, 0]
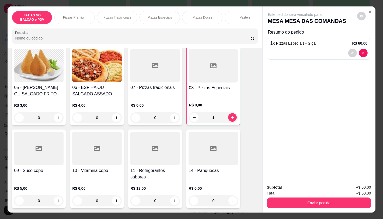
click at [159, 163] on div at bounding box center [155, 149] width 50 height 34
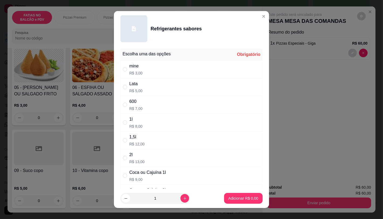
click at [163, 178] on div "Coca ou Cajuína 1l R$ 9,00" at bounding box center [191, 176] width 142 height 18
radio input "true"
click at [227, 202] on button "Adicionar R$ 9,00" at bounding box center [243, 199] width 37 height 10
type input "1"
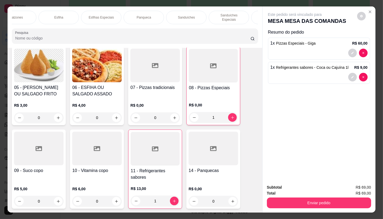
scroll to position [0, 560]
click at [227, 20] on div "TAXAS DE ENTREGAS" at bounding box center [238, 17] width 40 height 13
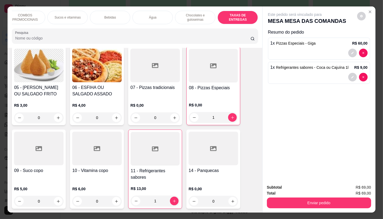
scroll to position [13, 0]
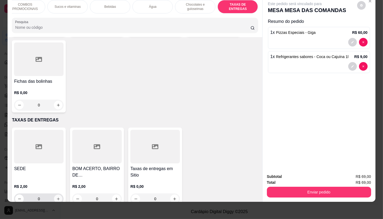
click at [54, 195] on button "increase-product-quantity" at bounding box center [58, 199] width 8 height 8
type input "1"
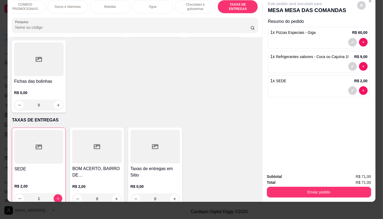
scroll to position [0, 0]
click at [24, 3] on p "FATIAS NO BALCÃO e PDV" at bounding box center [31, 6] width 31 height 9
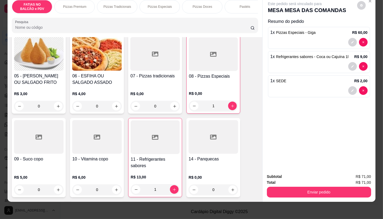
scroll to position [114, 0]
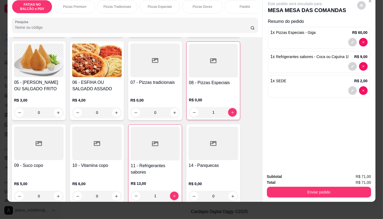
click at [89, 125] on div "10 - Vitamina copo R$ 6,00 0" at bounding box center [97, 164] width 54 height 79
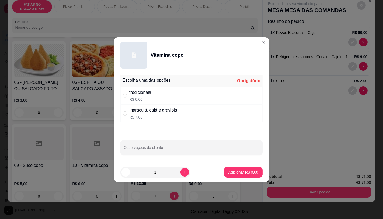
click at [168, 94] on div "tradicionais R$ 6,00" at bounding box center [191, 96] width 142 height 18
radio input "true"
click at [183, 171] on icon "increase-product-quantity" at bounding box center [185, 172] width 4 height 4
click at [232, 170] on button "Adicionar R$ 18,00" at bounding box center [242, 172] width 41 height 11
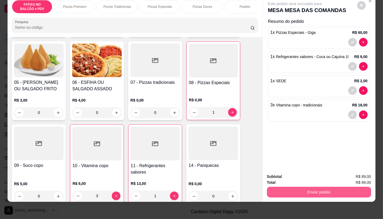
click at [335, 187] on button "Enviar pedido" at bounding box center [319, 192] width 104 height 11
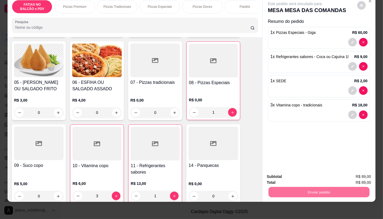
click at [308, 171] on button "Não registrar e enviar pedido" at bounding box center [301, 175] width 56 height 10
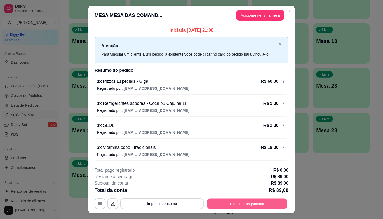
click at [267, 202] on button "Registrar pagamento" at bounding box center [247, 204] width 80 height 10
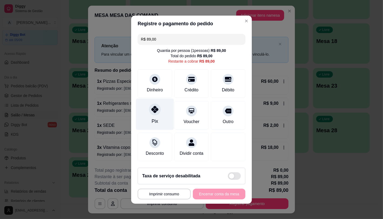
click at [157, 105] on div at bounding box center [155, 110] width 12 height 12
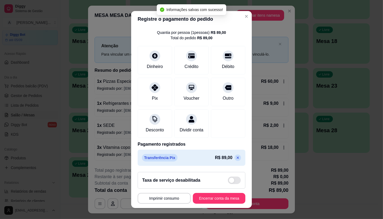
scroll to position [20, 0]
click at [234, 157] on p at bounding box center [237, 158] width 6 height 6
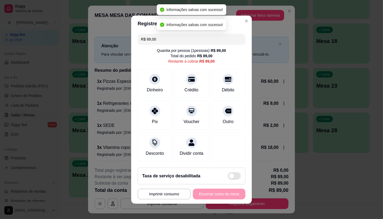
scroll to position [0, 0]
click at [151, 74] on div at bounding box center [154, 79] width 11 height 11
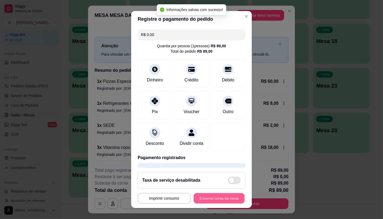
click at [222, 201] on button "Encerrar conta da mesa" at bounding box center [219, 199] width 51 height 10
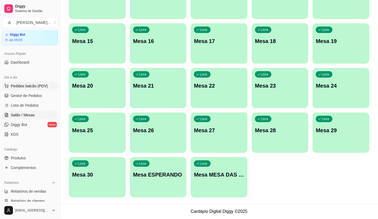
click at [26, 86] on span "Pedidos balcão (PDV)" at bounding box center [29, 85] width 37 height 5
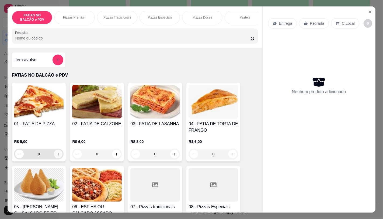
click at [55, 159] on button "increase-product-quantity" at bounding box center [58, 154] width 9 height 9
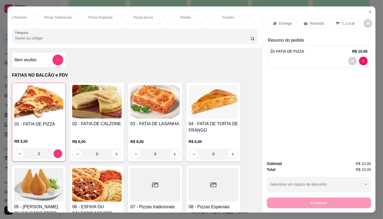
scroll to position [0, 560]
click at [240, 20] on div "TAXAS DE ENTREGAS" at bounding box center [238, 17] width 40 height 13
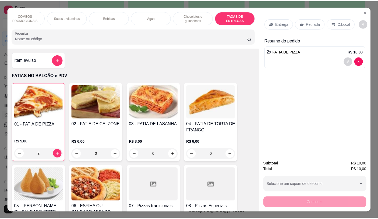
scroll to position [13, 0]
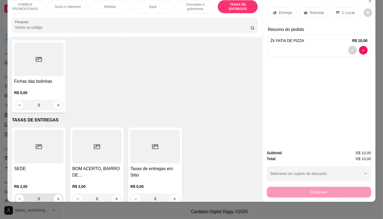
click at [61, 194] on div "0" at bounding box center [39, 199] width 50 height 11
click at [59, 195] on button "increase-product-quantity" at bounding box center [58, 199] width 9 height 9
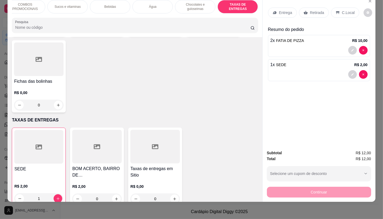
click at [314, 8] on div "Retirada" at bounding box center [314, 13] width 30 height 10
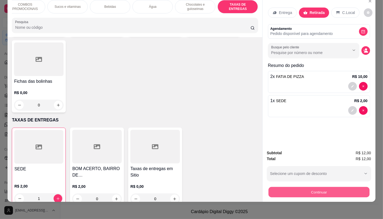
click at [320, 187] on button "Continuar" at bounding box center [318, 192] width 101 height 10
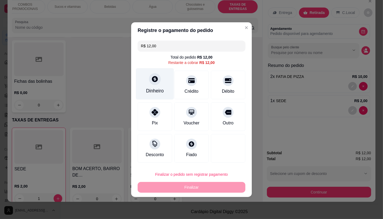
click at [153, 79] on icon at bounding box center [155, 79] width 6 height 6
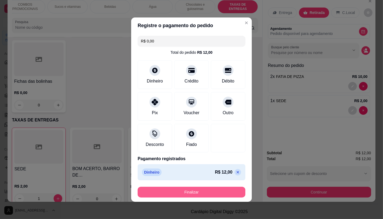
click at [200, 187] on button "Finalizar" at bounding box center [192, 192] width 108 height 11
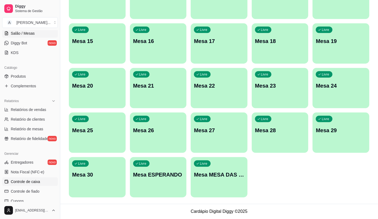
scroll to position [108, 0]
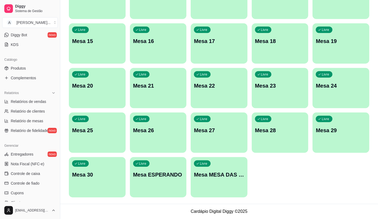
click at [33, 169] on ul "Entregadores novo Nota Fiscal (NFC-e) Controle de caixa Controle de fiado Cupon…" at bounding box center [30, 188] width 56 height 76
click at [58, 178] on button "Toggle Sidebar" at bounding box center [60, 109] width 4 height 219
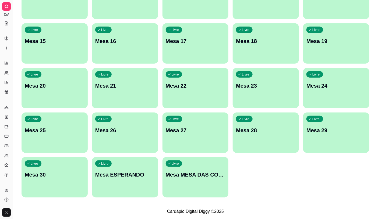
scroll to position [55, 0]
drag, startPoint x: 13, startPoint y: 160, endPoint x: 24, endPoint y: 160, distance: 11.8
click at [23, 160] on div "Diggy Sistema de Gestão A Aciole Lancho ... Loja aberta Diggy Bot até 05/09 Ace…" at bounding box center [189, 25] width 378 height 388
drag, startPoint x: 11, startPoint y: 101, endPoint x: 26, endPoint y: 101, distance: 15.1
click at [26, 101] on div "Diggy Sistema de Gestão A Aciole Lancho ... Loja aberta Diggy Bot até 05/09 Ace…" at bounding box center [189, 25] width 378 height 388
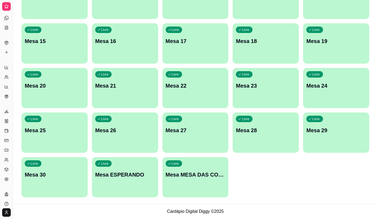
drag, startPoint x: 12, startPoint y: 187, endPoint x: 22, endPoint y: 186, distance: 9.7
click at [32, 187] on div "Diggy Sistema de Gestão A Aciole Lancho ... Loja aberta Diggy Bot até 05/09 Ace…" at bounding box center [189, 25] width 378 height 388
drag, startPoint x: 12, startPoint y: 185, endPoint x: 19, endPoint y: 187, distance: 7.4
click at [24, 188] on div "Diggy Sistema de Gestão A Aciole Lancho ... Loja aberta Diggy Bot até 05/09 Ace…" at bounding box center [189, 25] width 378 height 388
click at [10, 184] on button "Toggle Sidebar" at bounding box center [12, 109] width 4 height 219
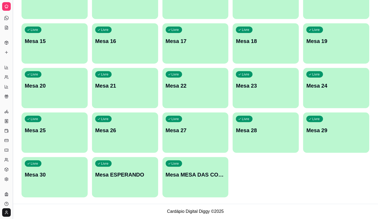
click at [10, 184] on ul "Entregadores novo Nota Fiscal (NFC-e) Controle de caixa Controle de fiado Cupon…" at bounding box center [6, 145] width 8 height 76
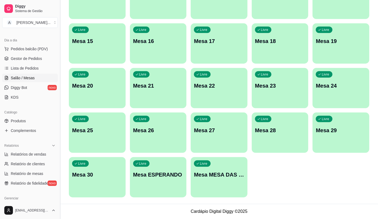
scroll to position [108, 0]
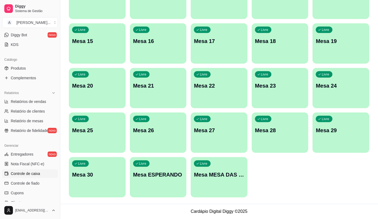
click at [38, 176] on span "Controle de caixa" at bounding box center [25, 173] width 29 height 5
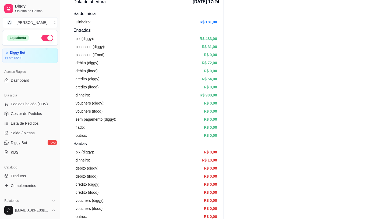
scroll to position [30, 0]
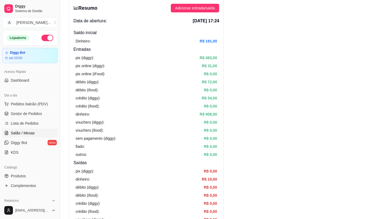
click at [20, 138] on link "Salão / Mesas" at bounding box center [30, 133] width 56 height 9
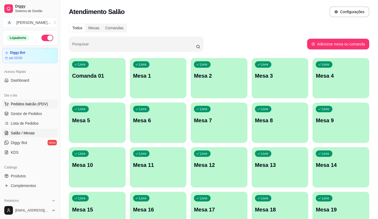
click at [43, 100] on button "Pedidos balcão (PDV)" at bounding box center [30, 104] width 56 height 9
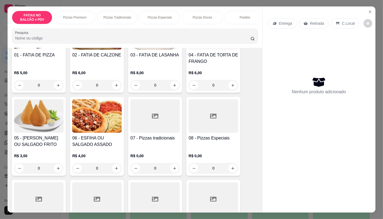
scroll to position [120, 0]
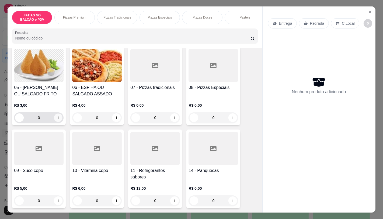
click at [54, 122] on button "increase-product-quantity" at bounding box center [58, 118] width 8 height 8
click at [56, 120] on icon "increase-product-quantity" at bounding box center [58, 118] width 4 height 4
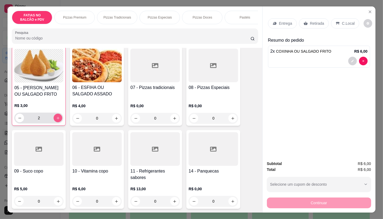
scroll to position [120, 0]
click at [314, 23] on p "Retirada" at bounding box center [317, 23] width 14 height 5
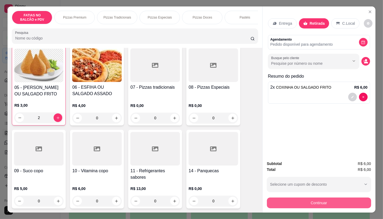
click at [343, 198] on button "Continuar" at bounding box center [319, 203] width 104 height 11
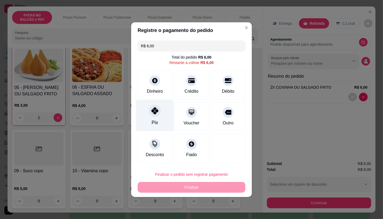
click at [157, 124] on div "Pix" at bounding box center [155, 115] width 38 height 31
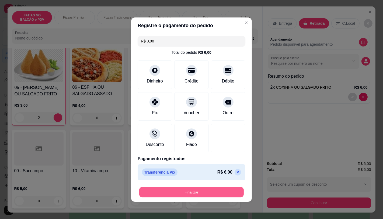
click at [195, 191] on button "Finalizar" at bounding box center [191, 192] width 104 height 10
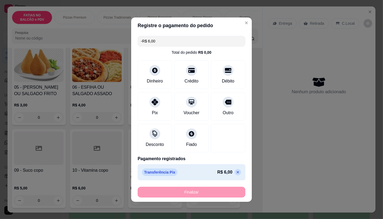
scroll to position [120, 0]
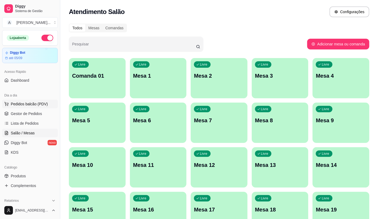
click at [29, 103] on span "Pedidos balcão (PDV)" at bounding box center [29, 103] width 37 height 5
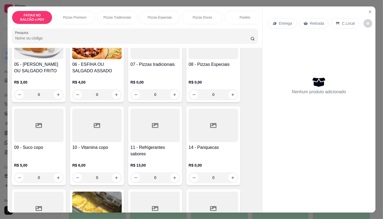
scroll to position [149, 0]
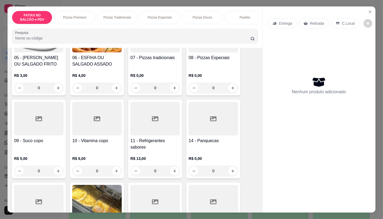
click at [208, 155] on div "R$ 0,00 0" at bounding box center [213, 164] width 50 height 26
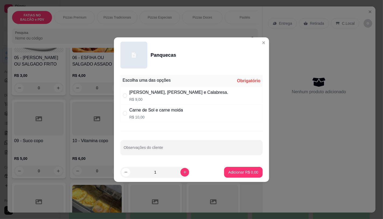
click at [193, 95] on div "[PERSON_NAME], [PERSON_NAME] e Calabresa. R$ 9,00" at bounding box center [191, 96] width 142 height 18
click at [234, 171] on p "Adicionar R$ 9,00" at bounding box center [243, 172] width 29 height 5
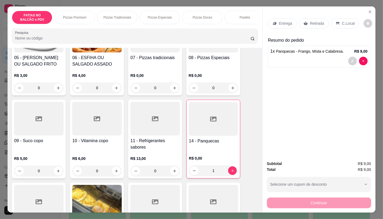
click at [314, 21] on p "Retirada" at bounding box center [317, 23] width 14 height 5
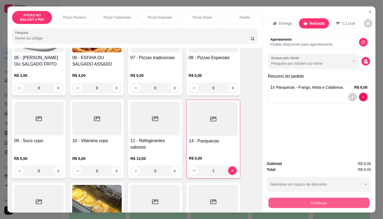
click at [329, 200] on button "Continuar" at bounding box center [318, 203] width 101 height 10
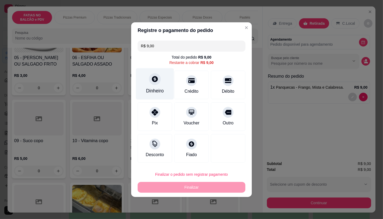
click at [158, 91] on div "Dinheiro" at bounding box center [155, 90] width 18 height 7
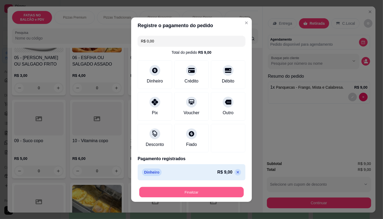
click at [225, 187] on button "Finalizar" at bounding box center [191, 192] width 104 height 10
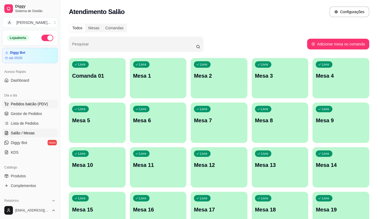
click at [31, 108] on button "Pedidos balcão (PDV)" at bounding box center [30, 104] width 56 height 9
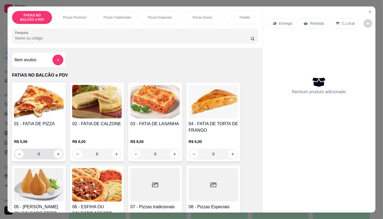
click at [44, 154] on input "0" at bounding box center [39, 154] width 30 height 11
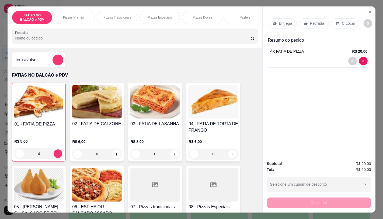
click at [303, 22] on icon at bounding box center [305, 23] width 4 height 3
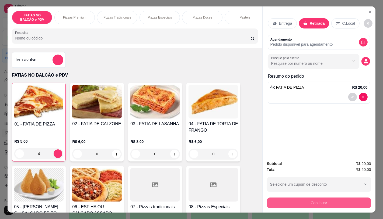
click at [325, 198] on button "Continuar" at bounding box center [319, 203] width 104 height 11
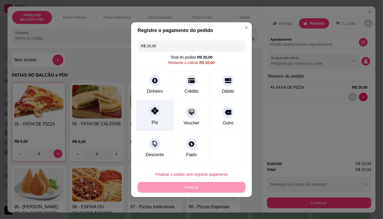
click at [151, 114] on icon at bounding box center [154, 110] width 7 height 7
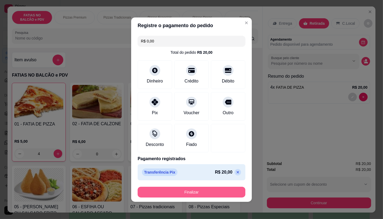
click at [216, 190] on button "Finalizar" at bounding box center [192, 192] width 108 height 11
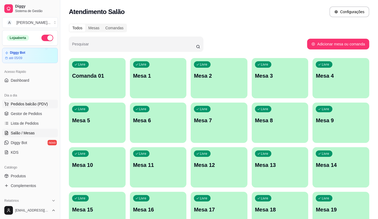
click at [34, 104] on span "Pedidos balcão (PDV)" at bounding box center [29, 103] width 37 height 5
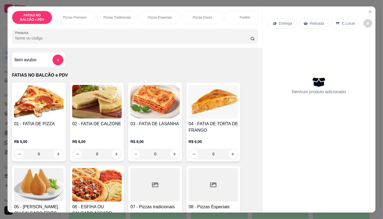
click at [45, 159] on input "0" at bounding box center [39, 154] width 30 height 11
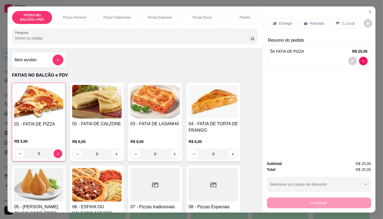
scroll to position [120, 0]
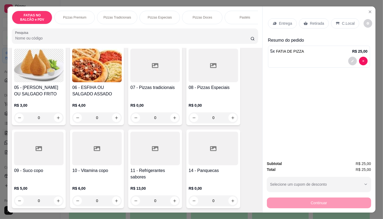
click at [217, 163] on div at bounding box center [213, 149] width 50 height 34
click at [170, 180] on h4 "11 - Refrigerantes sabores" at bounding box center [155, 174] width 50 height 13
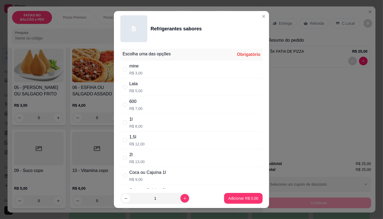
click at [166, 175] on div "Coca ou Cajuína 1l R$ 9,00" at bounding box center [191, 176] width 142 height 18
click at [224, 194] on button "Adicionar R$ 9,00" at bounding box center [243, 198] width 38 height 11
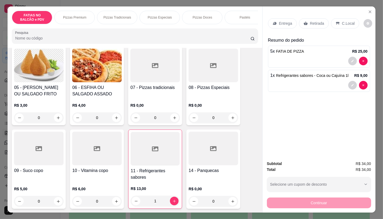
click at [303, 22] on icon at bounding box center [305, 23] width 4 height 3
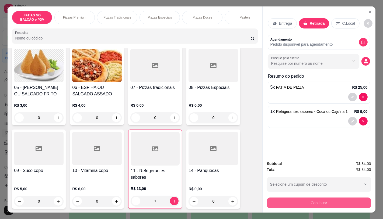
click at [353, 199] on button "Continuar" at bounding box center [319, 203] width 104 height 11
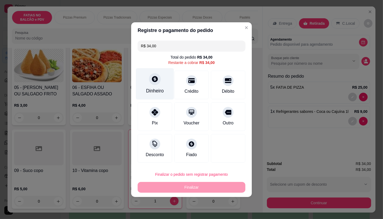
click at [158, 85] on div "Dinheiro" at bounding box center [155, 83] width 38 height 31
click at [159, 104] on input "0,00" at bounding box center [192, 104] width 108 height 11
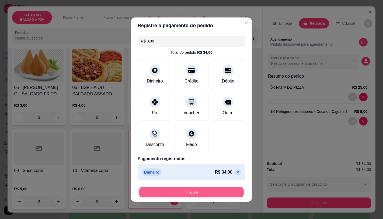
click at [209, 189] on button "Finalizar" at bounding box center [191, 192] width 104 height 10
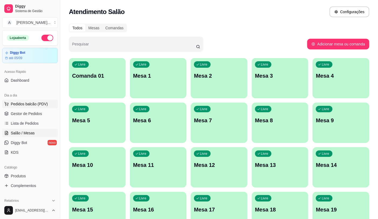
click at [44, 108] on button "Pedidos balcão (PDV)" at bounding box center [30, 104] width 56 height 9
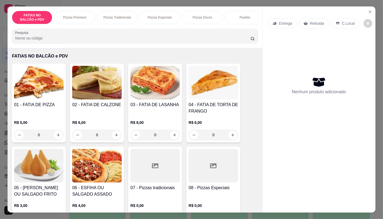
scroll to position [30, 0]
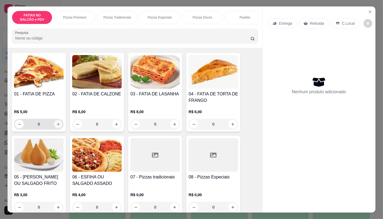
click at [57, 126] on icon "increase-product-quantity" at bounding box center [58, 124] width 3 height 3
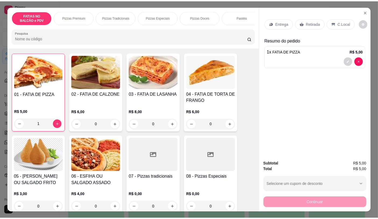
scroll to position [149, 0]
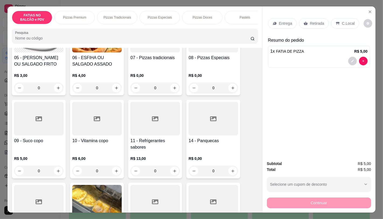
click at [47, 139] on div "09 - Suco copo R$ 5,00 0" at bounding box center [39, 139] width 54 height 79
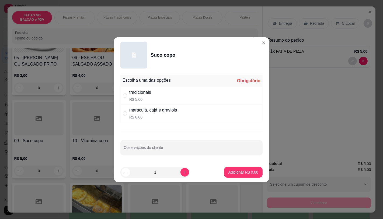
click at [190, 115] on div "maracujá, cajá e graviola R$ 6,00" at bounding box center [191, 114] width 142 height 18
click at [249, 172] on p "Adicionar R$ 6,00" at bounding box center [243, 172] width 29 height 5
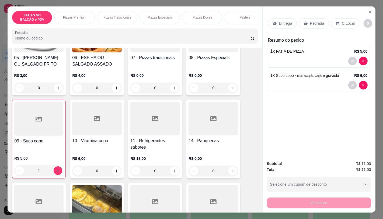
click at [311, 21] on p "Retirada" at bounding box center [317, 23] width 14 height 5
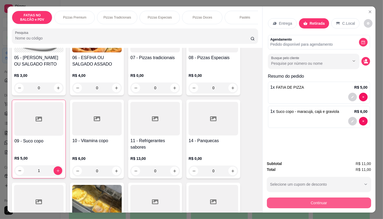
click at [351, 200] on button "Continuar" at bounding box center [319, 203] width 104 height 11
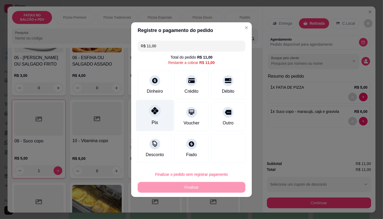
click at [158, 123] on div "Pix" at bounding box center [155, 115] width 38 height 31
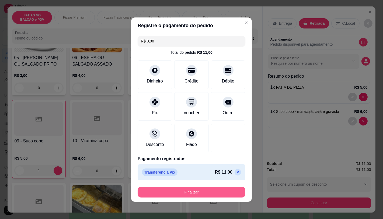
click at [212, 196] on button "Finalizar" at bounding box center [192, 192] width 108 height 11
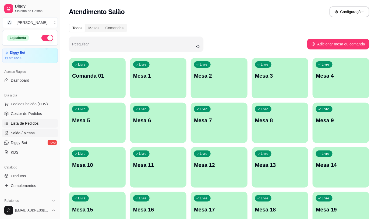
click at [30, 120] on link "Lista de Pedidos" at bounding box center [30, 123] width 56 height 9
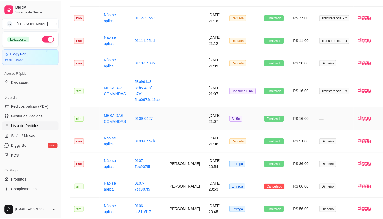
scroll to position [508, 0]
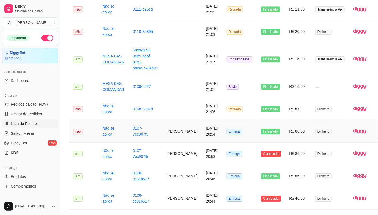
click at [177, 128] on td "[PERSON_NAME]" at bounding box center [182, 131] width 40 height 22
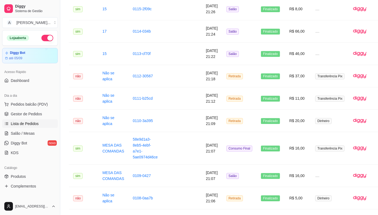
scroll to position [419, 0]
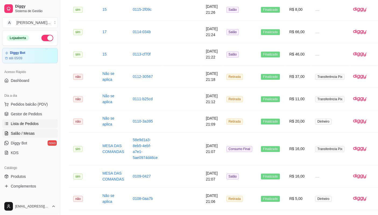
click at [32, 131] on span "Salão / Mesas" at bounding box center [23, 133] width 24 height 5
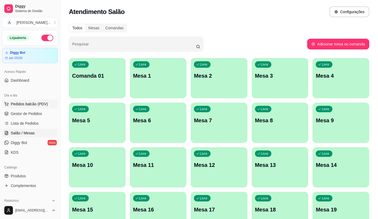
click at [34, 106] on span "Pedidos balcão (PDV)" at bounding box center [29, 103] width 37 height 5
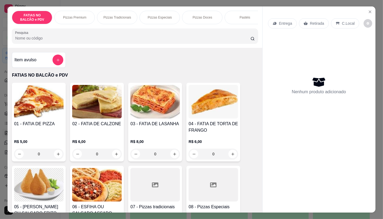
click at [73, 15] on p "Pizzas Premium" at bounding box center [74, 17] width 23 height 4
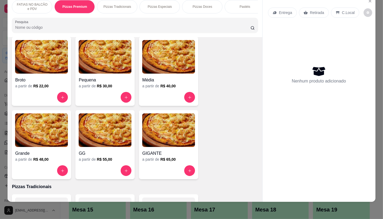
scroll to position [468, 0]
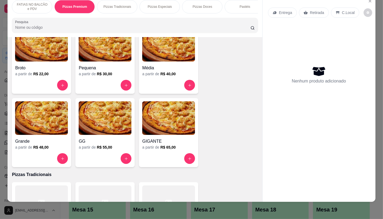
click at [98, 135] on div "GG" at bounding box center [105, 140] width 53 height 10
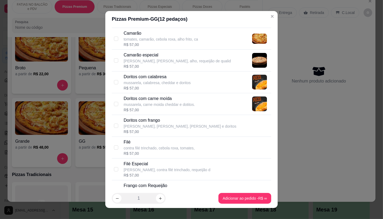
scroll to position [90, 0]
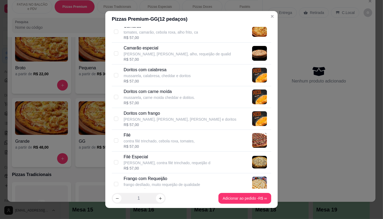
click at [164, 158] on p "Filé Especial" at bounding box center [167, 157] width 87 height 6
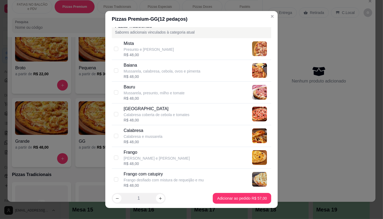
scroll to position [359, 0]
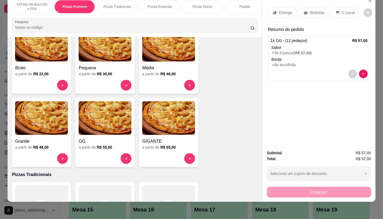
click at [31, 2] on p "FATIAS NO BALCÃO e PDV" at bounding box center [31, 6] width 31 height 9
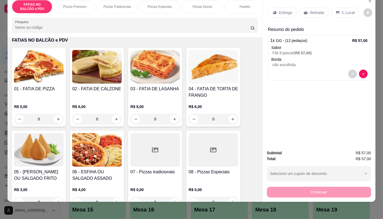
scroll to position [84, 0]
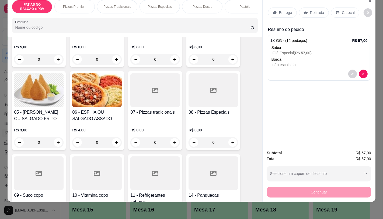
click at [159, 179] on div at bounding box center [155, 174] width 50 height 34
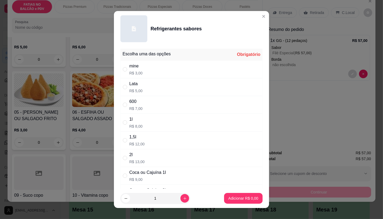
click at [146, 167] on div "2l R$ 13,00" at bounding box center [191, 158] width 142 height 18
click at [133, 118] on div "1l" at bounding box center [135, 119] width 13 height 6
click at [232, 197] on p "Adicionar R$ 8,00" at bounding box center [243, 198] width 30 height 5
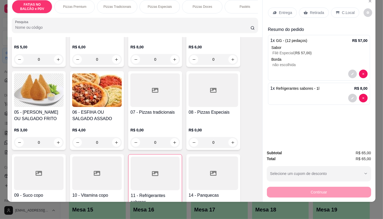
scroll to position [0, 560]
click at [232, 5] on div "TAXAS DE ENTREGAS" at bounding box center [238, 6] width 40 height 13
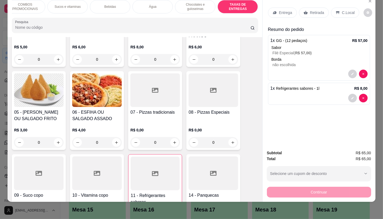
scroll to position [3601, 0]
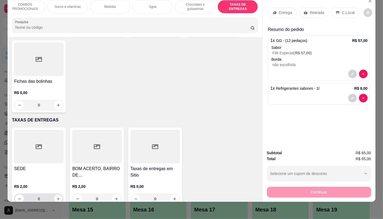
click at [55, 195] on button "increase-product-quantity" at bounding box center [58, 199] width 8 height 8
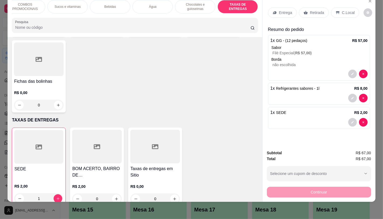
click at [316, 8] on div "Retirada" at bounding box center [314, 13] width 30 height 10
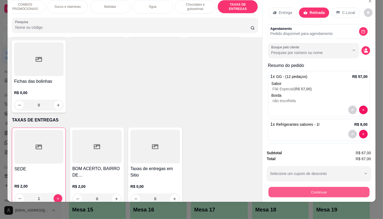
click at [313, 187] on button "Continuar" at bounding box center [318, 192] width 101 height 10
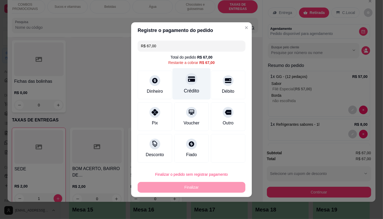
click at [190, 81] on icon at bounding box center [191, 78] width 7 height 5
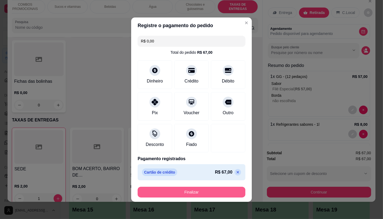
click at [201, 188] on button "Finalizar" at bounding box center [192, 192] width 108 height 11
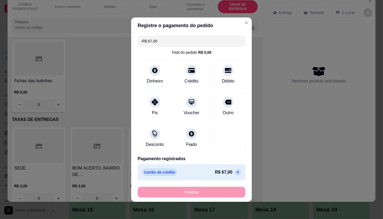
scroll to position [3600, 0]
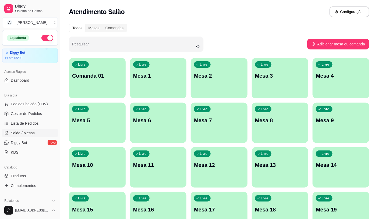
click at [204, 55] on div "Todos Mesas Comandas Pesquisar Adicionar mesa ou comanda Livre Comanda 01 Livre…" at bounding box center [219, 196] width 318 height 353
click at [42, 104] on span "Pedidos balcão (PDV)" at bounding box center [29, 103] width 37 height 5
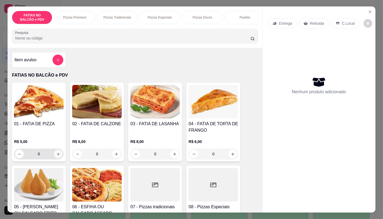
click at [57, 156] on icon "increase-product-quantity" at bounding box center [58, 154] width 4 height 4
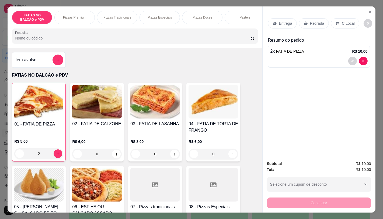
click at [57, 68] on div "Item avulso" at bounding box center [39, 60] width 54 height 16
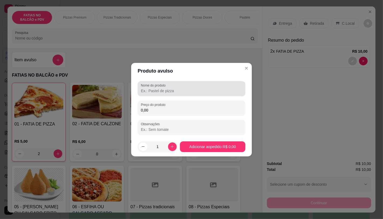
click at [160, 86] on label "Nome do produto" at bounding box center [154, 85] width 27 height 5
click at [160, 88] on input "Nome do produto" at bounding box center [191, 90] width 101 height 5
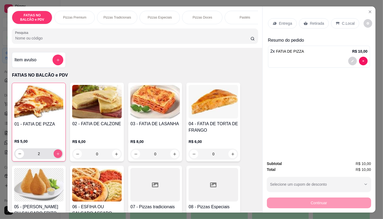
click at [56, 156] on icon "increase-product-quantity" at bounding box center [58, 154] width 4 height 4
click at [116, 156] on icon "increase-product-quantity" at bounding box center [116, 154] width 4 height 4
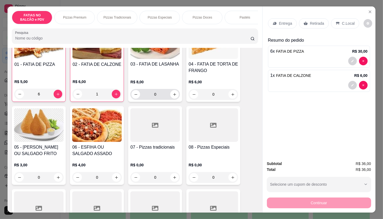
scroll to position [90, 0]
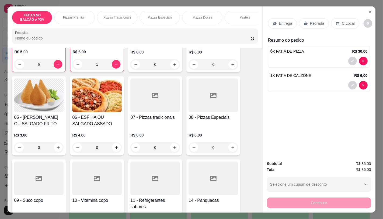
click at [154, 176] on div at bounding box center [155, 179] width 50 height 34
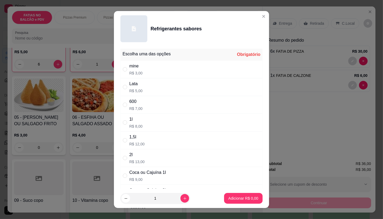
click at [149, 106] on div "600 R$ 7,00" at bounding box center [191, 105] width 142 height 18
click at [244, 195] on button "Adicionar R$ 7,00" at bounding box center [243, 199] width 37 height 10
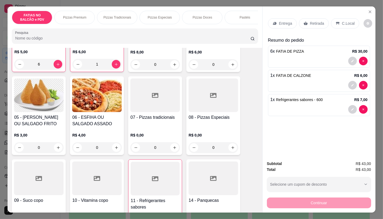
click at [310, 21] on p "Retirada" at bounding box center [317, 23] width 14 height 5
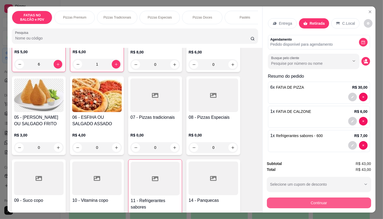
click at [350, 198] on button "Continuar" at bounding box center [319, 203] width 104 height 11
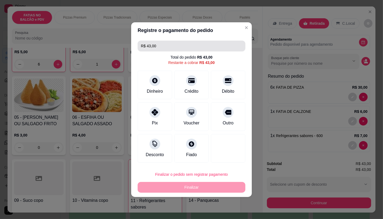
click at [163, 46] on input "R$ 43,00" at bounding box center [191, 46] width 101 height 11
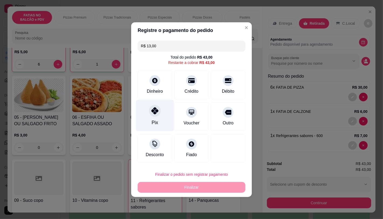
click at [162, 114] on div "Pix" at bounding box center [155, 115] width 38 height 31
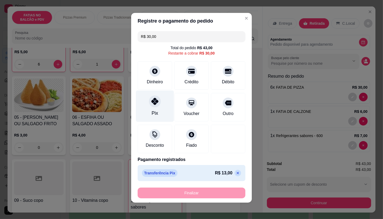
scroll to position [2, 0]
click at [161, 106] on div "Pix" at bounding box center [155, 105] width 38 height 31
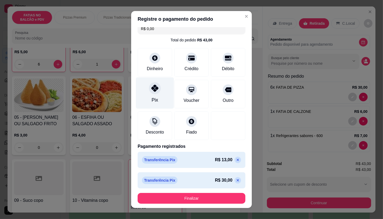
scroll to position [7, 0]
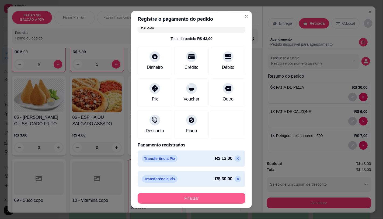
click at [205, 197] on button "Finalizar" at bounding box center [192, 198] width 108 height 11
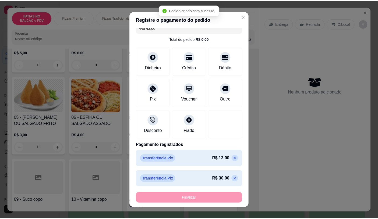
scroll to position [90, 0]
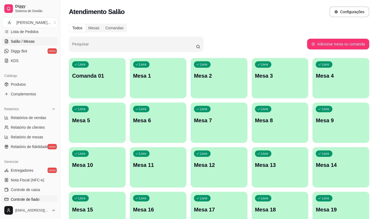
scroll to position [120, 0]
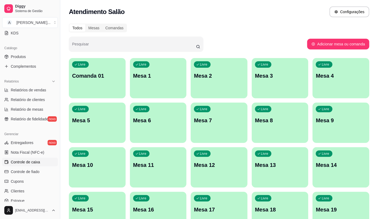
click at [44, 158] on link "Controle de caixa" at bounding box center [30, 162] width 56 height 9
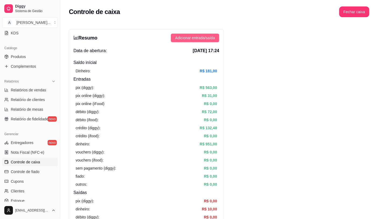
click at [203, 40] on span "Adicionar entrada/saída" at bounding box center [195, 38] width 40 height 6
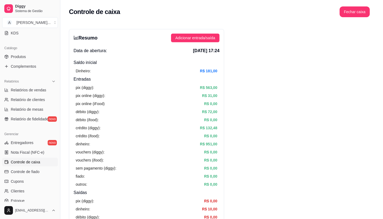
click at [198, 55] on label "Saída" at bounding box center [191, 55] width 44 height 20
click at [173, 50] on button "Saída" at bounding box center [171, 47] width 4 height 4
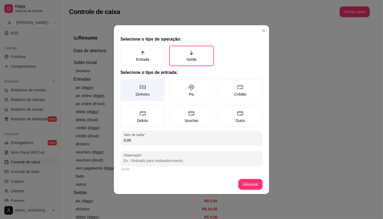
click at [160, 92] on label "Dinheiro" at bounding box center [142, 90] width 44 height 22
click at [124, 83] on button "Dinheiro" at bounding box center [122, 81] width 4 height 4
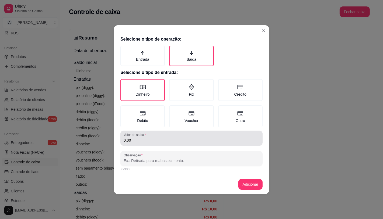
click at [152, 144] on div "Valor de saída 0,00" at bounding box center [191, 138] width 142 height 15
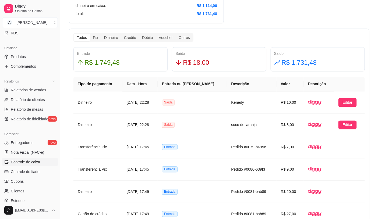
scroll to position [299, 0]
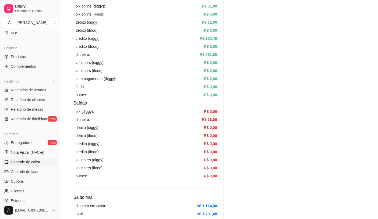
click at [149, 77] on div "sem pagamento (diggy): R$ 0,00" at bounding box center [147, 79] width 142 height 6
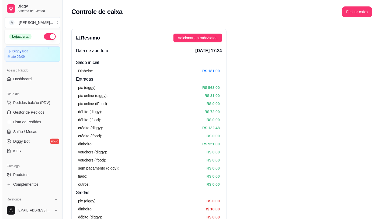
scroll to position [0, 0]
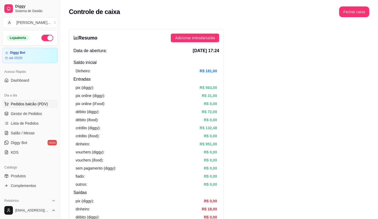
click at [46, 107] on button "Pedidos balcão (PDV)" at bounding box center [30, 104] width 56 height 9
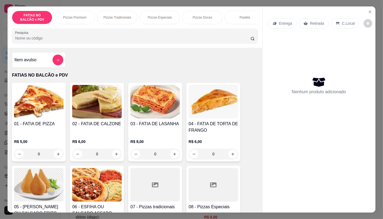
drag, startPoint x: 78, startPoint y: 20, endPoint x: 79, endPoint y: 27, distance: 7.5
click at [79, 22] on div "Pizzas Premium" at bounding box center [74, 17] width 40 height 13
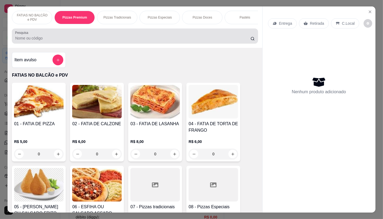
scroll to position [13, 0]
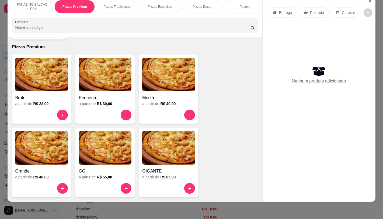
drag, startPoint x: 79, startPoint y: 27, endPoint x: 197, endPoint y: 48, distance: 118.9
click at [197, 48] on div "FATIAS NO BALCÃO e PDV Pizzas Premium Pizzas Tradicionais Pizzas Especiais Pizz…" at bounding box center [135, 99] width 254 height 206
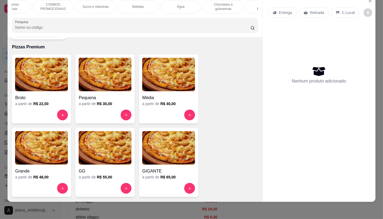
scroll to position [0, 516]
drag, startPoint x: 241, startPoint y: 5, endPoint x: 225, endPoint y: 38, distance: 37.2
click at [241, 5] on p "Chocolates e guloseimas" at bounding box center [239, 6] width 31 height 9
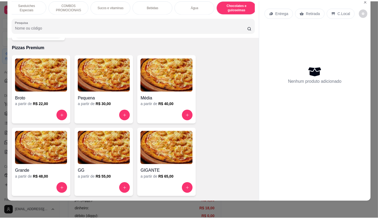
scroll to position [3503, 0]
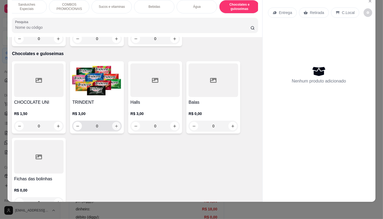
click at [115, 125] on icon "increase-product-quantity" at bounding box center [116, 126] width 3 height 3
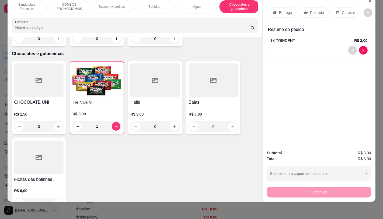
click at [313, 10] on p "Retirada" at bounding box center [317, 12] width 14 height 5
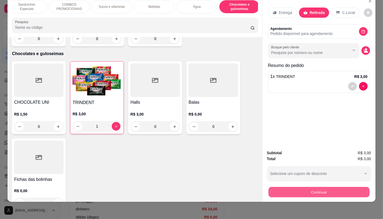
click at [318, 191] on button "Continuar" at bounding box center [318, 192] width 101 height 10
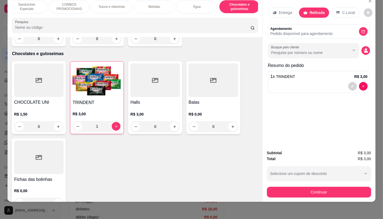
click at [159, 90] on div "Dinheiro" at bounding box center [155, 90] width 18 height 7
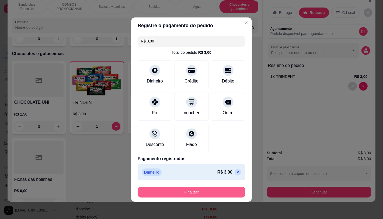
click at [193, 195] on button "Finalizar" at bounding box center [192, 192] width 108 height 11
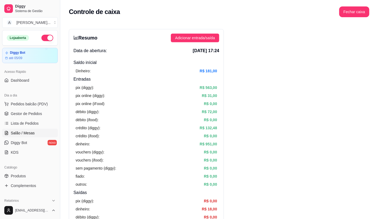
click at [24, 138] on link "Salão / Mesas" at bounding box center [30, 133] width 56 height 9
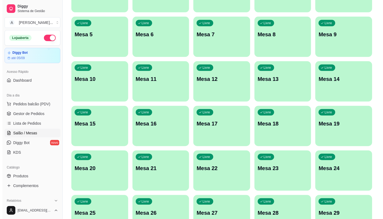
scroll to position [149, 0]
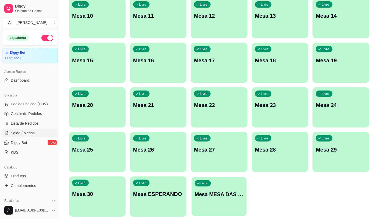
click at [202, 197] on p "Mesa MESA DAS COMANDAS" at bounding box center [219, 194] width 49 height 7
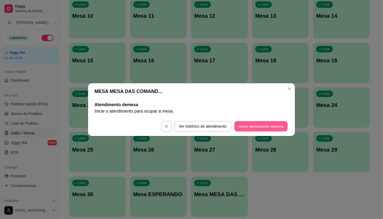
click at [278, 121] on button "Iniciar atendimento de mesa" at bounding box center [260, 126] width 53 height 10
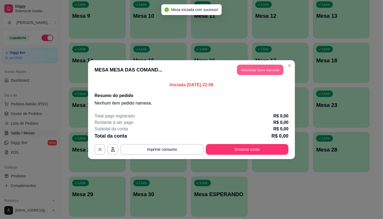
click at [255, 74] on button "Adicionar itens na mesa" at bounding box center [260, 70] width 46 height 10
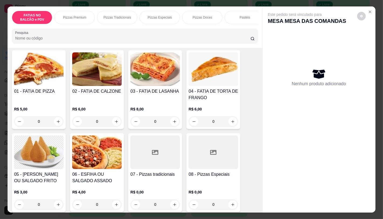
scroll to position [60, 0]
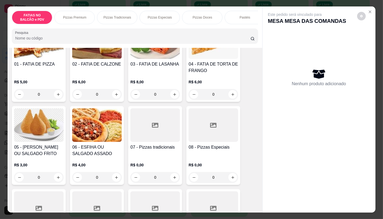
click at [205, 154] on div "08 - Pizzas Especiais" at bounding box center [213, 150] width 50 height 13
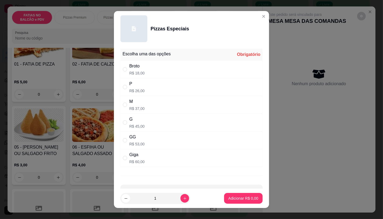
click at [163, 125] on div "G R$ 45,00" at bounding box center [191, 123] width 142 height 18
click at [244, 197] on p "Adicionar R$ 45,00" at bounding box center [242, 198] width 31 height 5
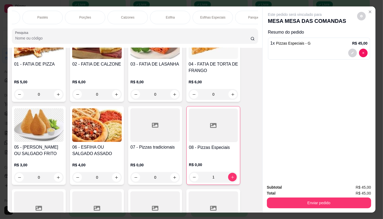
scroll to position [0, 205]
click at [135, 14] on div "Calzones" at bounding box center [125, 17] width 40 height 13
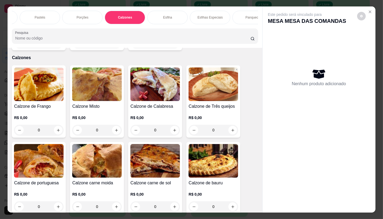
scroll to position [0, 0]
click at [39, 13] on p "FATIAS NO BALCÃO e PDV" at bounding box center [31, 17] width 31 height 9
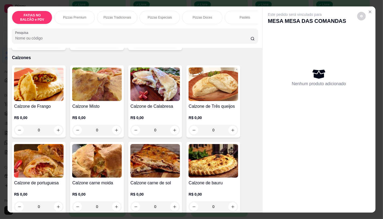
scroll to position [13, 0]
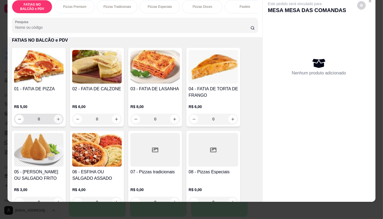
click at [56, 119] on icon "increase-product-quantity" at bounding box center [58, 119] width 4 height 4
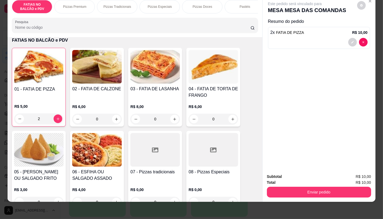
click at [344, 186] on div "Enviar pedido" at bounding box center [319, 192] width 104 height 12
click at [335, 187] on button "Enviar pedido" at bounding box center [319, 192] width 104 height 11
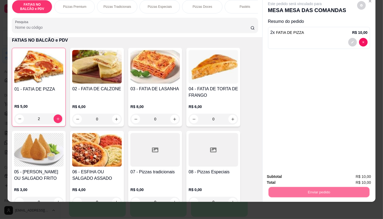
click at [304, 174] on button "Não registrar e enviar pedido" at bounding box center [301, 175] width 54 height 10
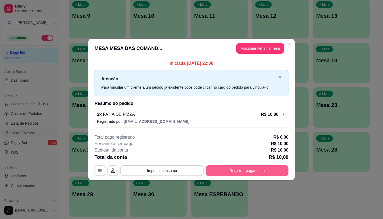
click at [284, 176] on button "Registrar pagamento" at bounding box center [247, 171] width 83 height 11
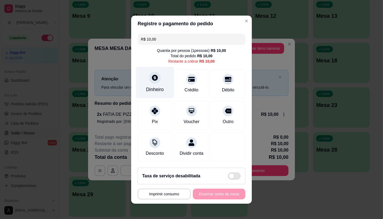
click at [154, 87] on div "Dinheiro" at bounding box center [155, 89] width 18 height 7
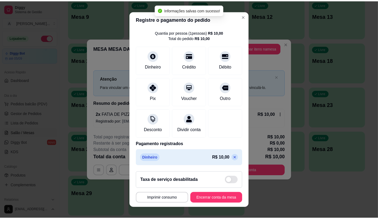
scroll to position [20, 0]
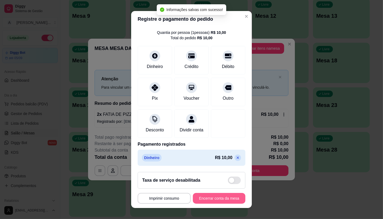
click at [227, 198] on button "Encerrar conta da mesa" at bounding box center [219, 198] width 52 height 11
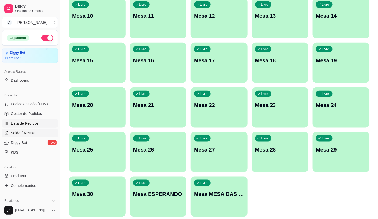
click at [31, 125] on span "Lista de Pedidos" at bounding box center [25, 123] width 28 height 5
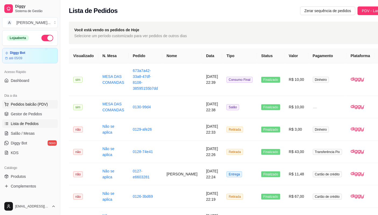
click at [43, 104] on span "Pedidos balcão (PDV)" at bounding box center [29, 103] width 37 height 5
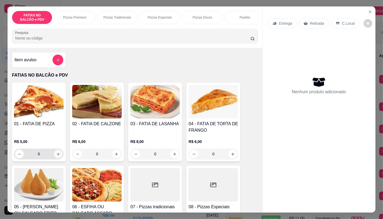
click at [56, 153] on button "increase-product-quantity" at bounding box center [58, 154] width 9 height 9
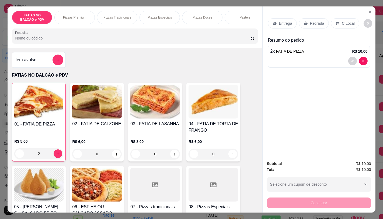
click at [316, 25] on div "Retirada" at bounding box center [314, 23] width 30 height 10
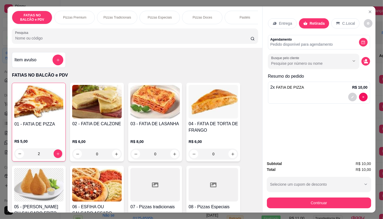
click at [318, 208] on div "Subtotal R$ 10,00 Total R$ 10,00 Selecione um cupom de desconto GANHEI5 Selecio…" at bounding box center [318, 185] width 113 height 56
click at [316, 201] on button "Continuar" at bounding box center [319, 203] width 104 height 11
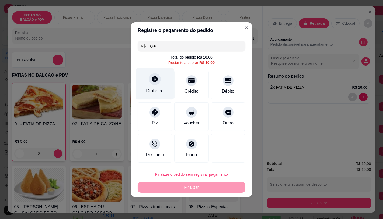
click at [159, 80] on div at bounding box center [155, 79] width 12 height 12
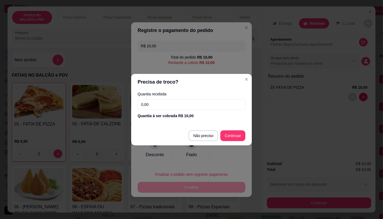
click at [229, 145] on footer "Não preciso Continuar" at bounding box center [191, 135] width 121 height 19
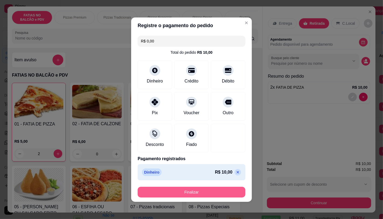
click at [193, 192] on button "Finalizar" at bounding box center [192, 192] width 108 height 11
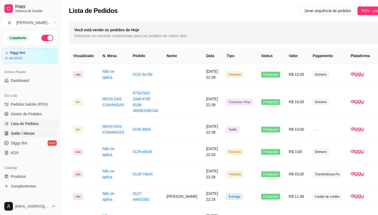
click at [34, 130] on link "Salão / Mesas" at bounding box center [30, 133] width 56 height 9
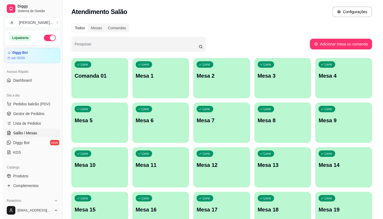
scroll to position [120, 0]
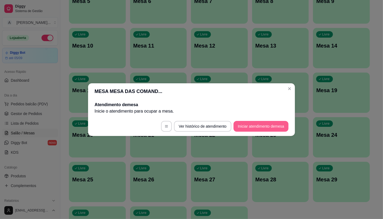
click at [262, 127] on button "Iniciar atendimento de mesa" at bounding box center [260, 126] width 55 height 11
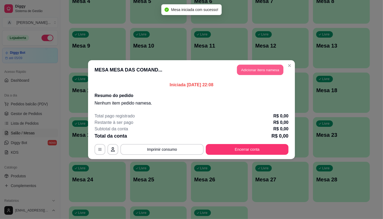
click at [267, 68] on button "Adicionar itens na mesa" at bounding box center [260, 70] width 46 height 10
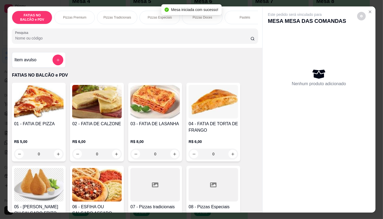
click at [204, 191] on div at bounding box center [213, 185] width 50 height 34
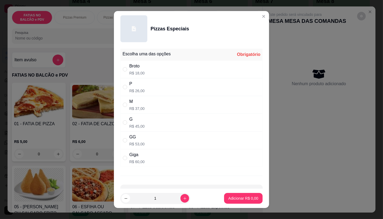
click at [156, 124] on div "G R$ 45,00" at bounding box center [191, 123] width 142 height 18
click at [240, 201] on p "Adicionar R$ 45,00" at bounding box center [242, 198] width 31 height 5
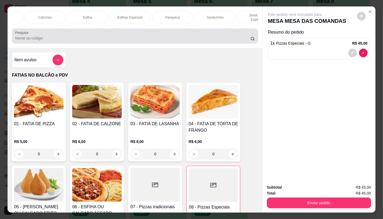
scroll to position [0, 271]
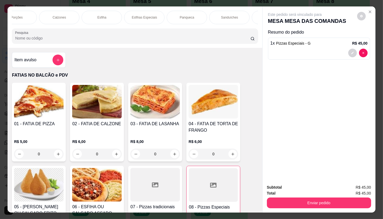
click at [61, 15] on p "Calzones" at bounding box center [58, 17] width 13 height 4
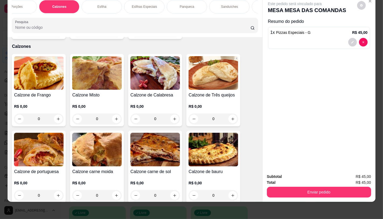
scroll to position [1410, 0]
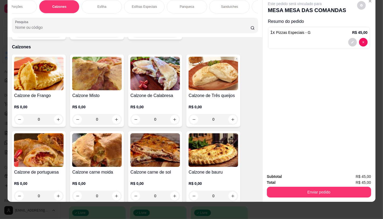
click at [151, 148] on img at bounding box center [155, 151] width 50 height 34
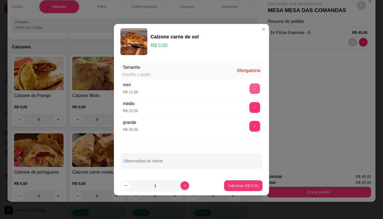
click at [250, 84] on button "+" at bounding box center [255, 88] width 10 height 10
click at [249, 186] on p "Adicionar R$ 11,00" at bounding box center [242, 185] width 32 height 5
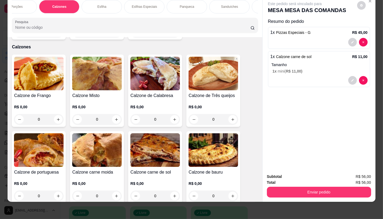
scroll to position [0, 560]
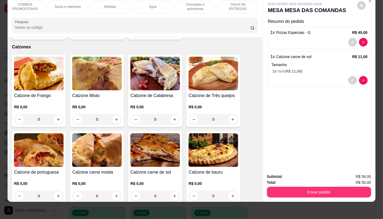
click at [228, 6] on div "TAXAS DE ENTREGAS" at bounding box center [238, 6] width 40 height 13
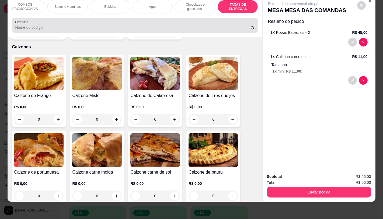
scroll to position [3600, 0]
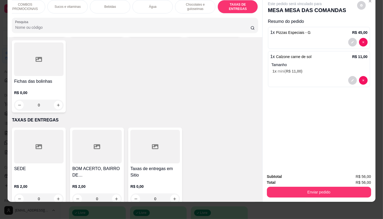
click at [143, 166] on h4 "Taxas de entregas em Sitio" at bounding box center [155, 172] width 50 height 13
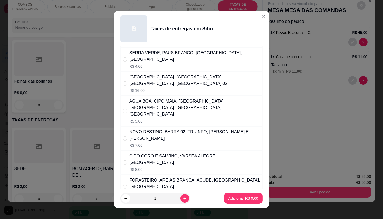
scroll to position [60, 0]
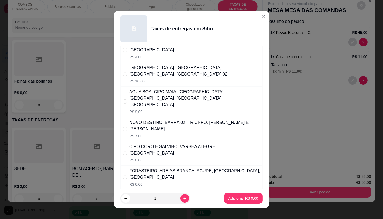
click at [141, 158] on p "R$ 8,00" at bounding box center [194, 160] width 131 height 5
click at [142, 168] on div "FORASTEIRO, AREIAS BRANCA, AÇUDE, [GEOGRAPHIC_DATA], [GEOGRAPHIC_DATA]" at bounding box center [194, 174] width 131 height 13
click at [228, 198] on p "Adicionar R$ 6,00" at bounding box center [243, 198] width 30 height 5
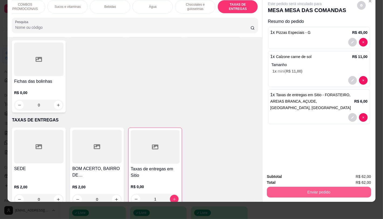
click at [323, 189] on button "Enviar pedido" at bounding box center [319, 192] width 104 height 11
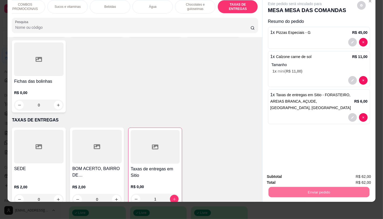
click at [302, 172] on button "Não registrar e enviar pedido" at bounding box center [301, 175] width 56 height 10
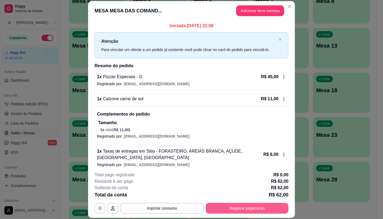
click at [260, 204] on button "Registrar pagamento" at bounding box center [247, 208] width 83 height 11
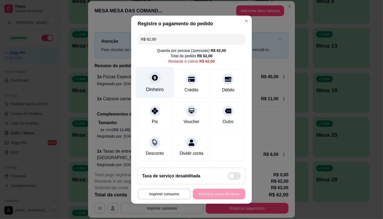
click at [150, 80] on div at bounding box center [155, 78] width 12 height 12
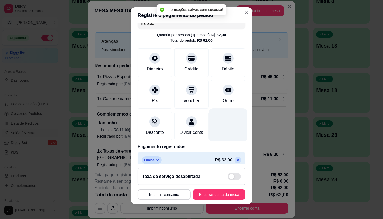
scroll to position [20, 0]
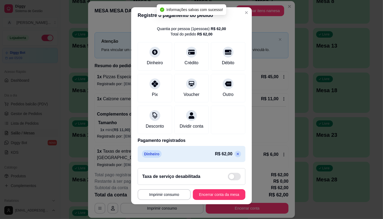
click at [217, 188] on footer "**********" at bounding box center [191, 184] width 121 height 40
click at [218, 190] on button "Encerrar conta da mesa" at bounding box center [219, 195] width 52 height 11
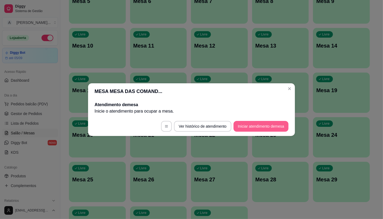
click at [253, 124] on button "Iniciar atendimento de mesa" at bounding box center [260, 126] width 55 height 11
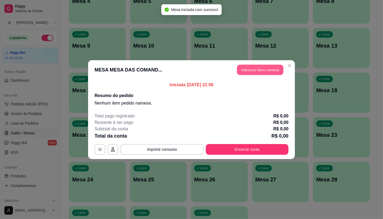
click at [266, 71] on button "Adicionar itens na mesa" at bounding box center [260, 70] width 46 height 10
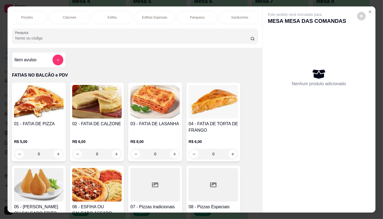
scroll to position [0, 273]
click at [68, 13] on div "Calzones" at bounding box center [57, 17] width 40 height 13
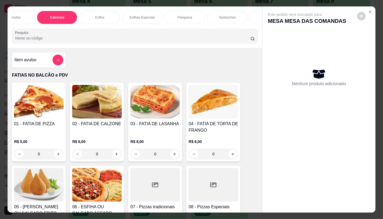
scroll to position [13, 0]
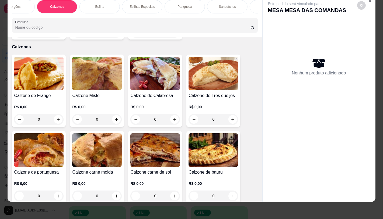
click at [145, 93] on h4 "Calzone de Calabresa" at bounding box center [155, 96] width 50 height 6
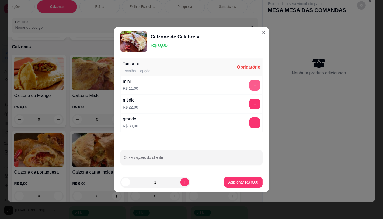
click at [251, 90] on button "+" at bounding box center [254, 85] width 11 height 11
click at [247, 186] on button "Adicionar R$ 11,00" at bounding box center [242, 182] width 41 height 11
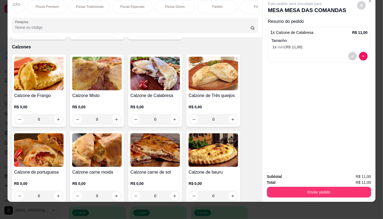
scroll to position [0, 0]
click at [33, 4] on p "FATIAS NO BALCÃO e PDV" at bounding box center [31, 6] width 31 height 9
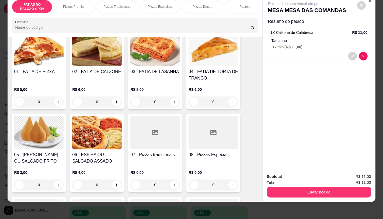
scroll to position [84, 0]
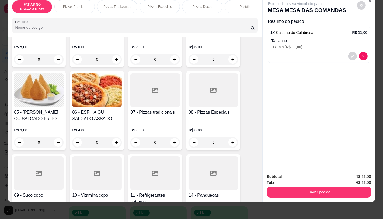
click at [163, 175] on div at bounding box center [155, 174] width 50 height 34
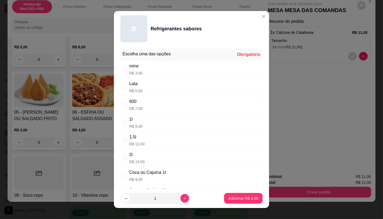
click at [139, 104] on div "600" at bounding box center [135, 102] width 13 height 6
click at [239, 197] on p "Adicionar R$ 7,00" at bounding box center [243, 198] width 30 height 5
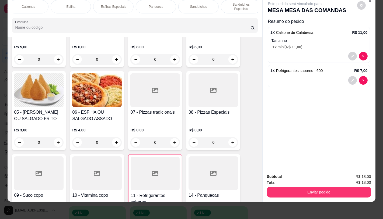
scroll to position [0, 302]
click at [198, 5] on div "Sanduíches" at bounding box center [197, 6] width 40 height 13
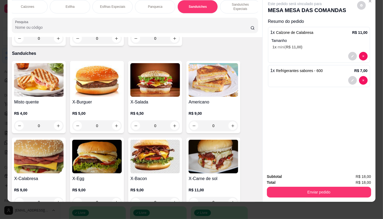
click at [98, 80] on img at bounding box center [97, 80] width 50 height 34
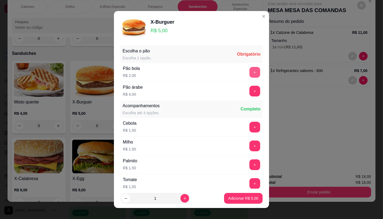
click at [249, 74] on button "+" at bounding box center [254, 72] width 11 height 11
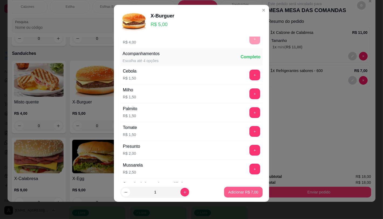
scroll to position [58, 0]
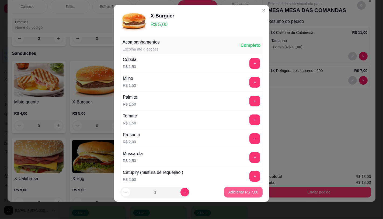
click at [227, 197] on button "Adicionar R$ 7,00" at bounding box center [243, 192] width 38 height 11
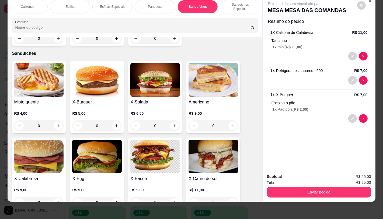
scroll to position [0, 560]
click at [239, 0] on div "TAXAS DE ENTREGAS" at bounding box center [238, 6] width 40 height 13
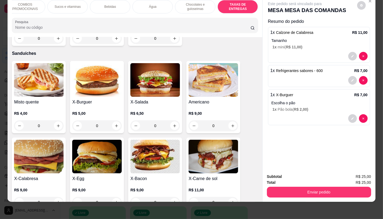
scroll to position [3601, 0]
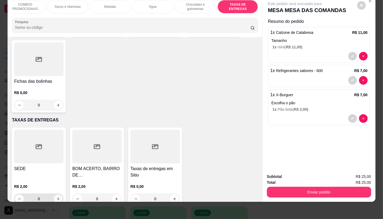
click at [58, 195] on button "increase-product-quantity" at bounding box center [58, 199] width 9 height 9
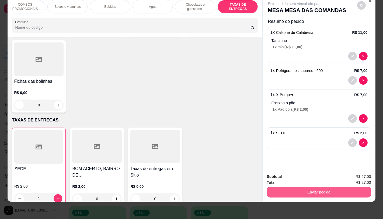
click at [359, 191] on button "Enviar pedido" at bounding box center [319, 192] width 104 height 11
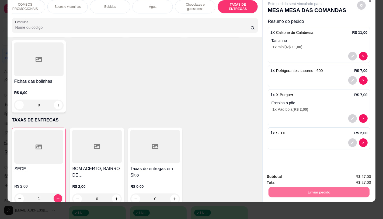
click at [283, 178] on button "Não registrar e enviar pedido" at bounding box center [301, 175] width 54 height 10
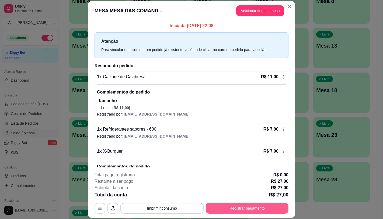
click at [270, 211] on button "Registrar pagamento" at bounding box center [247, 208] width 83 height 11
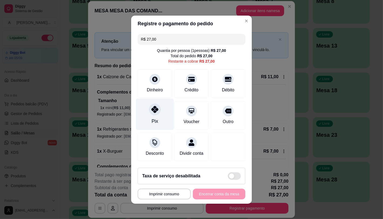
click at [149, 99] on div "Pix" at bounding box center [155, 114] width 38 height 31
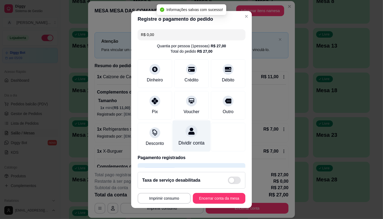
scroll to position [20, 0]
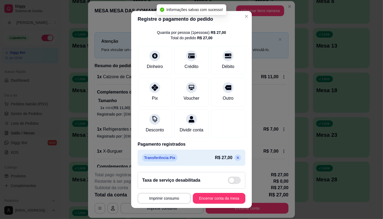
click at [218, 204] on footer "**********" at bounding box center [191, 188] width 121 height 40
click at [217, 200] on button "Encerrar conta da mesa" at bounding box center [219, 199] width 51 height 10
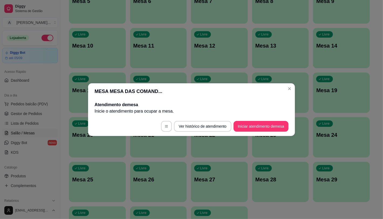
click at [249, 133] on footer "Ver histórico de atendimento Iniciar atendimento de mesa" at bounding box center [191, 126] width 207 height 19
click at [256, 117] on footer "Ver histórico de atendimento Iniciar atendimento de mesa" at bounding box center [191, 126] width 207 height 19
click at [249, 131] on button "Iniciar atendimento de mesa" at bounding box center [260, 126] width 53 height 10
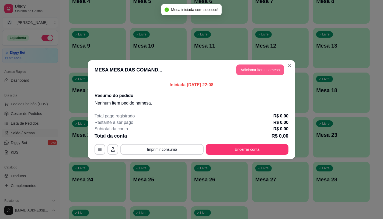
click at [269, 70] on button "Adicionar itens na mesa" at bounding box center [260, 70] width 48 height 11
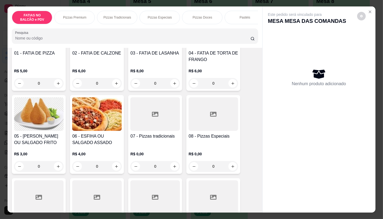
scroll to position [120, 0]
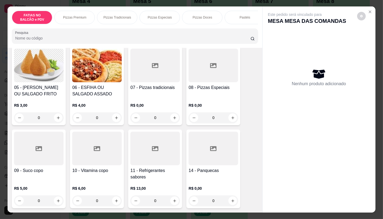
click at [200, 101] on div "R$ 0,00 0" at bounding box center [213, 110] width 50 height 26
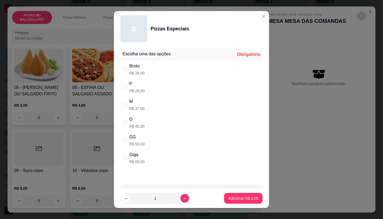
click at [143, 163] on div "Giga R$ 60,00" at bounding box center [191, 158] width 142 height 18
click at [234, 201] on p "Adicionar R$ 60,00" at bounding box center [242, 198] width 32 height 5
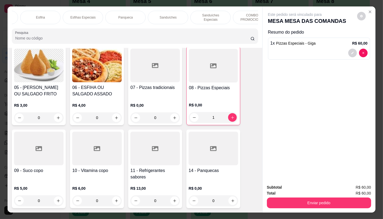
scroll to position [0, 560]
click at [244, 18] on div "TAXAS DE ENTREGAS" at bounding box center [238, 17] width 40 height 13
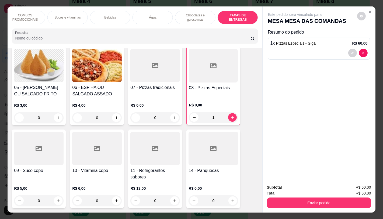
scroll to position [13, 0]
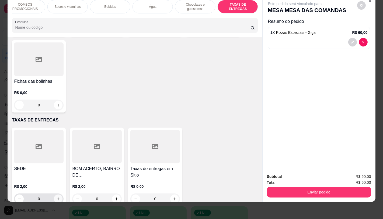
click at [56, 197] on icon "increase-product-quantity" at bounding box center [58, 199] width 4 height 4
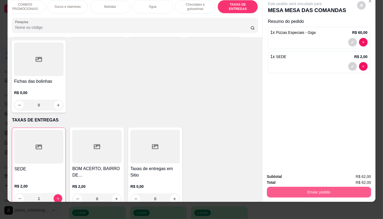
click at [327, 191] on button "Enviar pedido" at bounding box center [319, 192] width 104 height 11
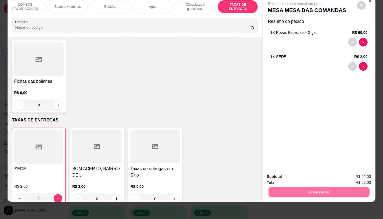
click at [309, 173] on button "Não registrar e enviar pedido" at bounding box center [301, 175] width 54 height 10
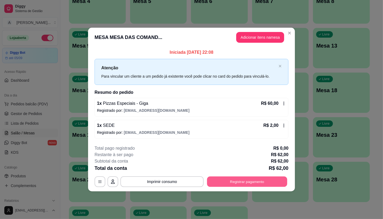
click at [264, 177] on button "Registrar pagamento" at bounding box center [247, 182] width 80 height 10
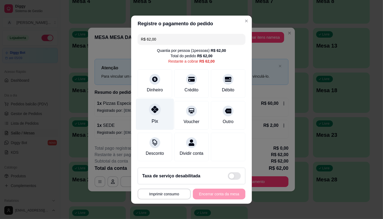
click at [159, 106] on div "Pix" at bounding box center [155, 114] width 38 height 31
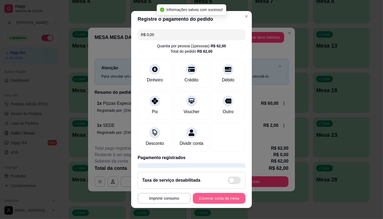
click at [222, 201] on button "Encerrar conta da mesa" at bounding box center [219, 198] width 52 height 11
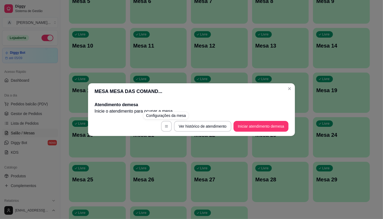
click at [244, 190] on div "MESA MESA DAS COMAND... Atendimento de mesa Inicie o atendimento para ocupar a …" at bounding box center [191, 109] width 383 height 219
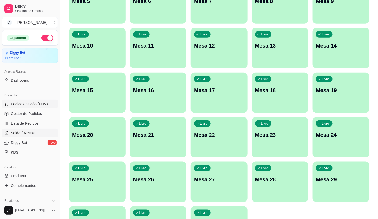
click at [37, 101] on span "Pedidos balcão (PDV)" at bounding box center [29, 103] width 37 height 5
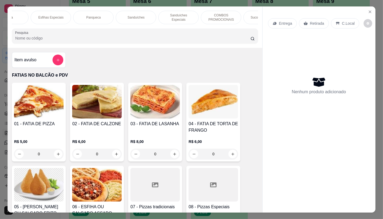
scroll to position [0, 366]
click at [129, 12] on div "Sanduíches" at bounding box center [134, 17] width 40 height 13
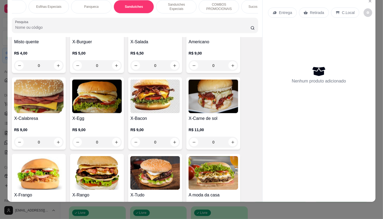
scroll to position [2266, 0]
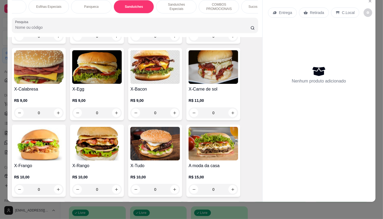
click at [52, 175] on p "R$ 10,00" at bounding box center [39, 177] width 50 height 5
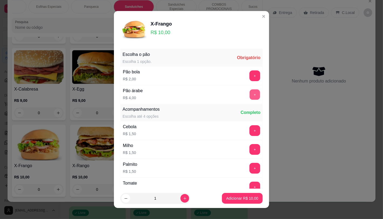
click at [250, 95] on button "+" at bounding box center [255, 94] width 10 height 10
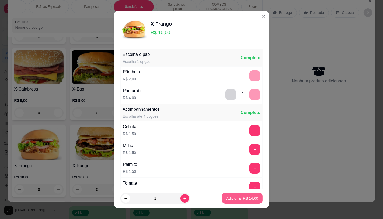
scroll to position [58, 0]
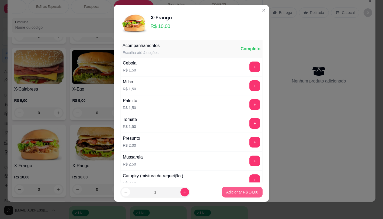
click at [239, 194] on p "Adicionar R$ 14,00" at bounding box center [242, 192] width 32 height 5
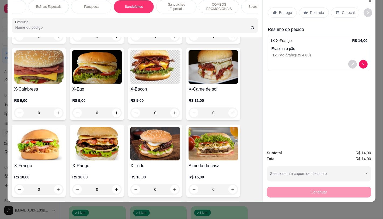
scroll to position [0, 0]
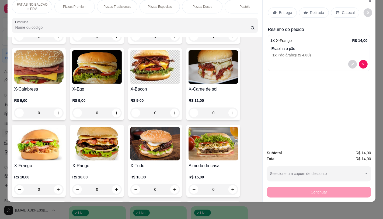
click at [28, 8] on div "FATIAS NO BALCÃO e PDV" at bounding box center [32, 6] width 40 height 13
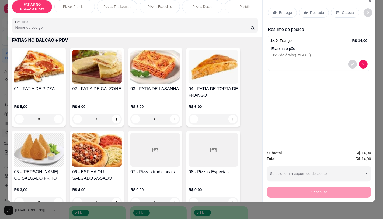
scroll to position [84, 0]
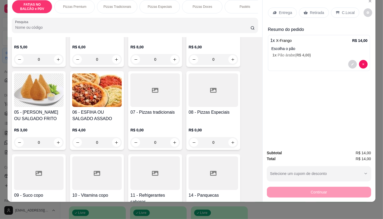
click at [39, 183] on div at bounding box center [39, 174] width 50 height 34
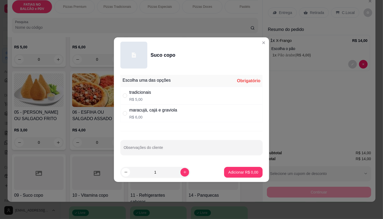
click at [152, 94] on div "tradicionais R$ 5,00" at bounding box center [191, 96] width 142 height 18
click at [225, 176] on button "Adicionar R$ 5,00" at bounding box center [243, 172] width 38 height 11
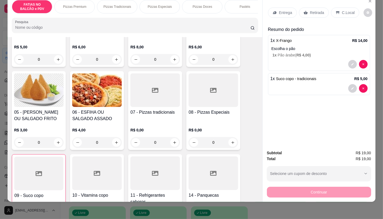
click at [351, 63] on icon "decrease-product-quantity" at bounding box center [352, 64] width 3 height 3
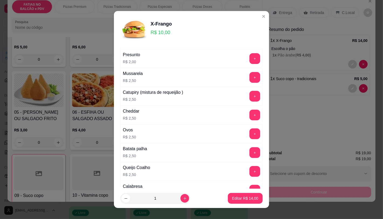
scroll to position [149, 0]
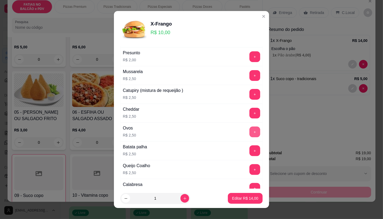
click at [249, 131] on button "+" at bounding box center [254, 132] width 11 height 11
click at [251, 199] on p "Editar R$ 16,50" at bounding box center [244, 198] width 25 height 5
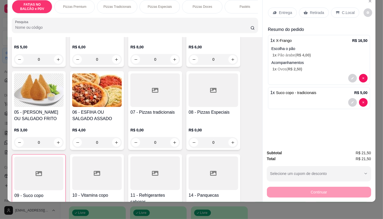
scroll to position [0, 560]
click at [236, 2] on p "TAXAS DE ENTREGAS" at bounding box center [237, 6] width 31 height 9
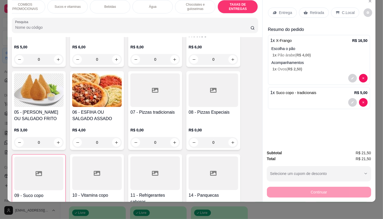
scroll to position [3600, 0]
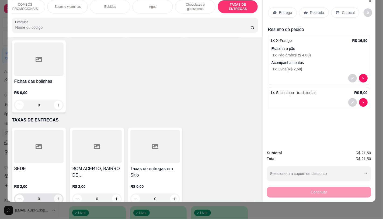
click at [58, 197] on icon "increase-product-quantity" at bounding box center [58, 199] width 4 height 4
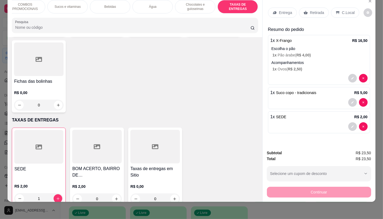
click at [318, 11] on p "Retirada" at bounding box center [317, 12] width 14 height 5
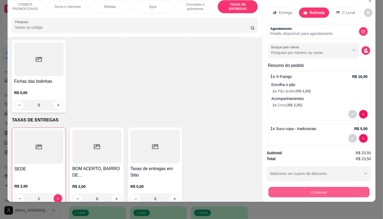
click at [332, 187] on button "Continuar" at bounding box center [318, 192] width 101 height 10
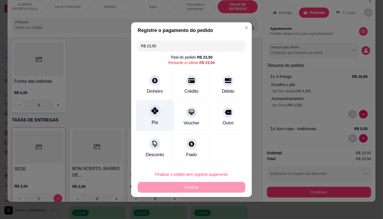
click at [153, 120] on div "Pix" at bounding box center [155, 122] width 6 height 7
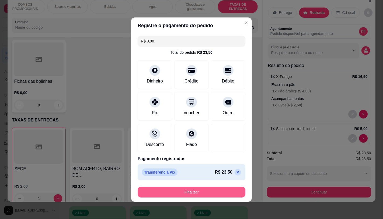
click at [192, 194] on button "Finalizar" at bounding box center [192, 192] width 108 height 11
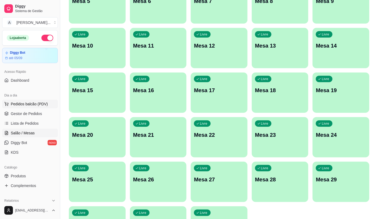
click at [47, 102] on button "Pedidos balcão (PDV)" at bounding box center [30, 104] width 56 height 9
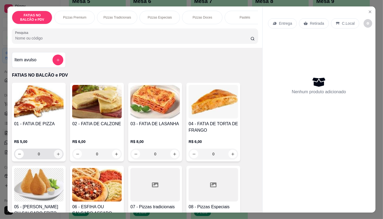
click at [57, 156] on icon "increase-product-quantity" at bounding box center [58, 154] width 3 height 3
click at [56, 156] on icon "increase-product-quantity" at bounding box center [58, 154] width 4 height 4
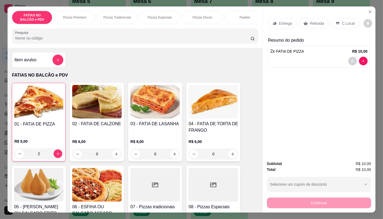
scroll to position [90, 0]
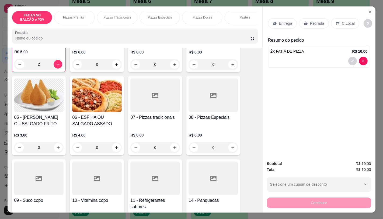
click at [163, 179] on div at bounding box center [155, 179] width 50 height 34
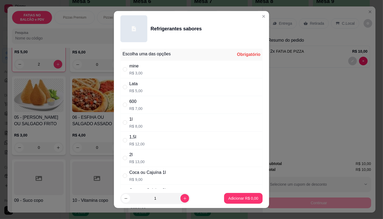
click at [136, 90] on p "R$ 5,00" at bounding box center [135, 90] width 13 height 5
click at [234, 197] on p "Adicionar R$ 5,00" at bounding box center [243, 198] width 30 height 5
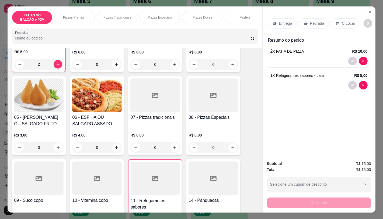
click at [317, 21] on p "Retirada" at bounding box center [317, 23] width 14 height 5
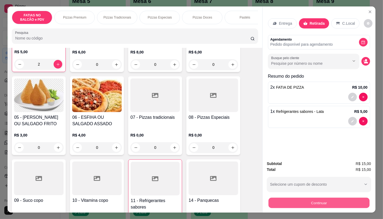
click at [328, 200] on button "Continuar" at bounding box center [318, 203] width 101 height 10
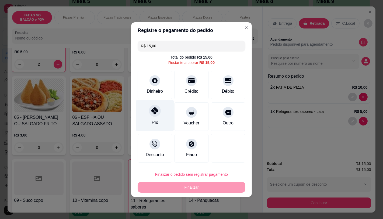
click at [159, 111] on div at bounding box center [155, 111] width 12 height 12
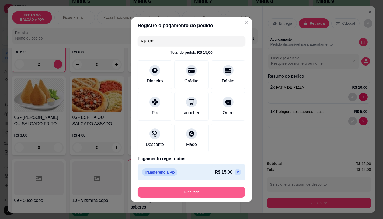
click at [190, 190] on button "Finalizar" at bounding box center [192, 192] width 108 height 11
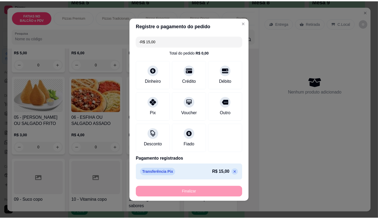
scroll to position [90, 0]
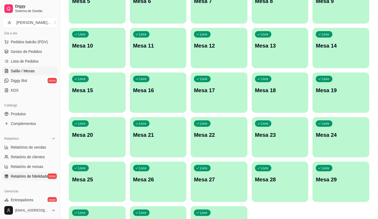
scroll to position [90, 0]
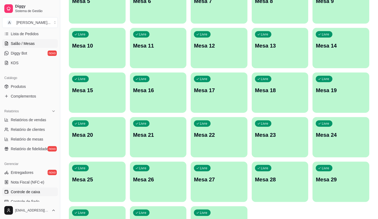
click at [33, 192] on span "Controle de caixa" at bounding box center [25, 192] width 29 height 5
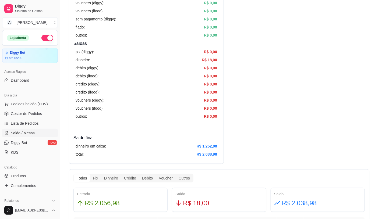
click at [38, 132] on link "Salão / Mesas" at bounding box center [30, 133] width 56 height 9
